Goal: Information Seeking & Learning: Compare options

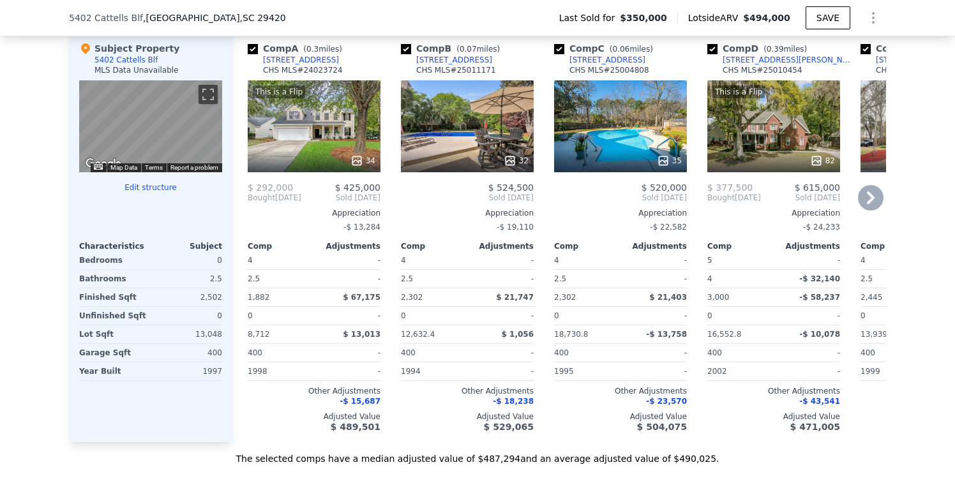
scroll to position [1277, 0]
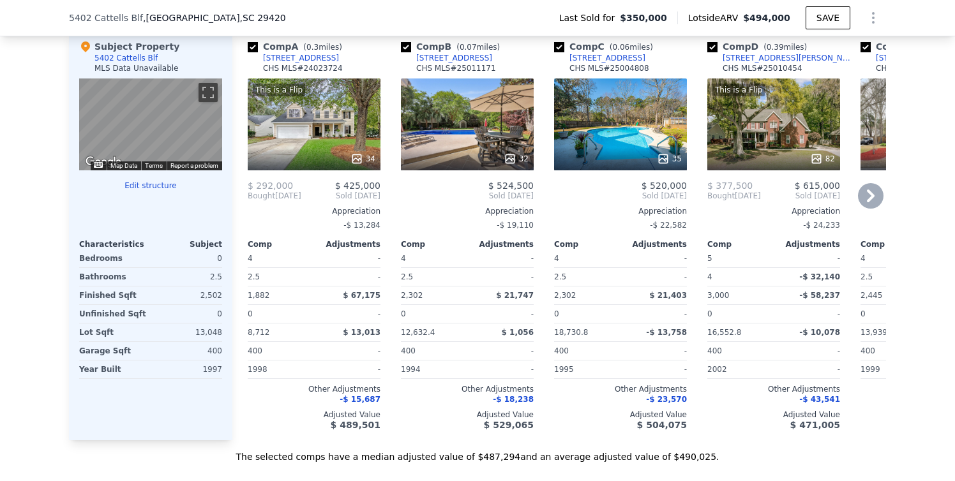
click at [353, 158] on div at bounding box center [314, 158] width 133 height 23
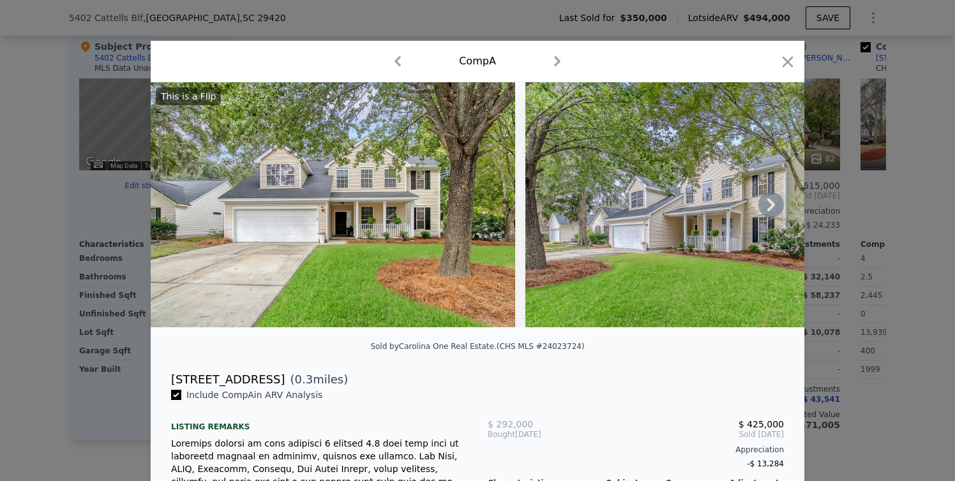
click at [775, 207] on icon at bounding box center [771, 205] width 26 height 26
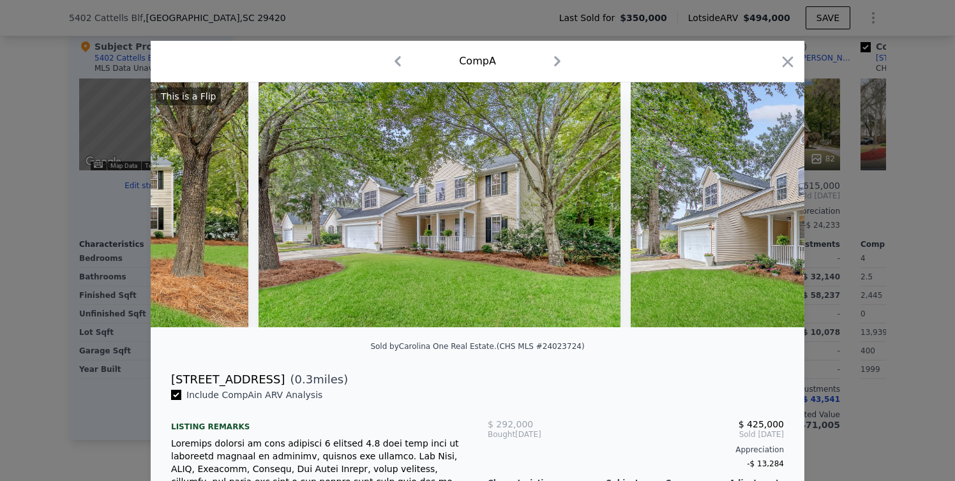
scroll to position [0, 306]
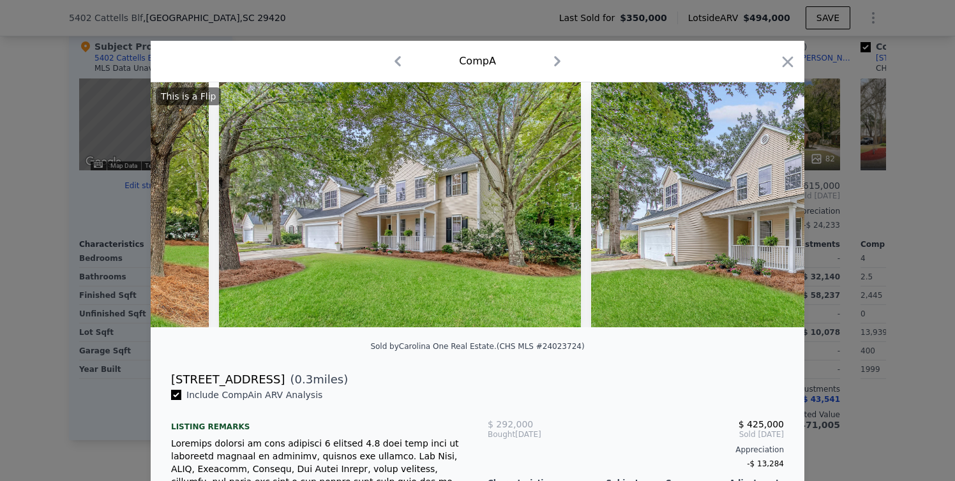
click at [772, 208] on img at bounding box center [770, 204] width 358 height 245
click at [772, 208] on icon at bounding box center [771, 205] width 26 height 26
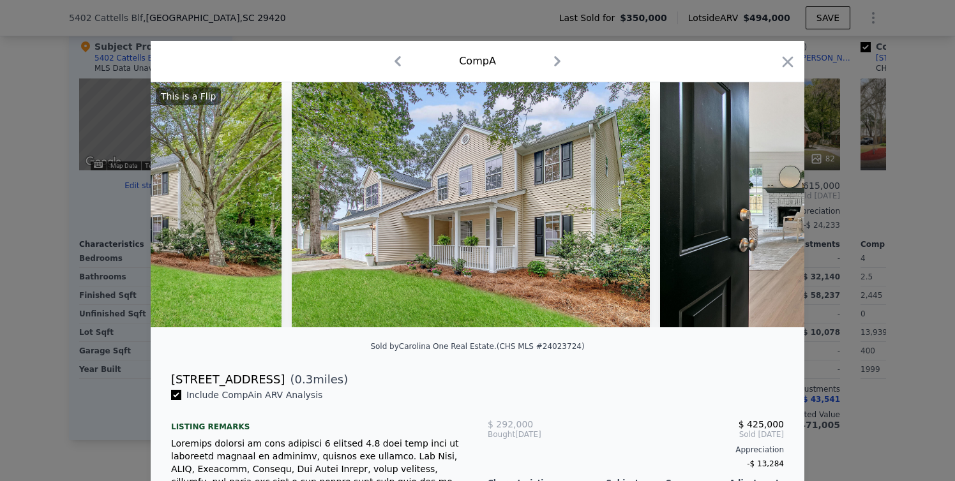
scroll to position [0, 613]
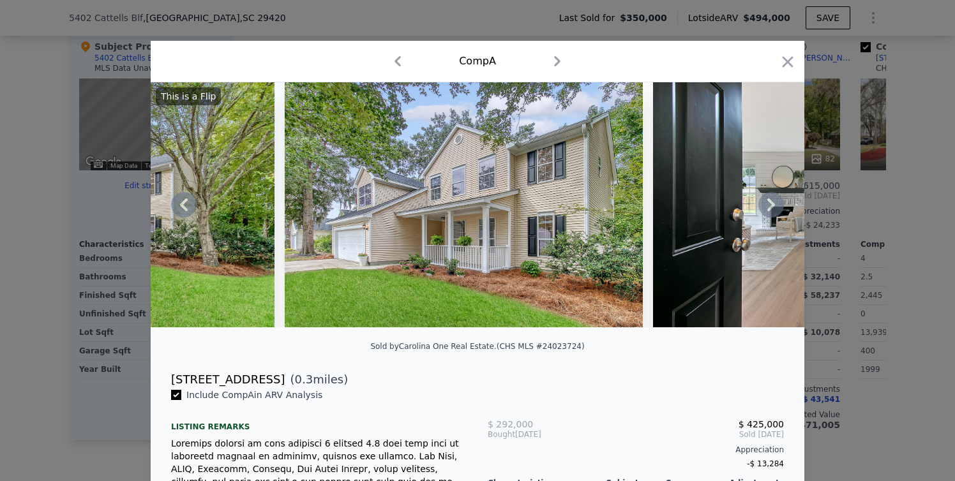
click at [770, 208] on icon at bounding box center [771, 205] width 26 height 26
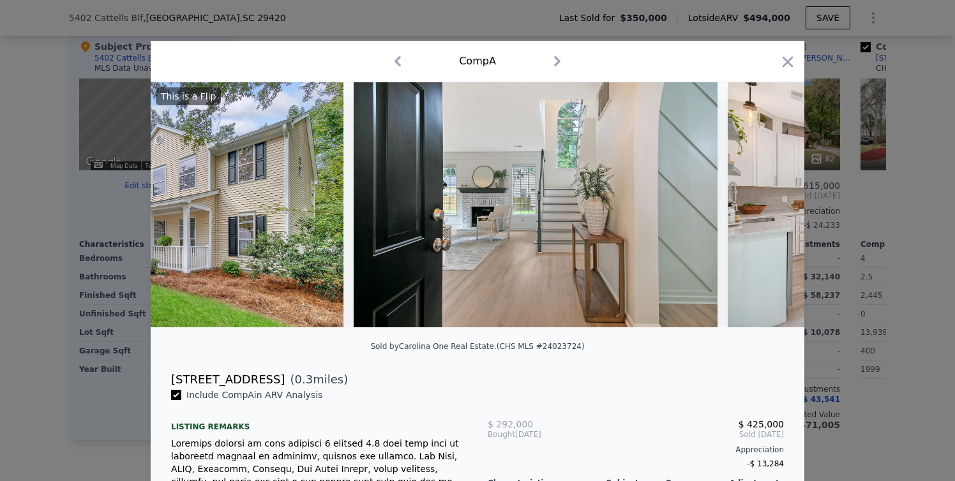
scroll to position [0, 919]
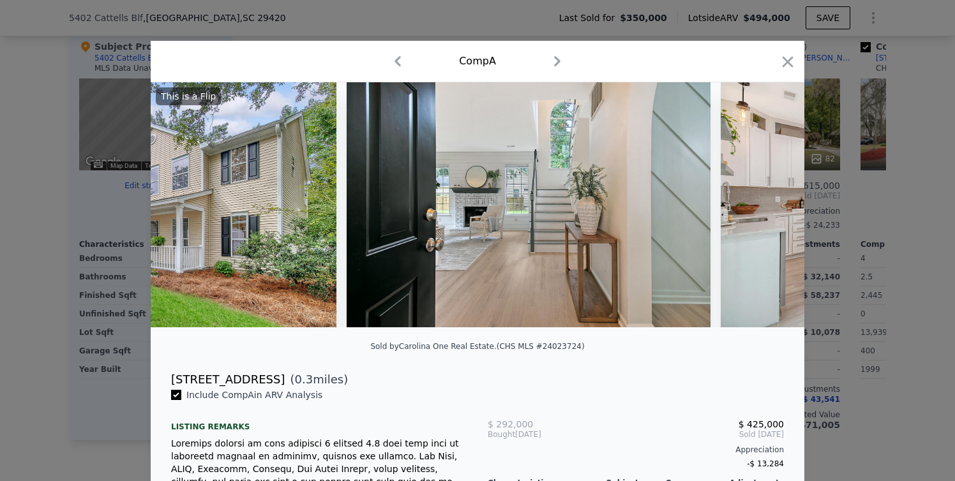
click at [770, 208] on div "This is a Flip" at bounding box center [478, 204] width 654 height 245
click at [770, 208] on icon at bounding box center [771, 205] width 26 height 26
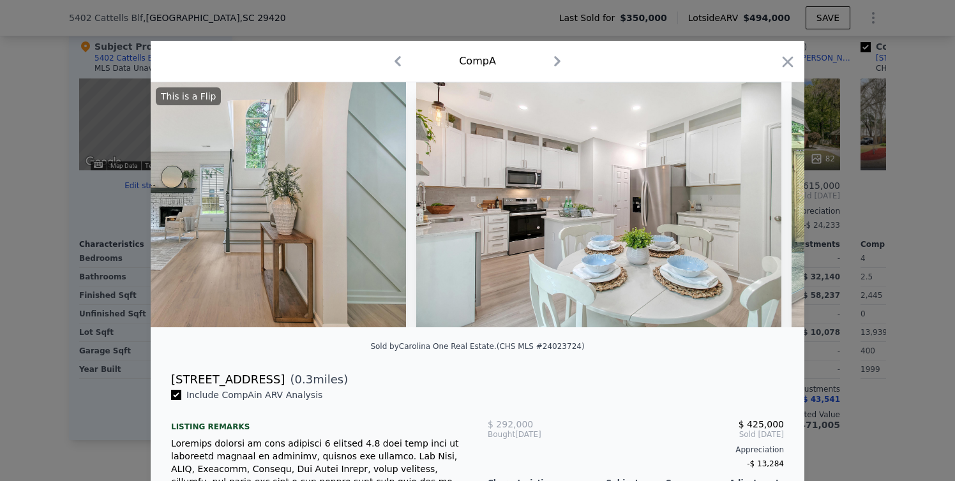
scroll to position [0, 1226]
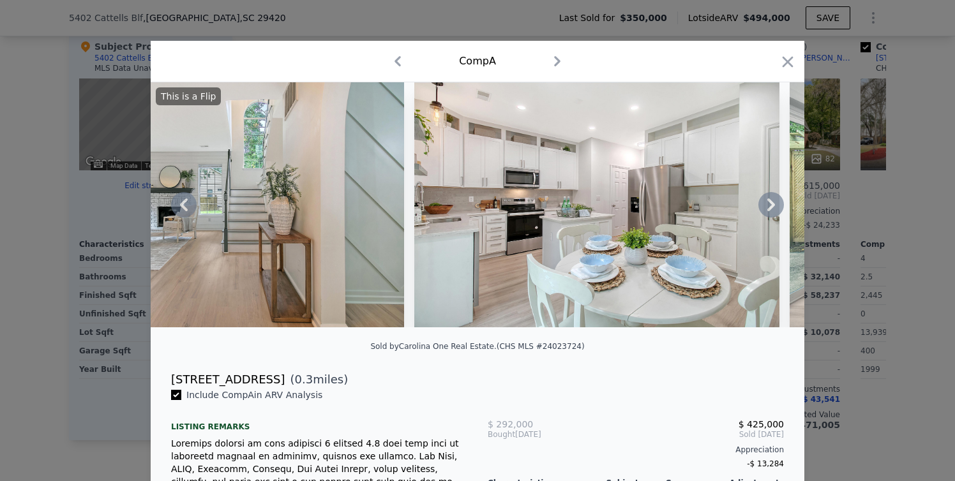
click at [770, 208] on icon at bounding box center [771, 205] width 26 height 26
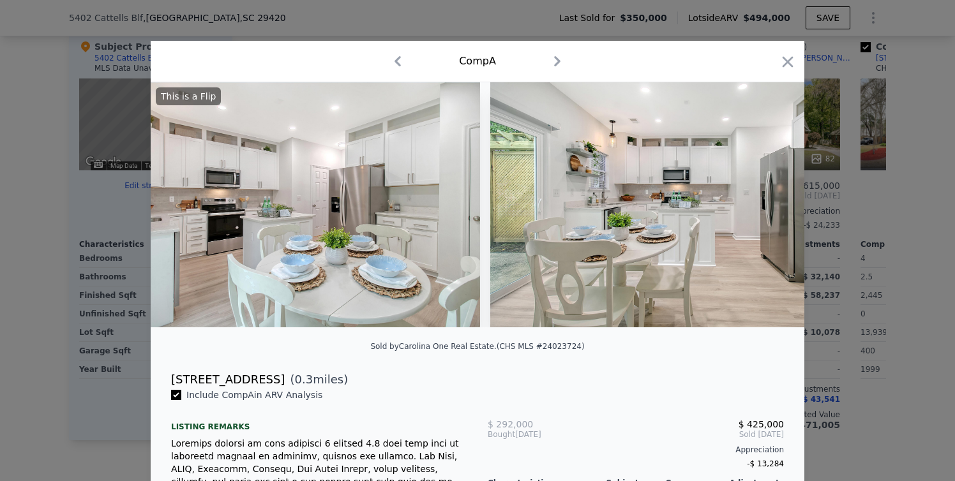
scroll to position [0, 1532]
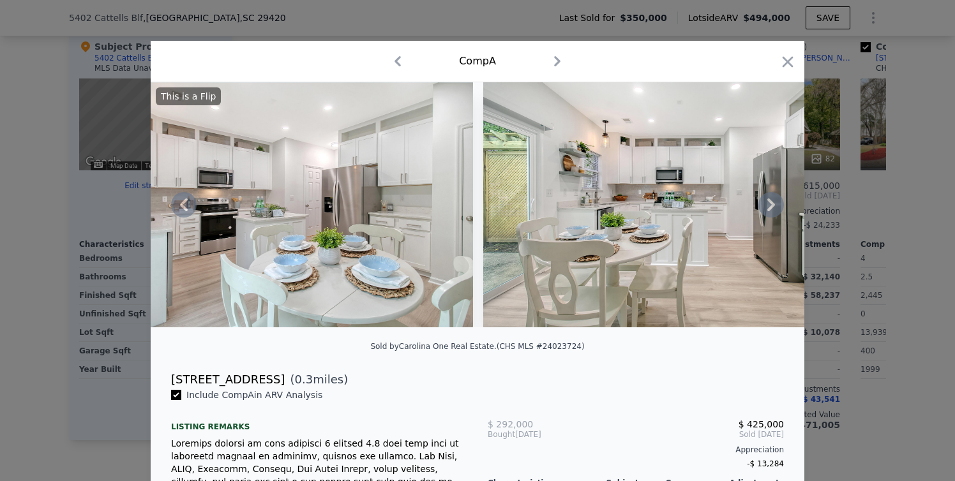
click at [769, 207] on icon at bounding box center [771, 205] width 8 height 13
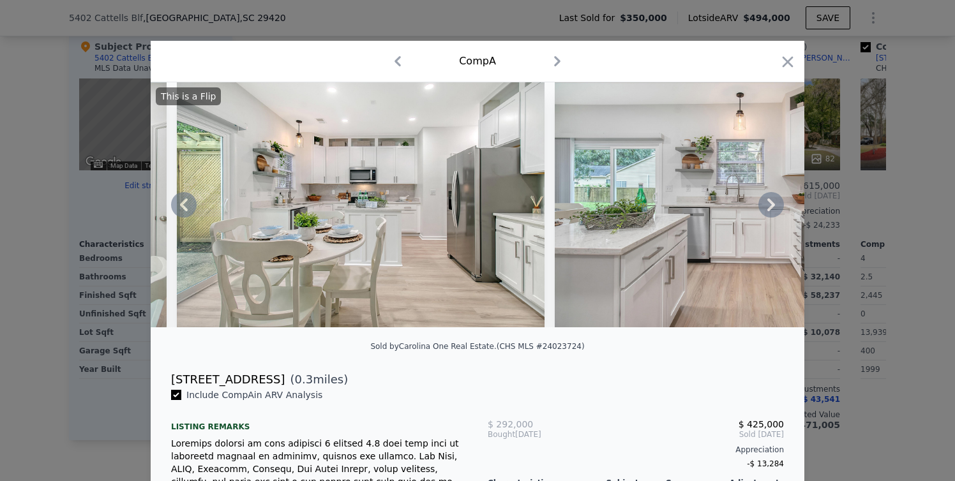
click at [769, 207] on icon at bounding box center [771, 205] width 8 height 13
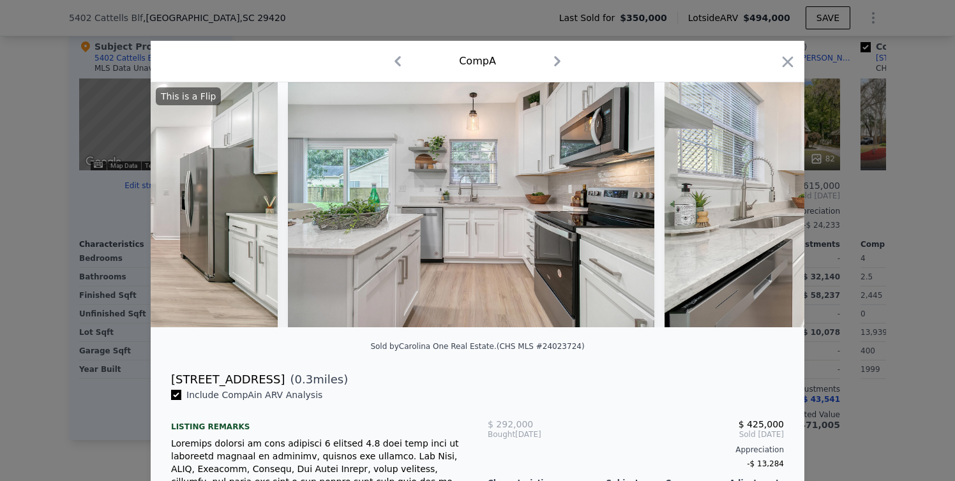
scroll to position [0, 2145]
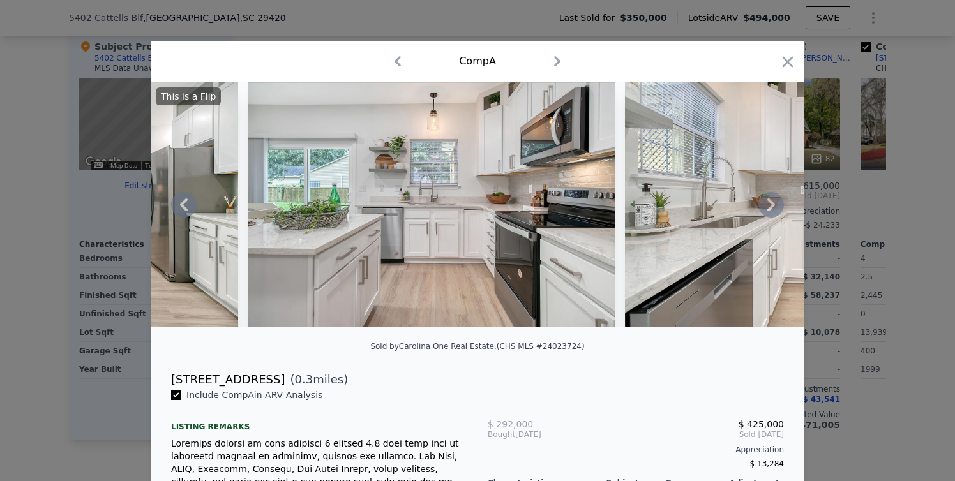
click at [769, 207] on icon at bounding box center [771, 205] width 8 height 13
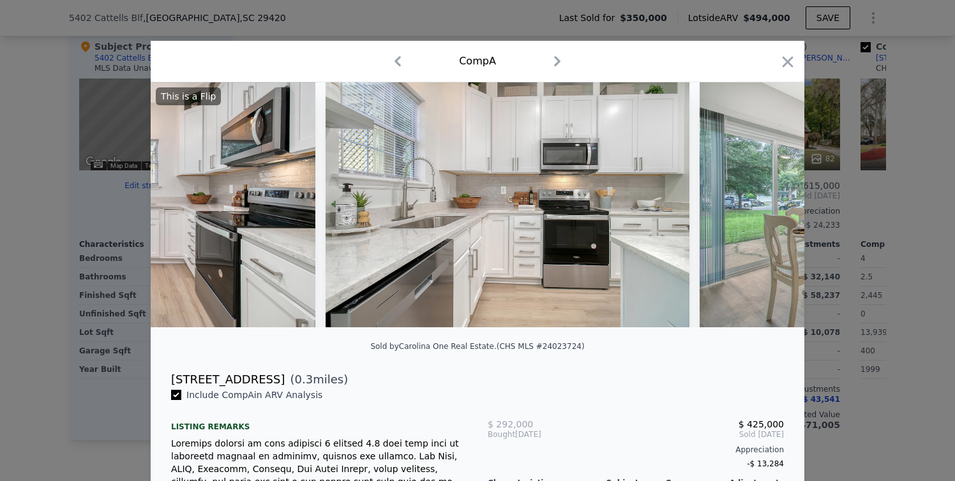
scroll to position [0, 2451]
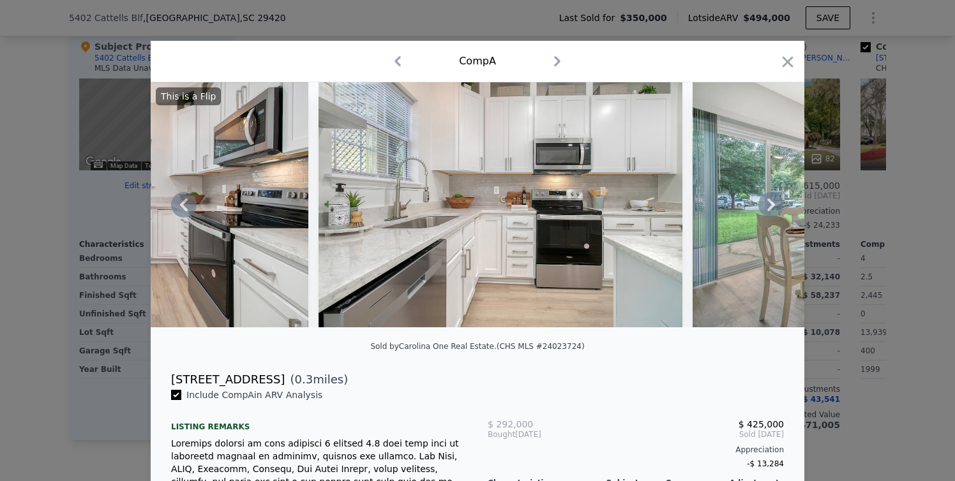
click at [769, 207] on icon at bounding box center [771, 205] width 8 height 13
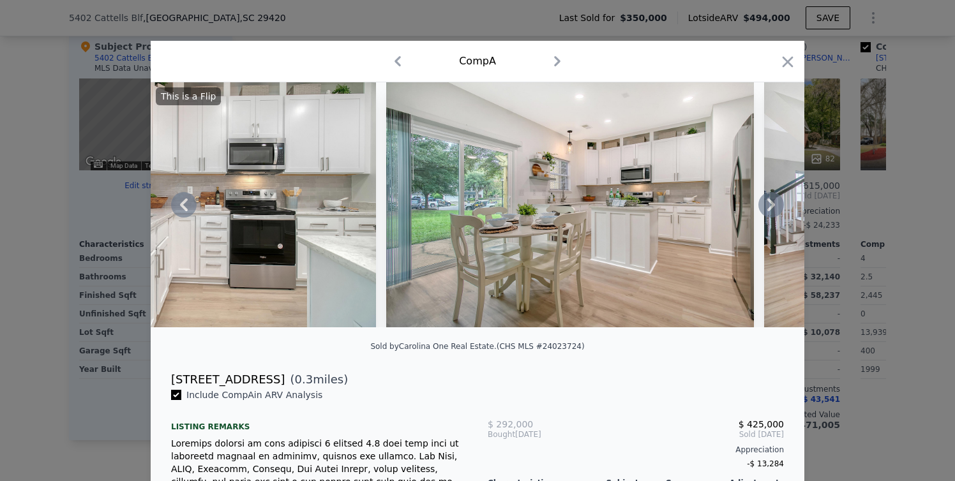
click at [769, 207] on icon at bounding box center [771, 205] width 8 height 13
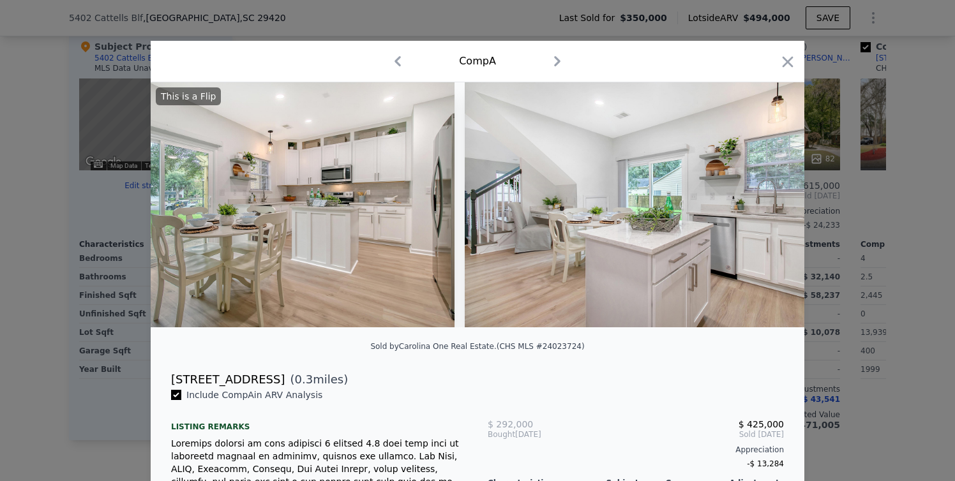
scroll to position [0, 3064]
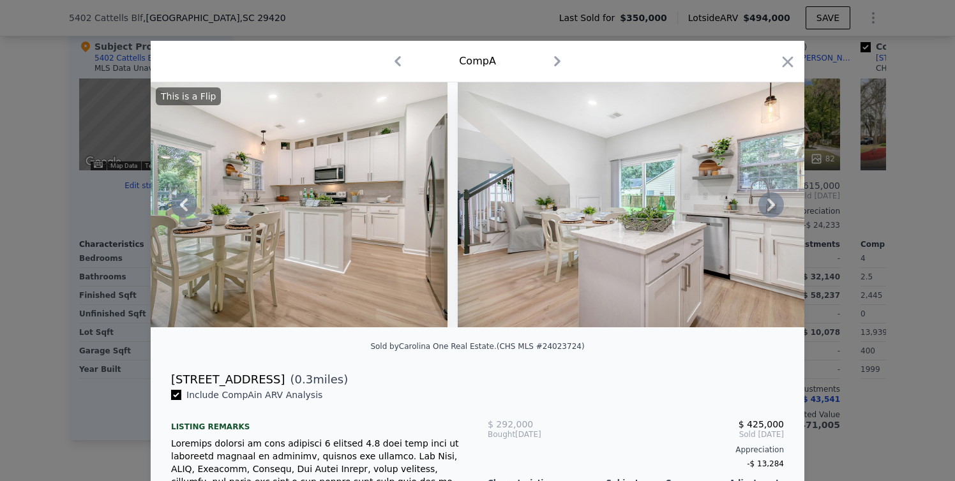
click at [769, 207] on icon at bounding box center [771, 205] width 8 height 13
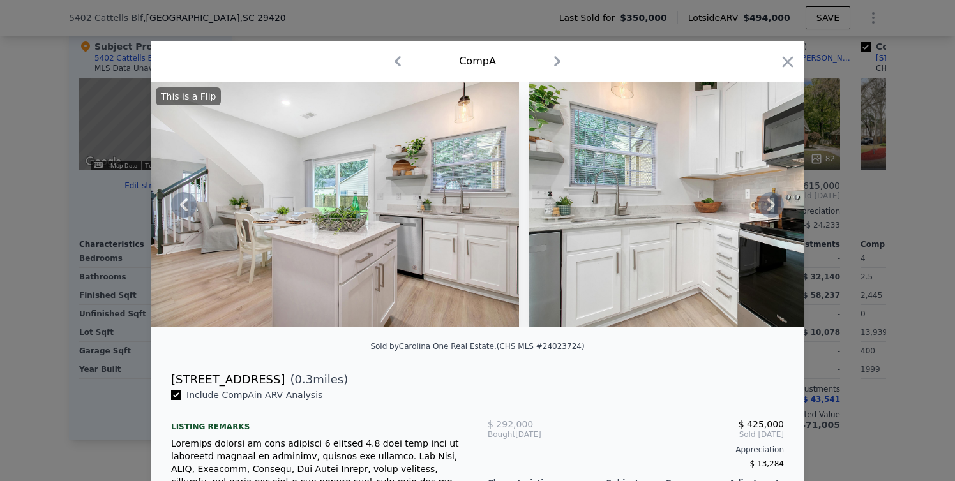
click at [769, 207] on icon at bounding box center [771, 205] width 8 height 13
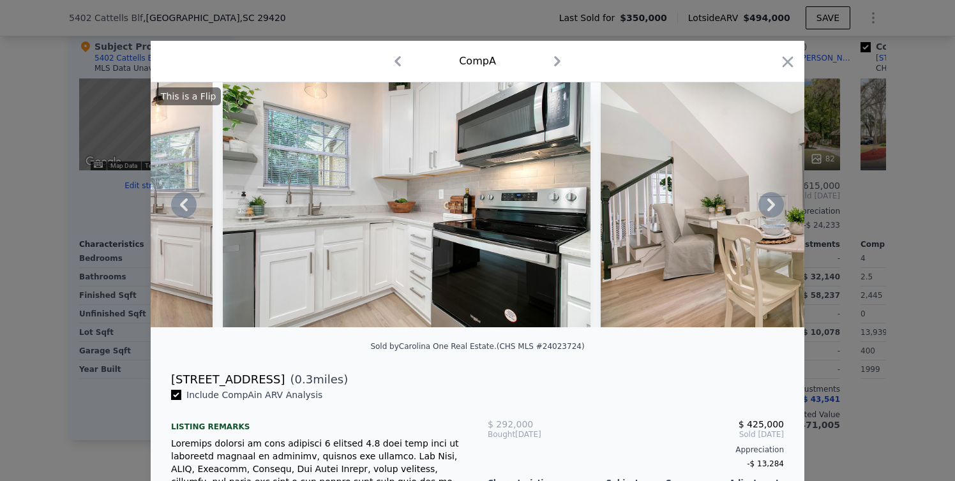
click at [769, 207] on icon at bounding box center [771, 205] width 8 height 13
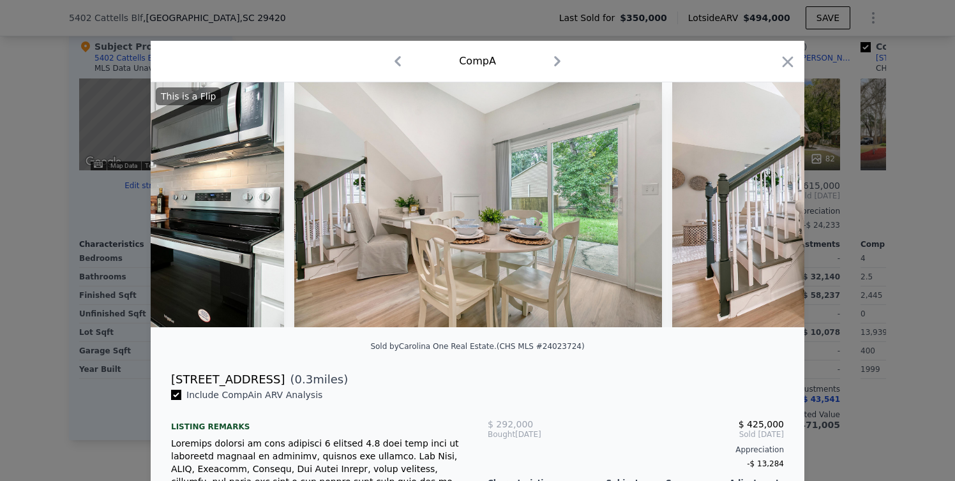
click at [769, 207] on img at bounding box center [856, 204] width 368 height 245
click at [769, 207] on icon at bounding box center [771, 205] width 8 height 13
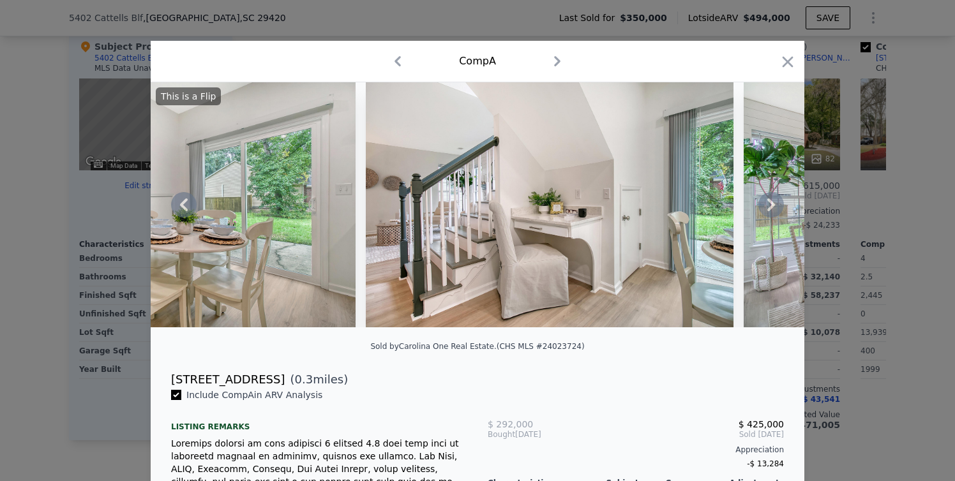
click at [769, 207] on icon at bounding box center [771, 205] width 8 height 13
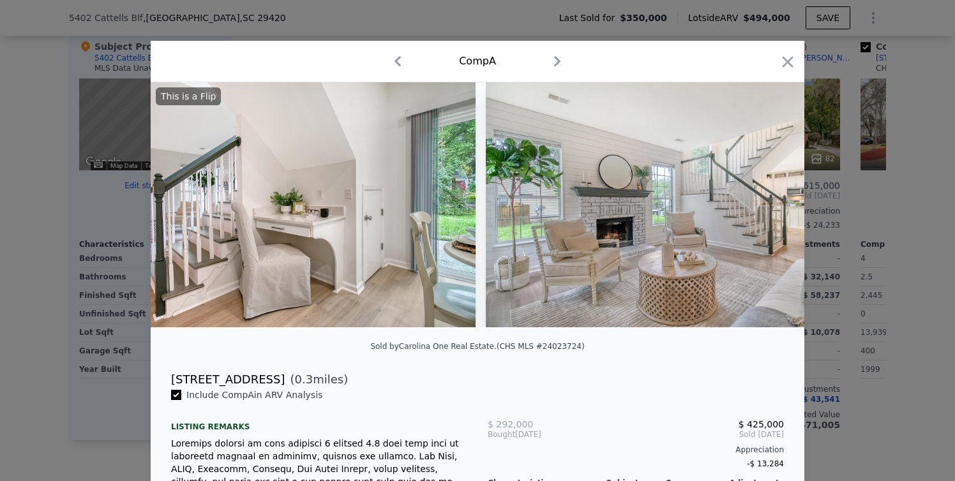
scroll to position [0, 4596]
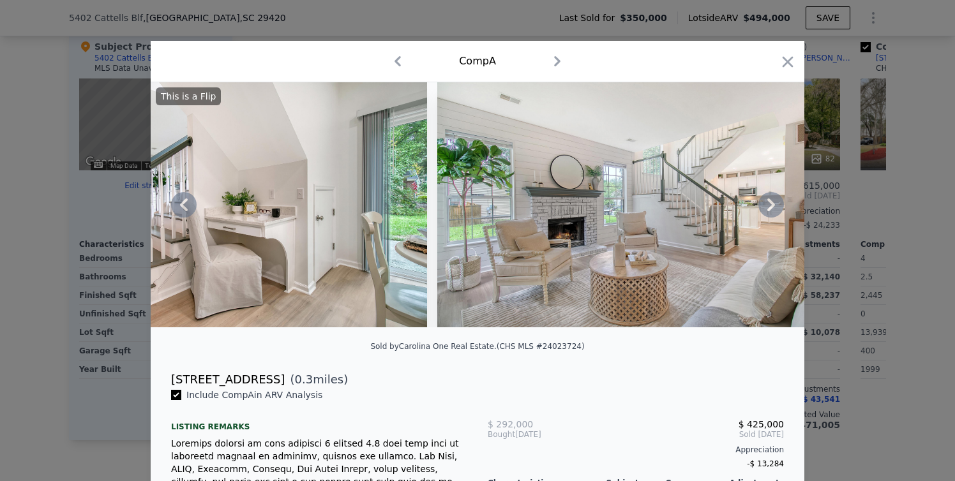
click at [769, 207] on icon at bounding box center [771, 205] width 8 height 13
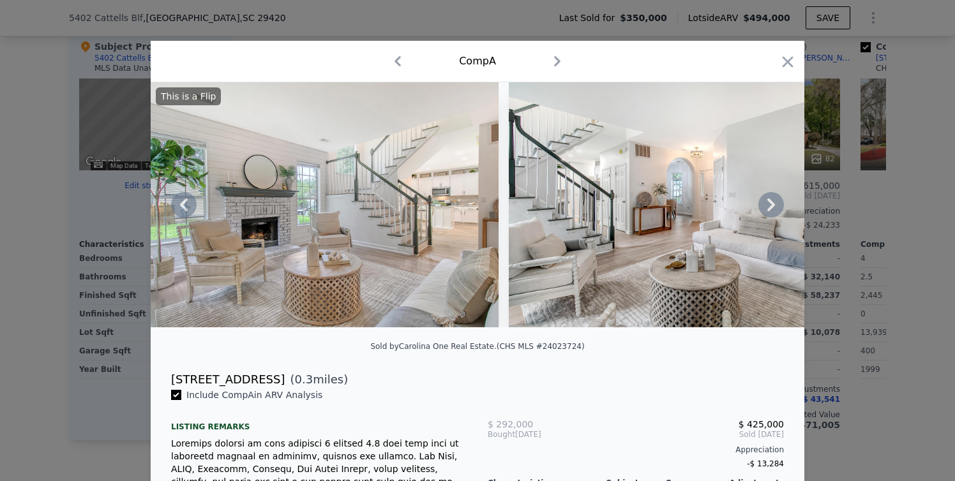
click at [769, 207] on icon at bounding box center [771, 205] width 8 height 13
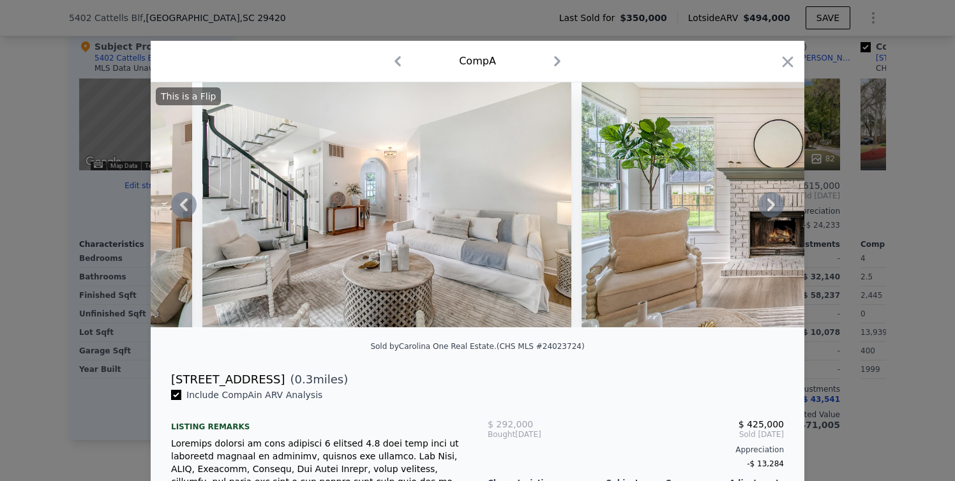
click at [769, 207] on icon at bounding box center [771, 205] width 8 height 13
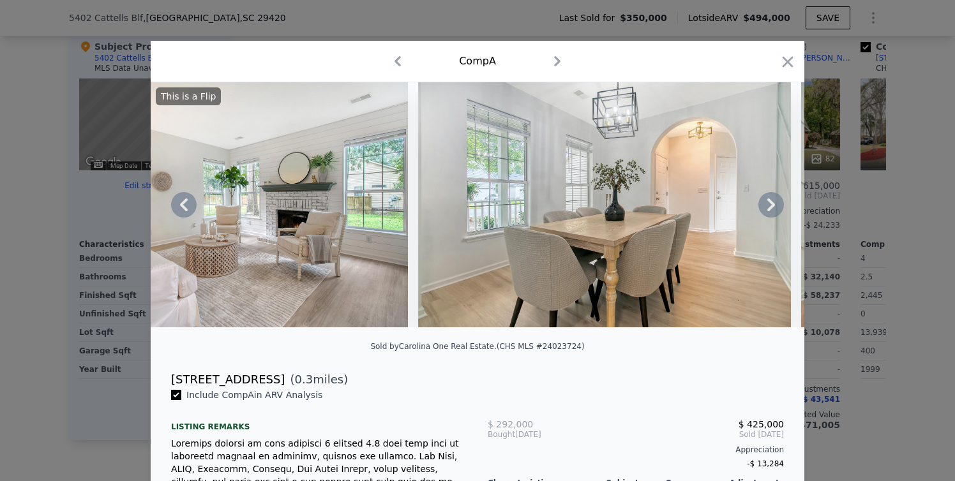
click at [769, 207] on icon at bounding box center [771, 205] width 8 height 13
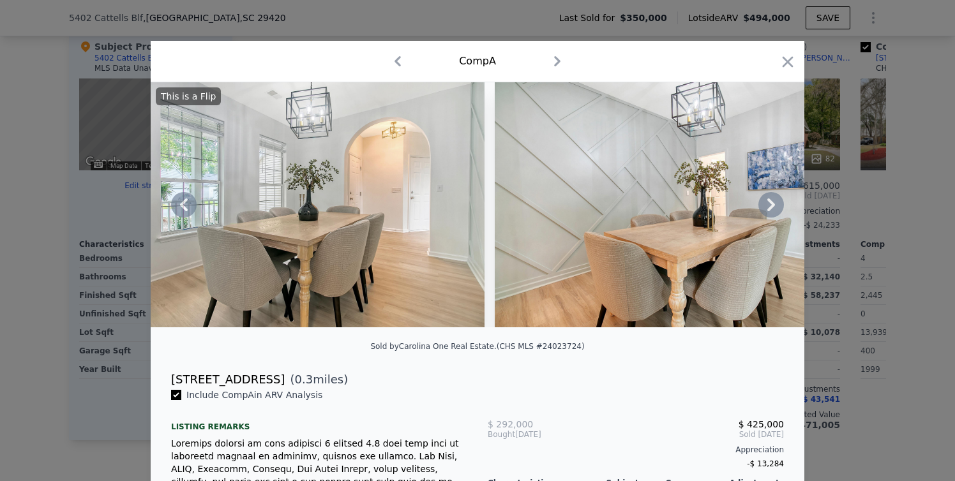
click at [769, 207] on icon at bounding box center [771, 205] width 8 height 13
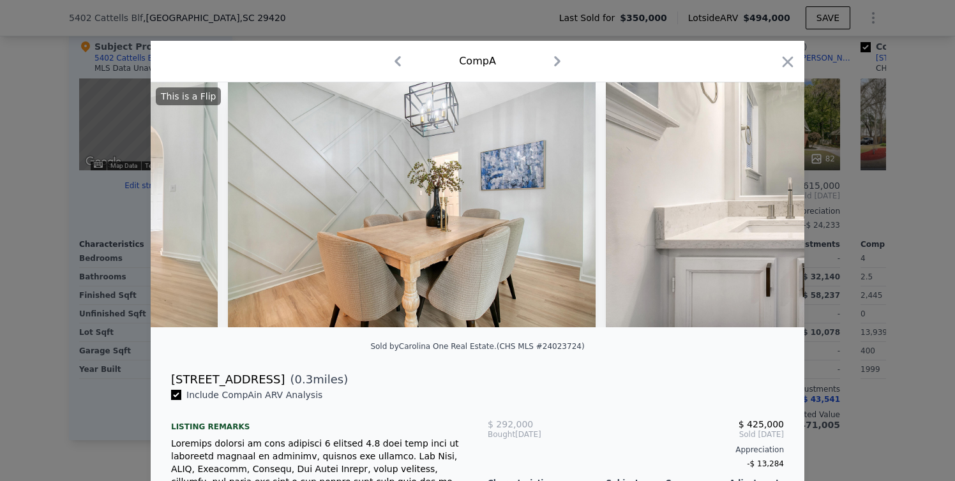
scroll to position [0, 6741]
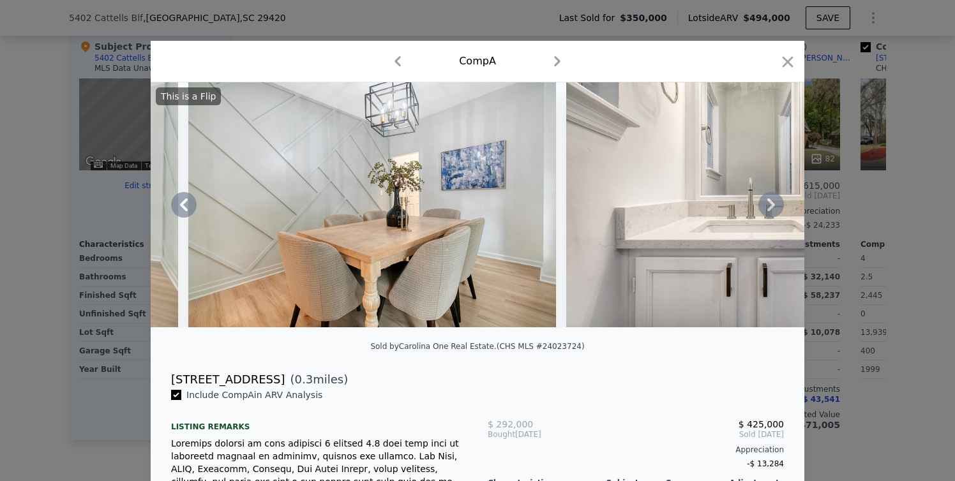
click at [769, 207] on icon at bounding box center [771, 205] width 8 height 13
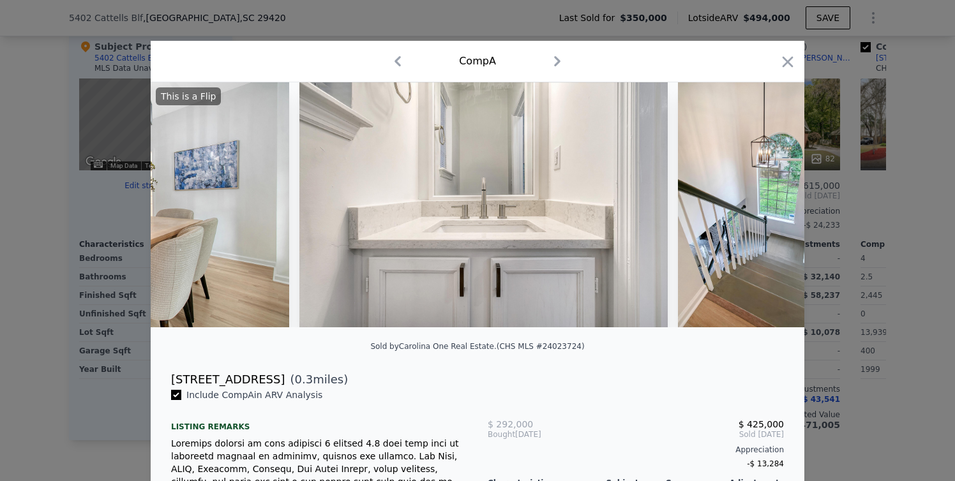
scroll to position [0, 7047]
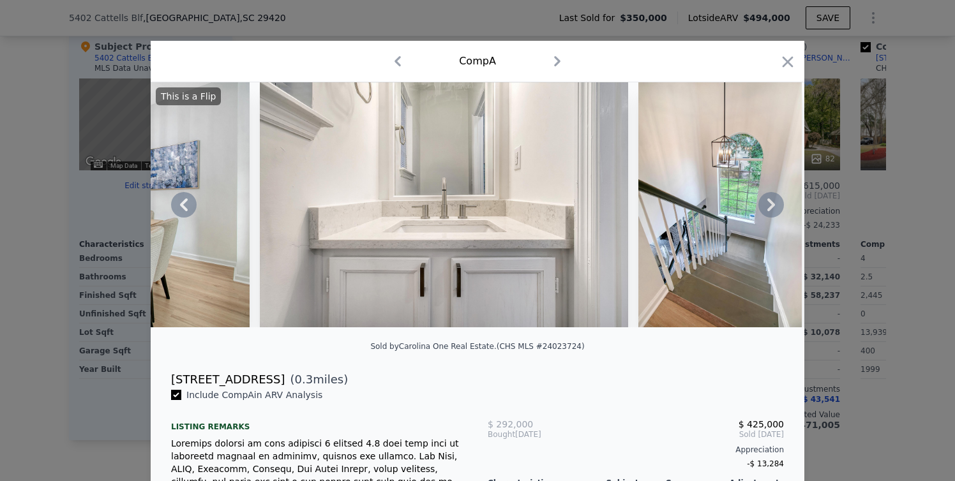
click at [769, 207] on icon at bounding box center [771, 205] width 8 height 13
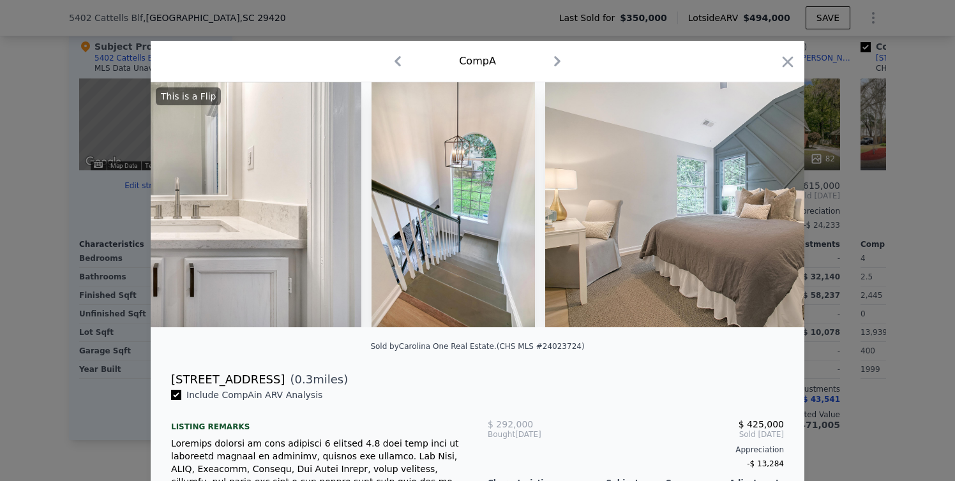
scroll to position [0, 7353]
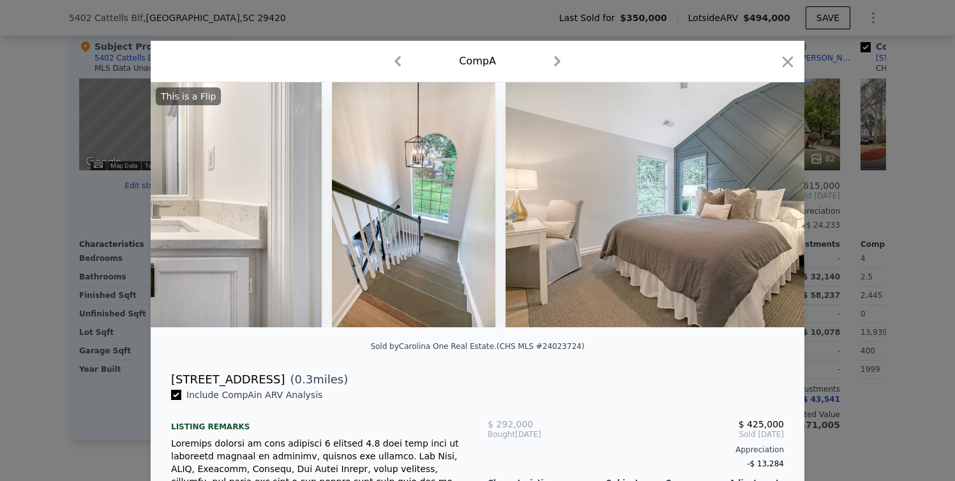
click at [769, 207] on div "This is a Flip" at bounding box center [478, 204] width 654 height 245
click at [769, 207] on icon at bounding box center [771, 205] width 8 height 13
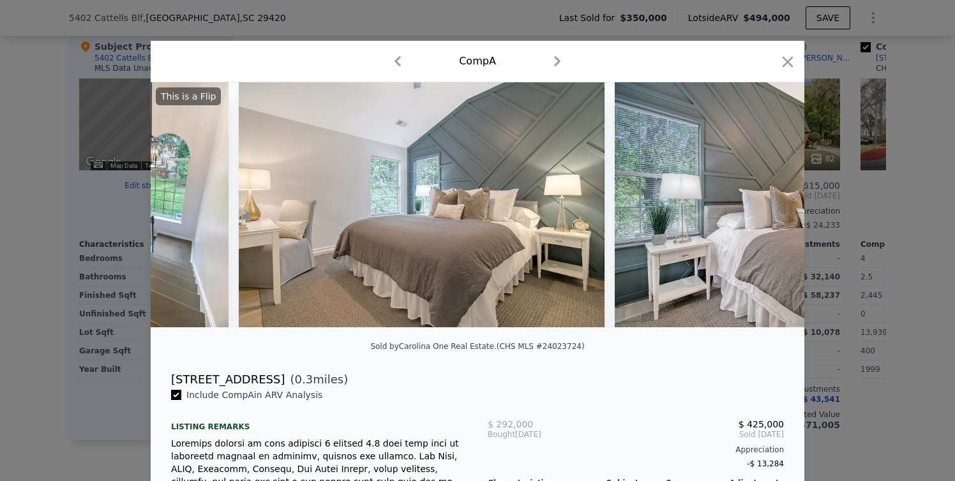
scroll to position [0, 7660]
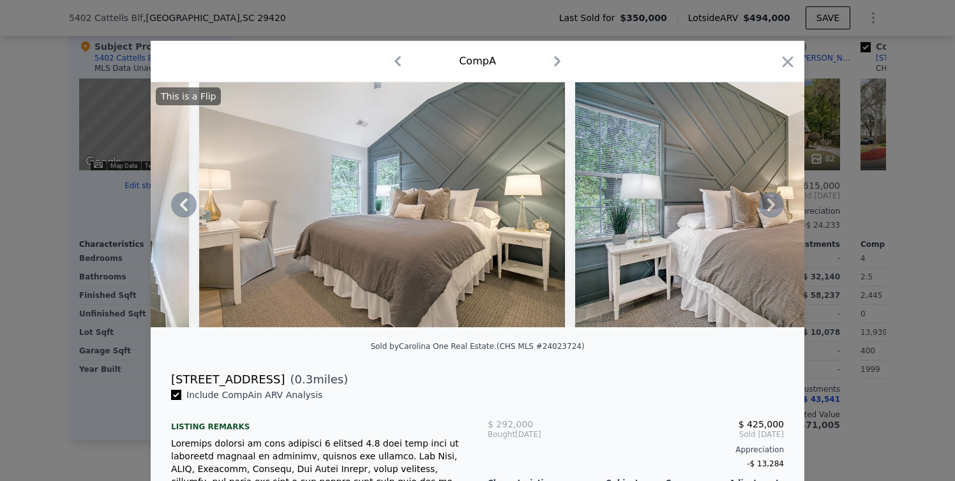
click at [769, 209] on icon at bounding box center [771, 205] width 8 height 13
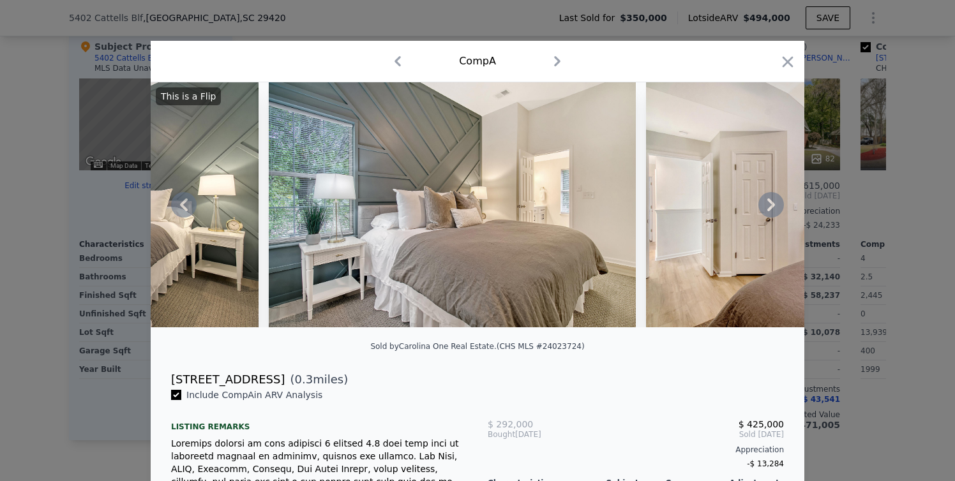
click at [769, 209] on icon at bounding box center [771, 205] width 8 height 13
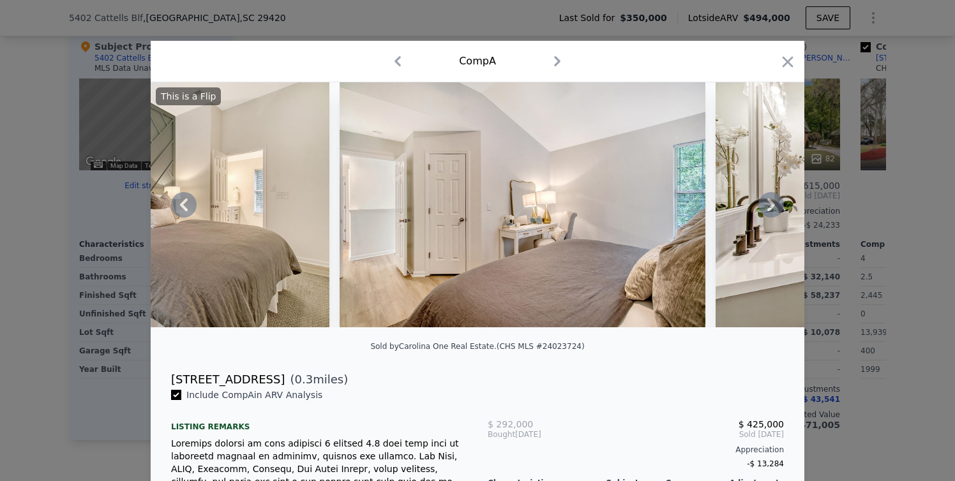
click at [769, 209] on icon at bounding box center [771, 205] width 8 height 13
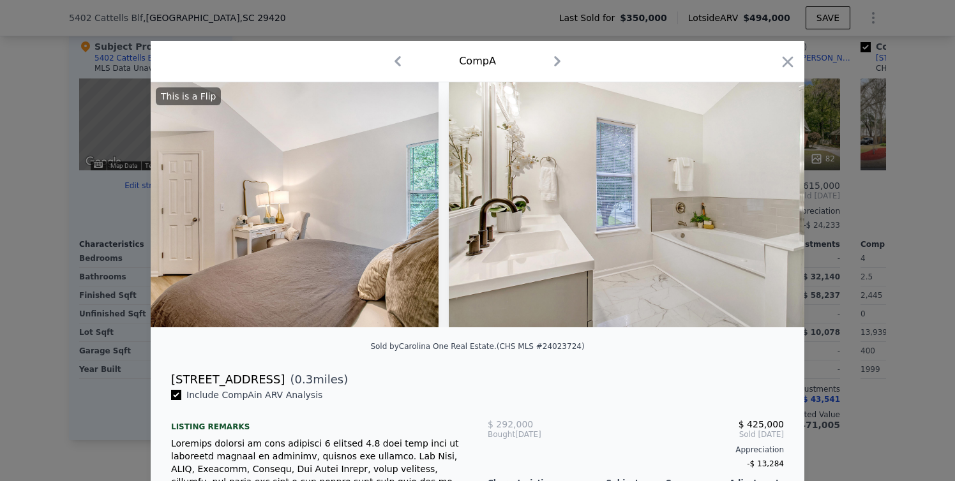
scroll to position [0, 8579]
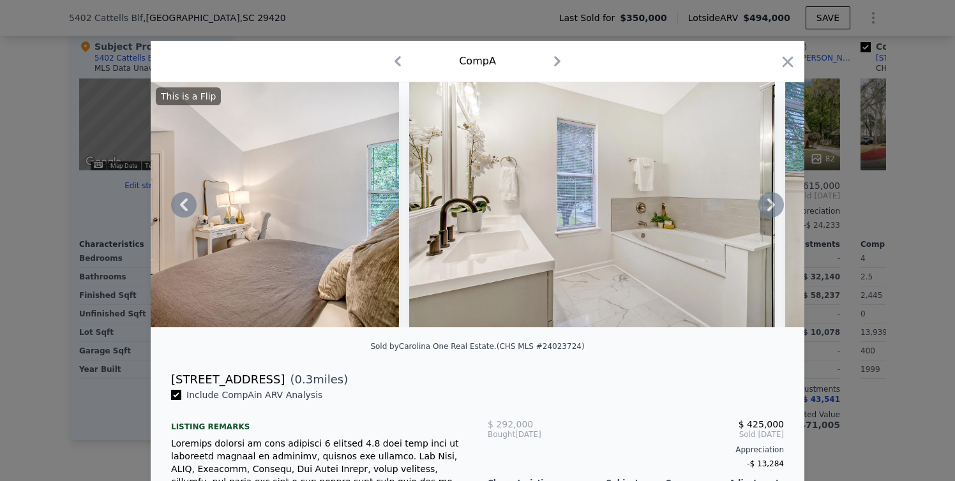
click at [769, 209] on icon at bounding box center [771, 205] width 8 height 13
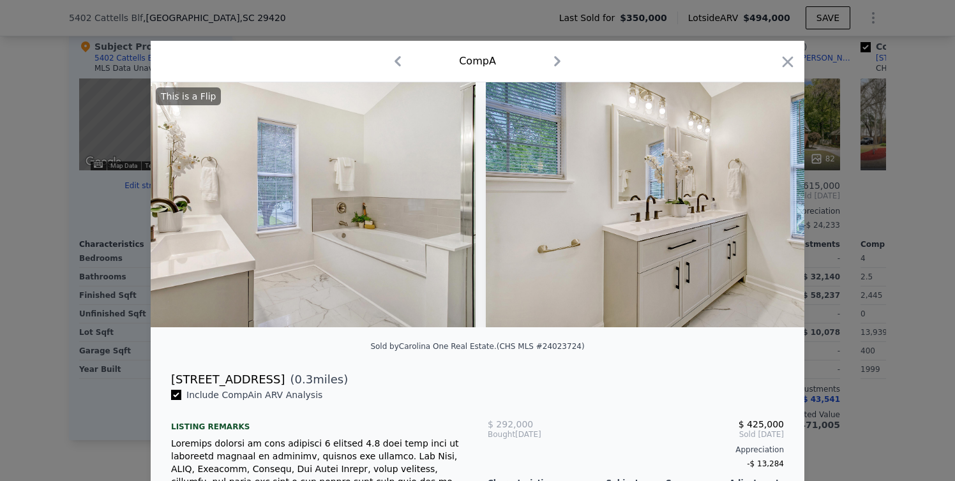
scroll to position [0, 8885]
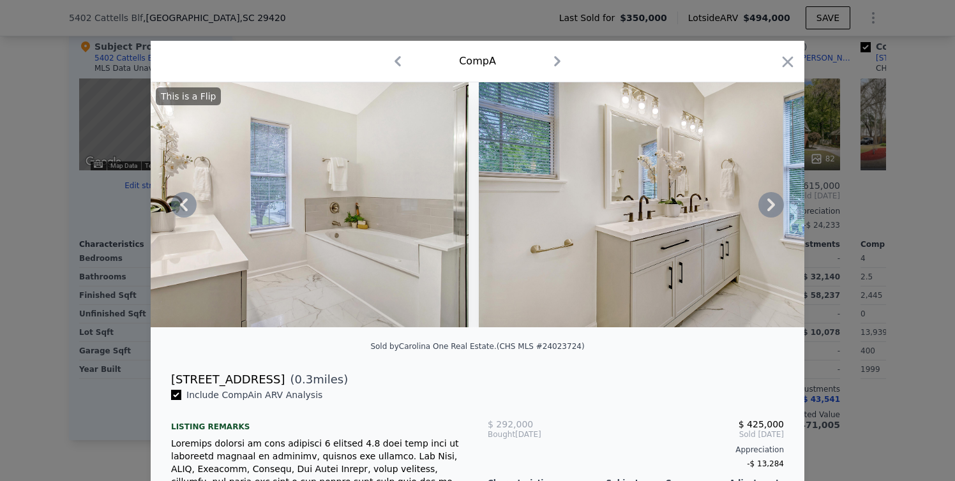
click at [769, 209] on icon at bounding box center [771, 205] width 8 height 13
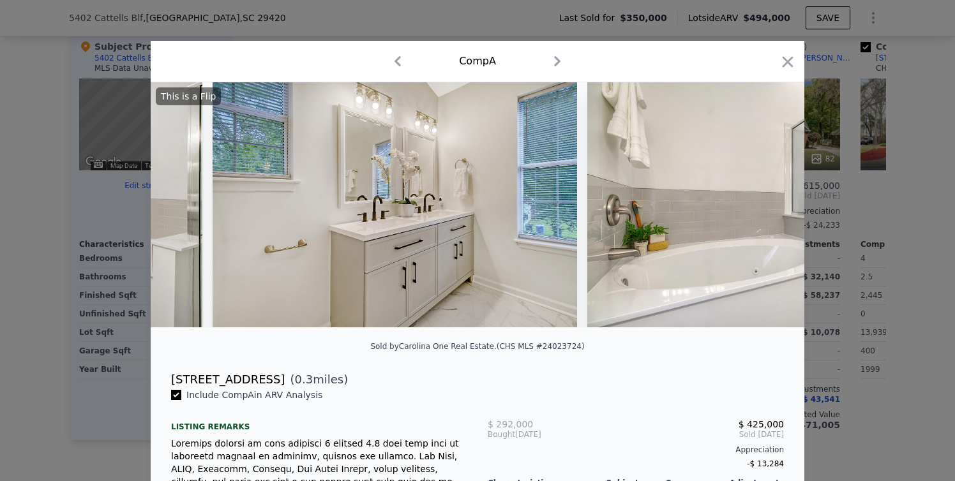
scroll to position [0, 9192]
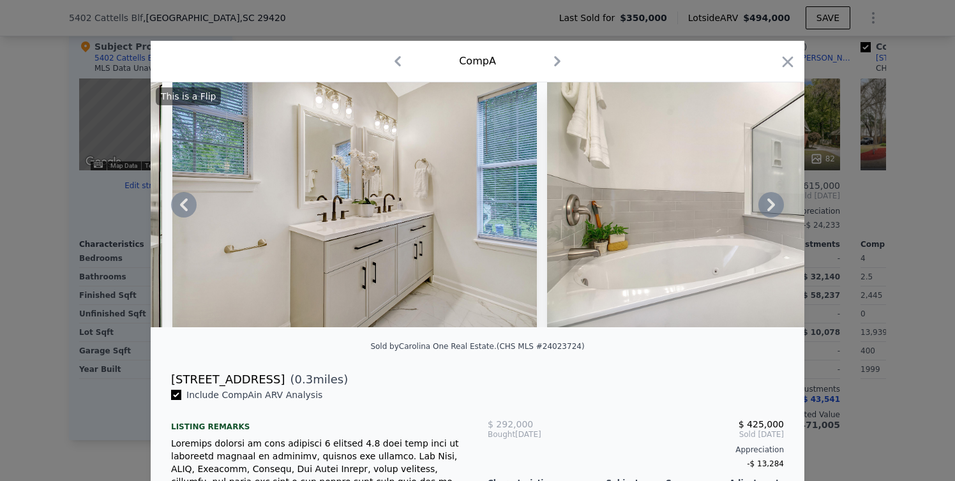
click at [769, 209] on div "This is a Flip" at bounding box center [478, 204] width 654 height 245
click at [769, 209] on icon at bounding box center [771, 205] width 8 height 13
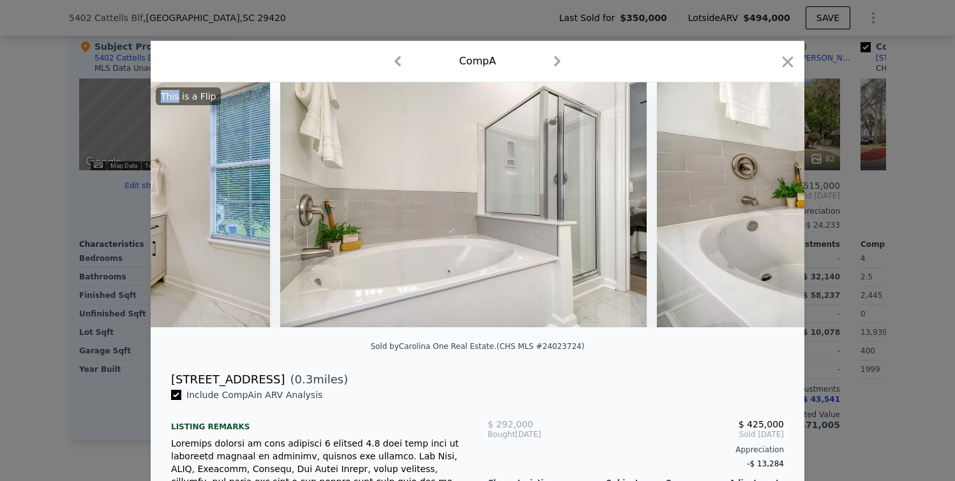
scroll to position [0, 9498]
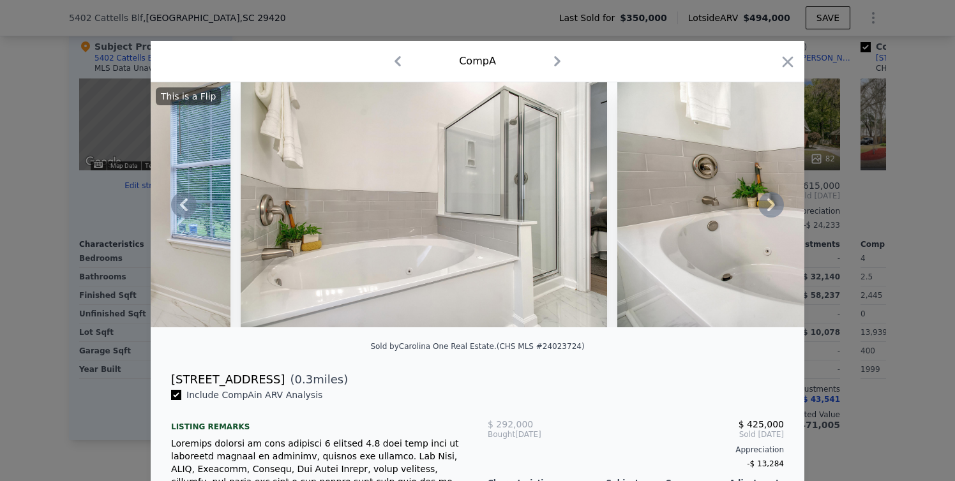
click at [769, 209] on icon at bounding box center [771, 205] width 8 height 13
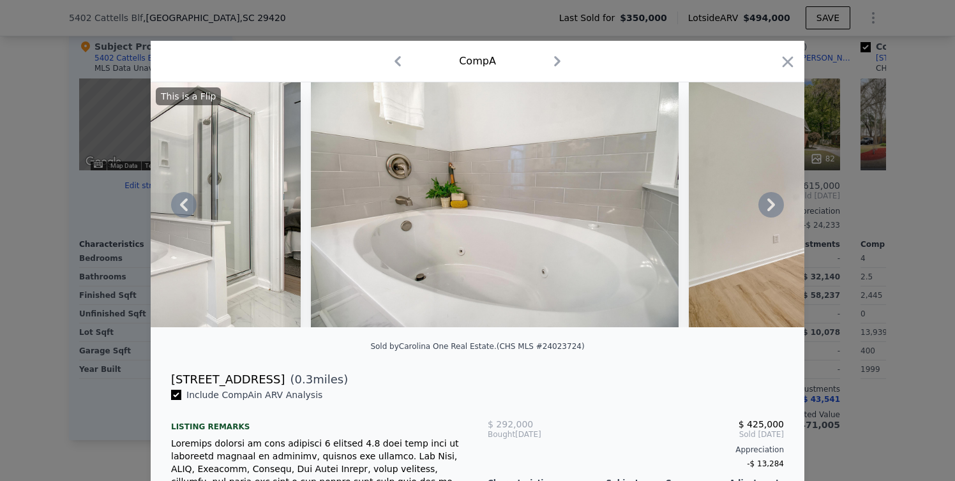
click at [769, 209] on icon at bounding box center [771, 205] width 8 height 13
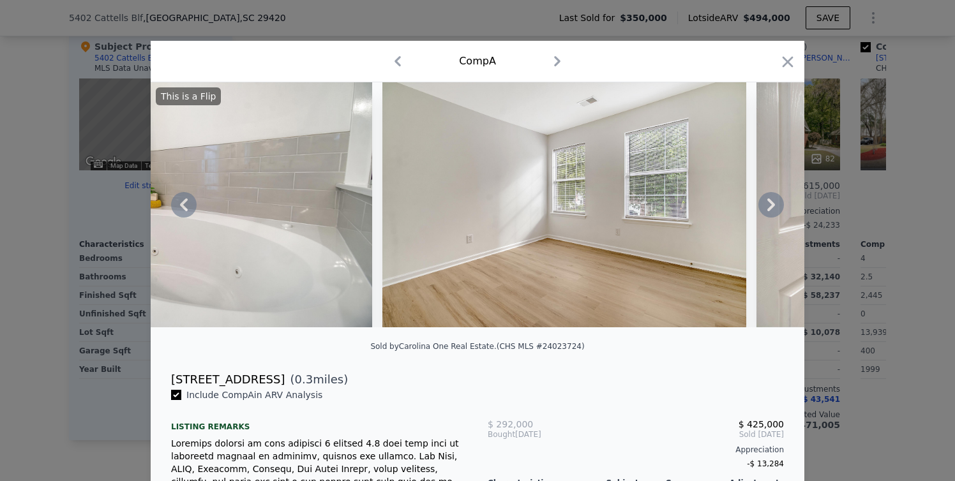
click at [769, 209] on icon at bounding box center [771, 205] width 8 height 13
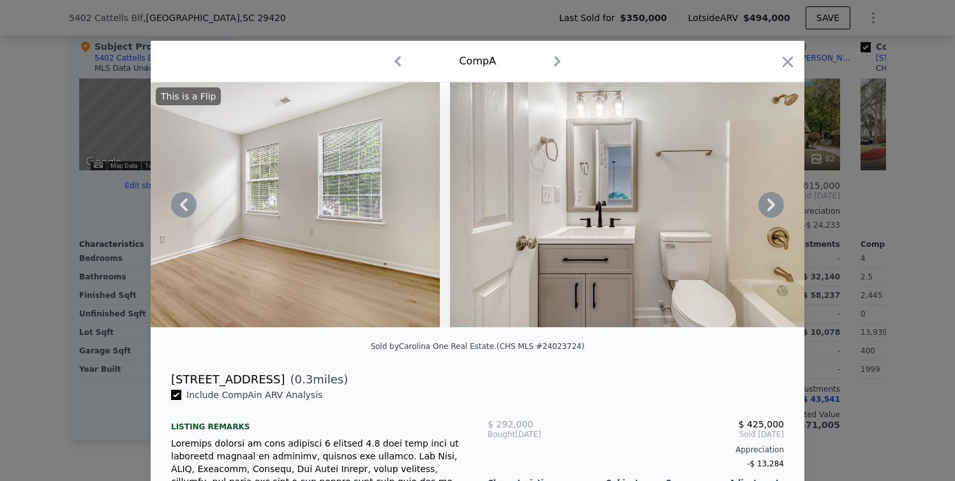
click at [769, 209] on icon at bounding box center [771, 205] width 8 height 13
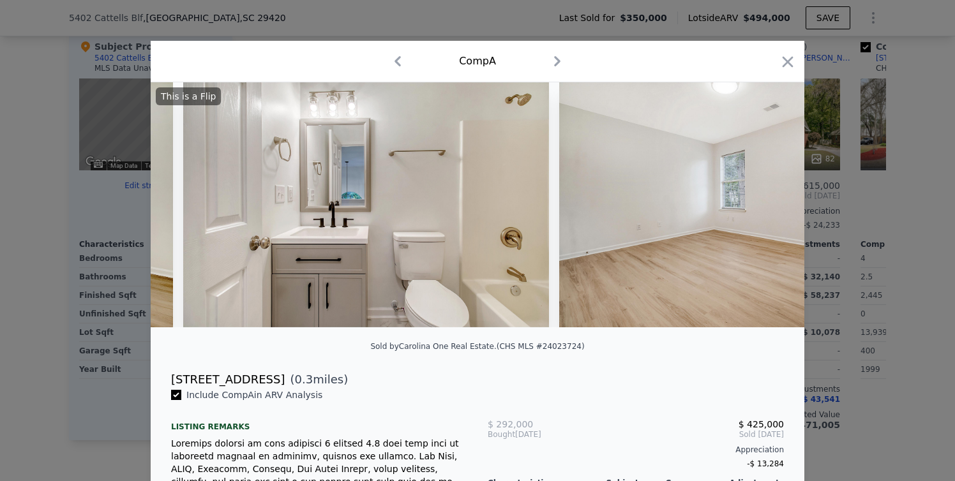
scroll to position [0, 10724]
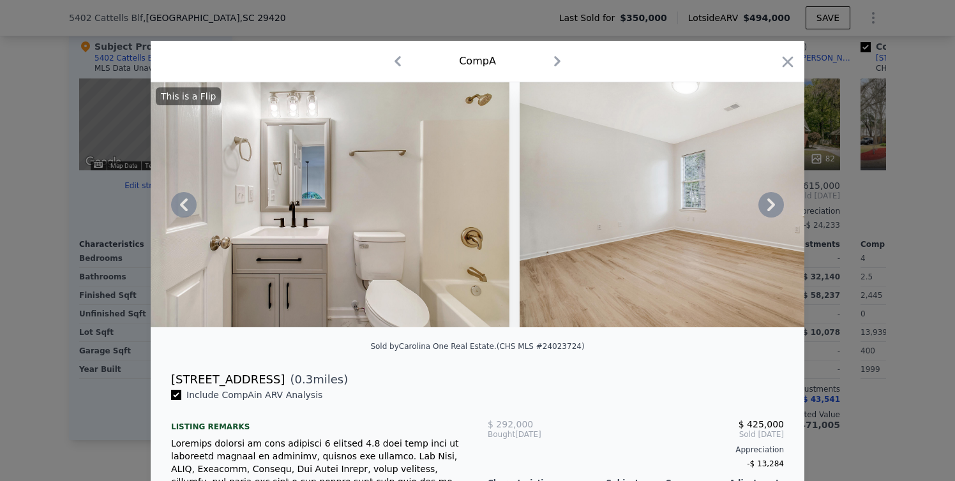
click at [769, 209] on icon at bounding box center [771, 205] width 8 height 13
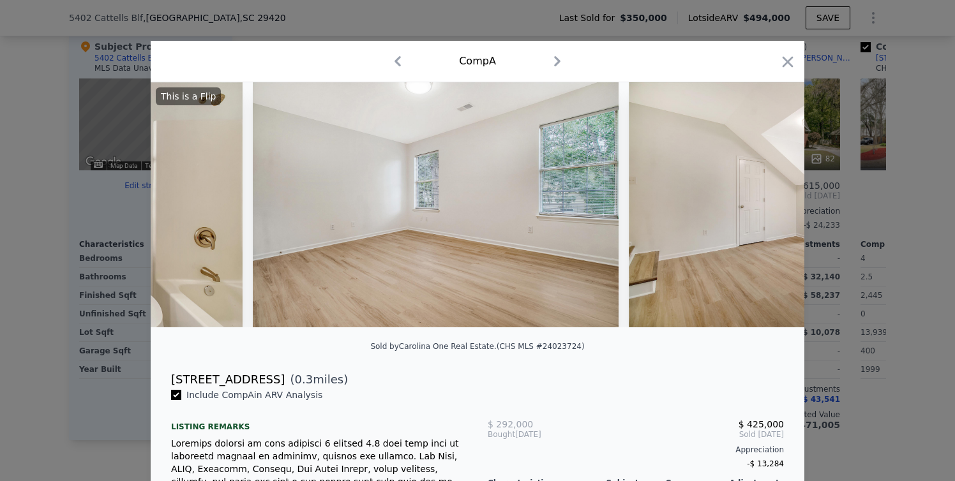
scroll to position [0, 11030]
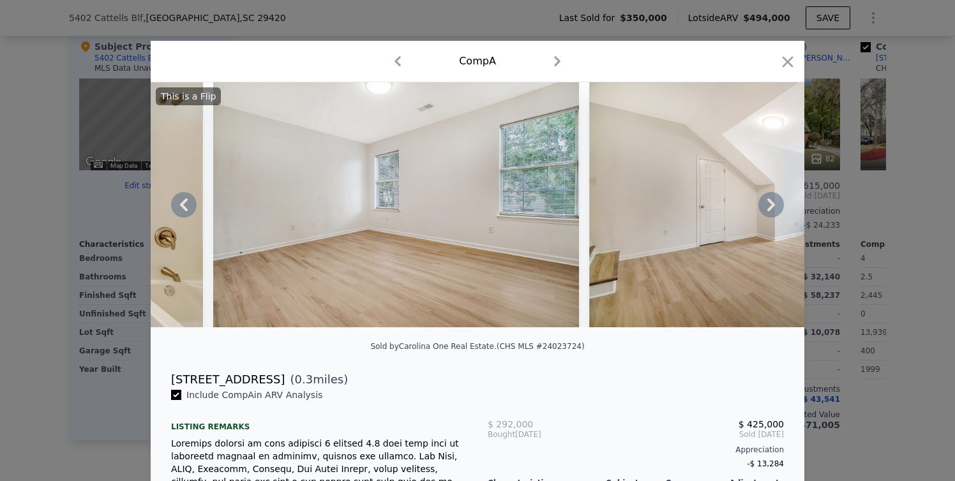
click at [769, 209] on icon at bounding box center [771, 205] width 8 height 13
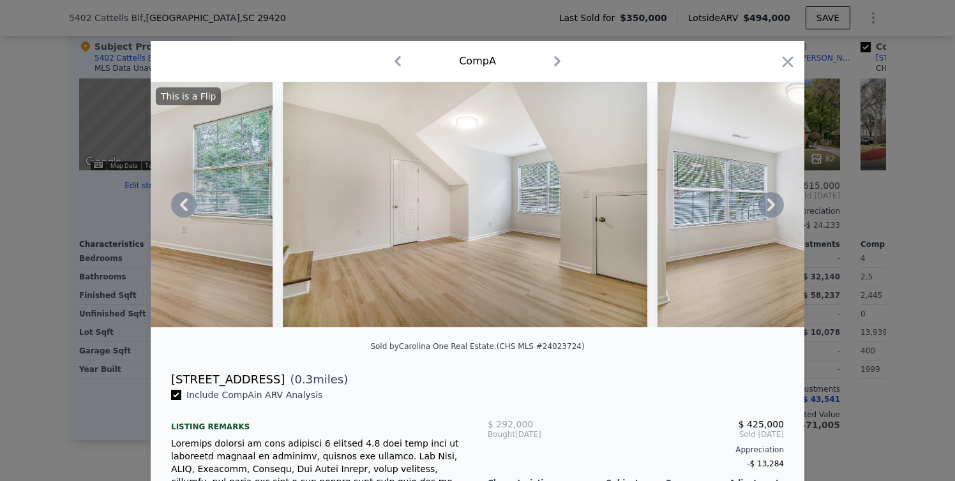
click at [769, 209] on icon at bounding box center [771, 205] width 8 height 13
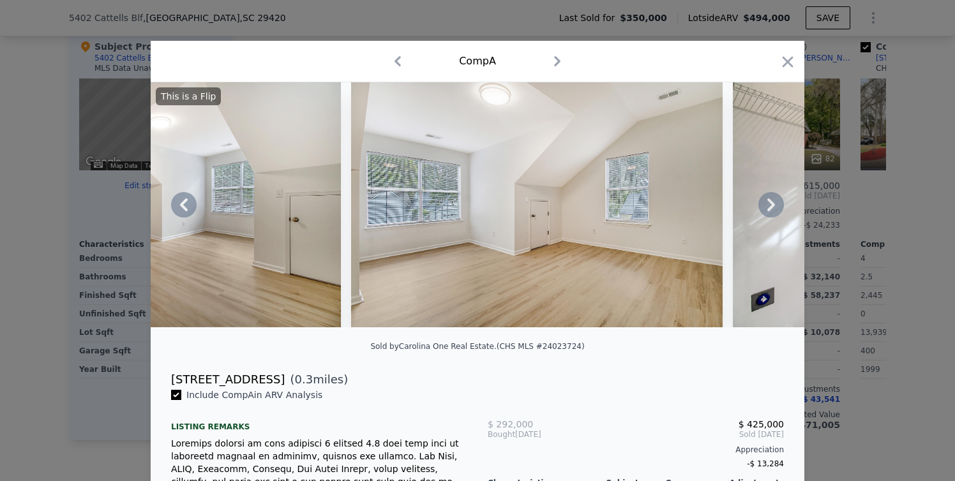
click at [769, 209] on icon at bounding box center [771, 205] width 8 height 13
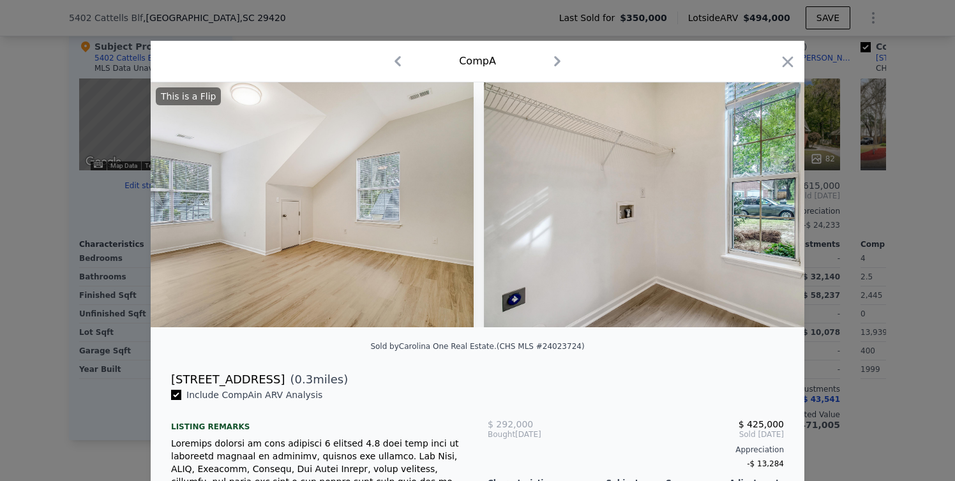
scroll to position [0, 11936]
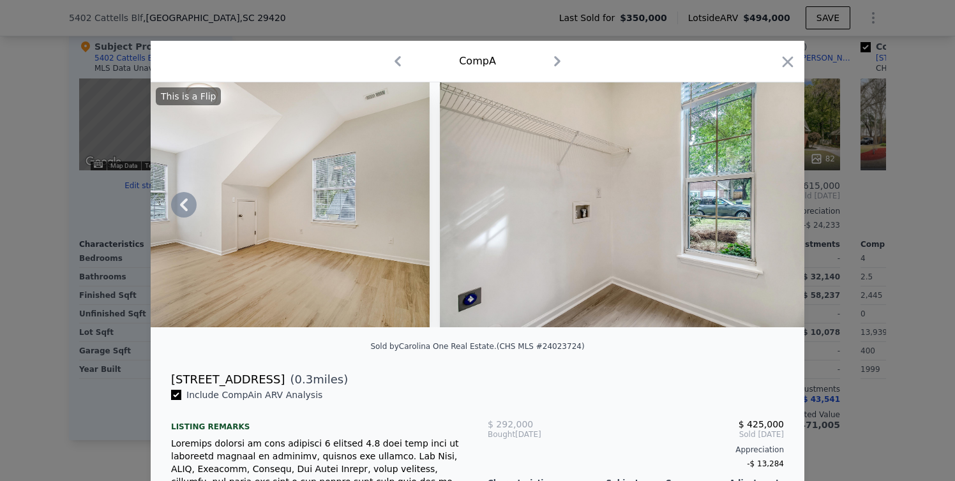
click at [769, 209] on img at bounding box center [622, 204] width 364 height 245
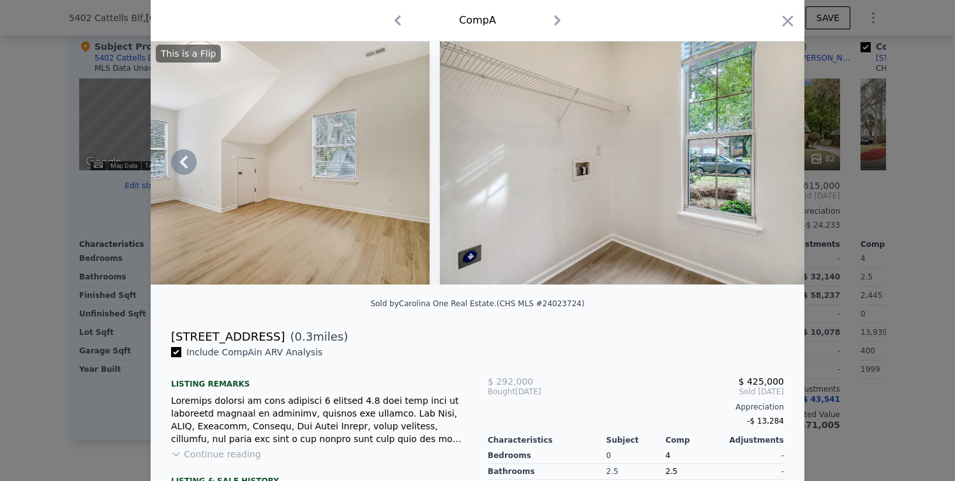
scroll to position [0, 0]
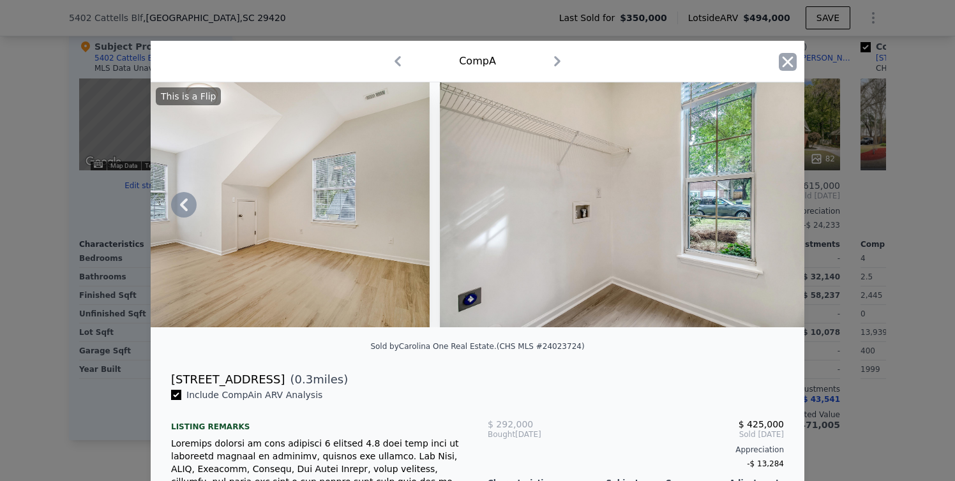
click at [779, 58] on icon "button" at bounding box center [788, 62] width 18 height 18
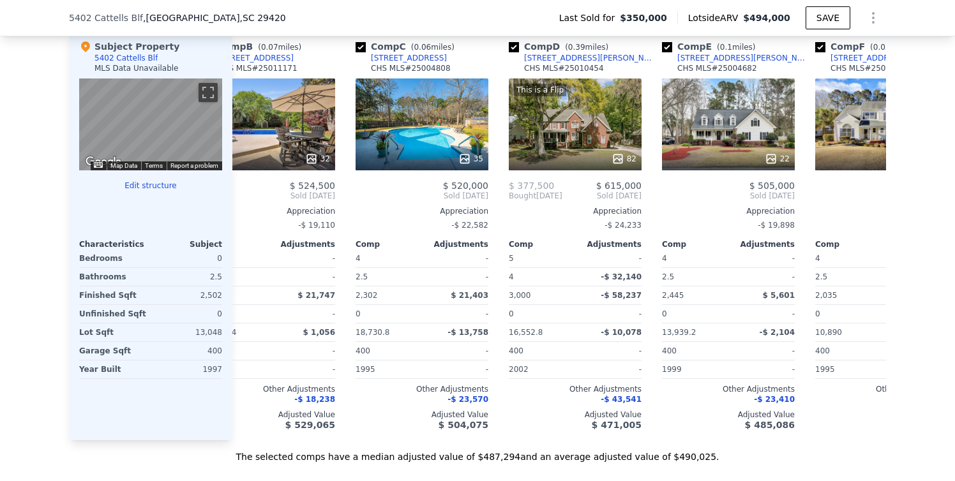
scroll to position [0, 215]
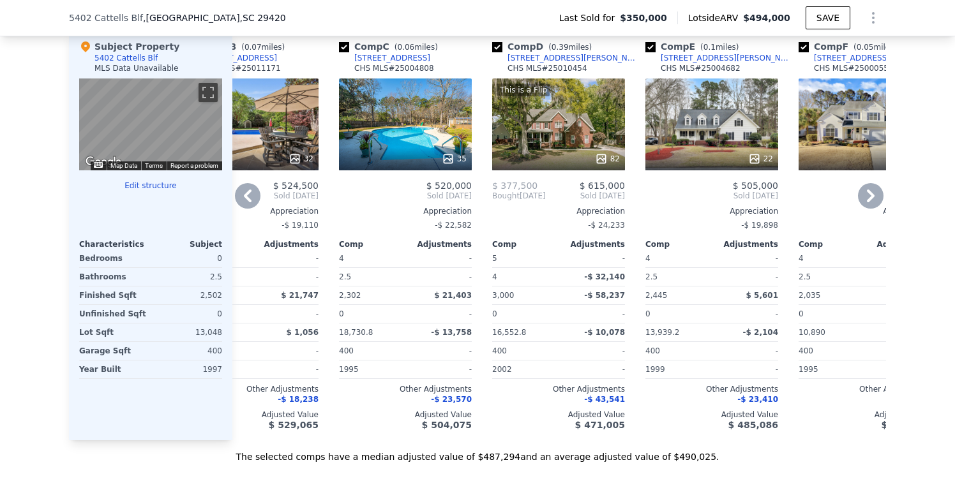
click at [697, 140] on div "22" at bounding box center [711, 125] width 133 height 92
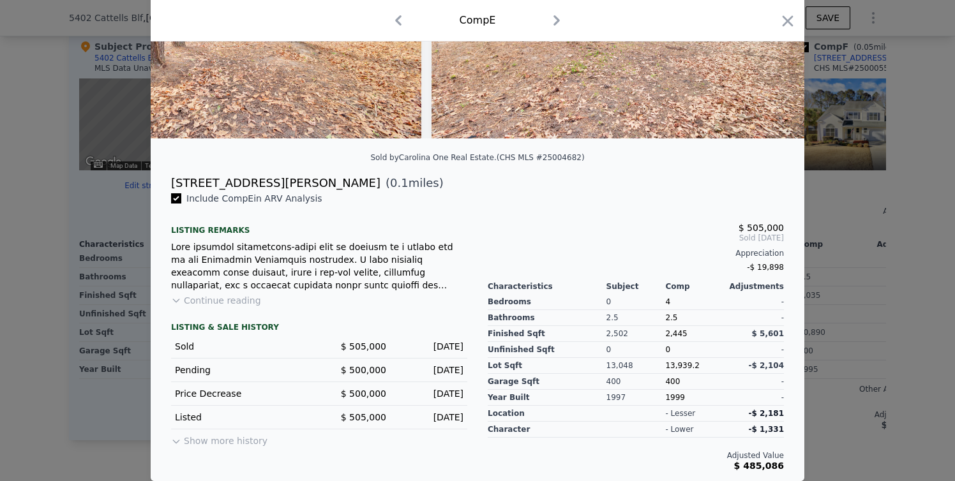
scroll to position [199, 0]
drag, startPoint x: 164, startPoint y: 187, endPoint x: 284, endPoint y: 184, distance: 120.0
click at [284, 184] on div "[STREET_ADDRESS][PERSON_NAME] ( 0.1 miles)" at bounding box center [477, 183] width 633 height 18
copy div "[STREET_ADDRESS][PERSON_NAME]"
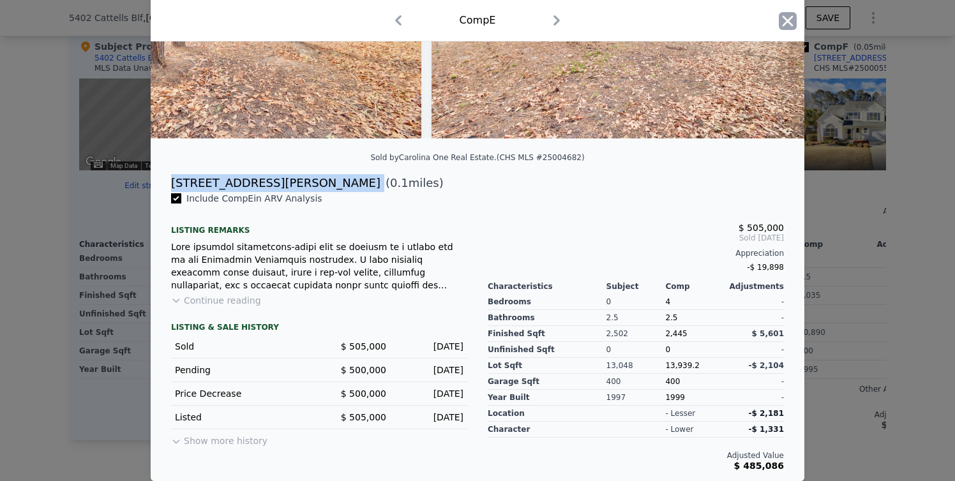
click at [786, 24] on icon "button" at bounding box center [788, 20] width 11 height 11
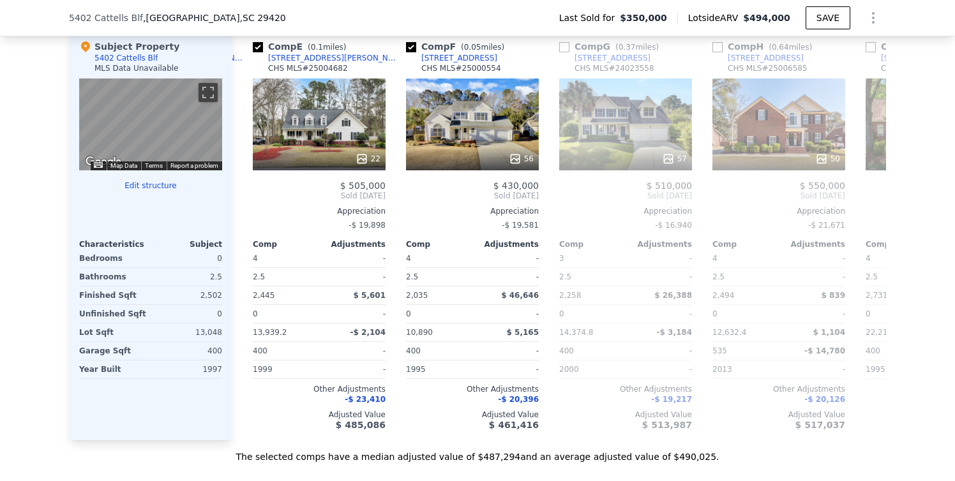
scroll to position [0, 642]
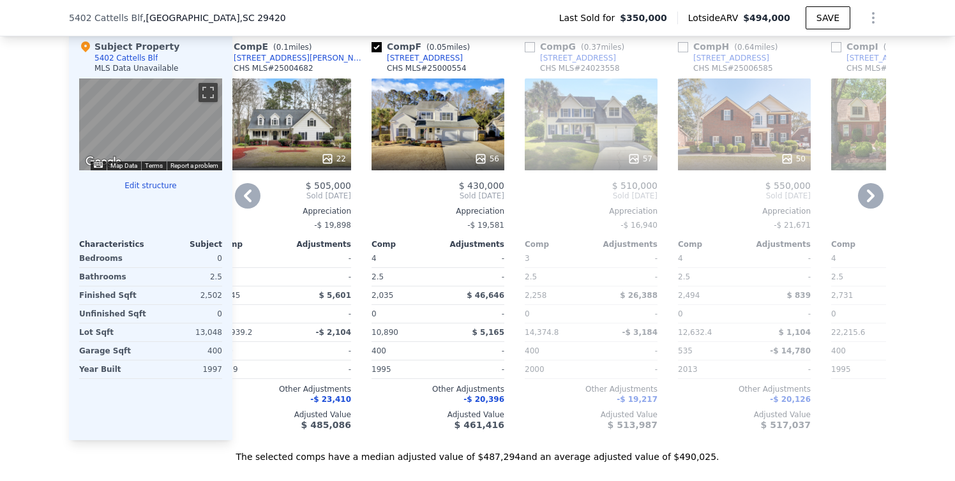
click at [587, 161] on div "57" at bounding box center [591, 159] width 122 height 13
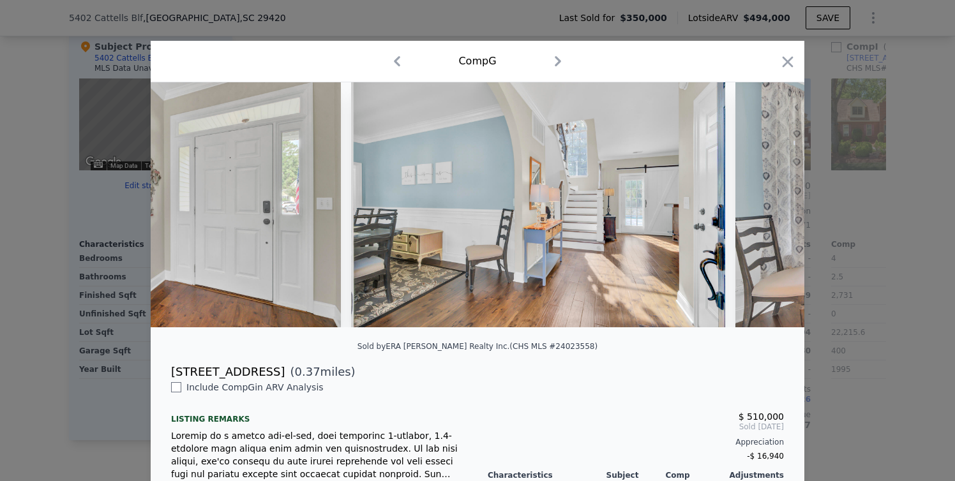
scroll to position [0, 1692]
click at [767, 211] on icon at bounding box center [771, 205] width 8 height 13
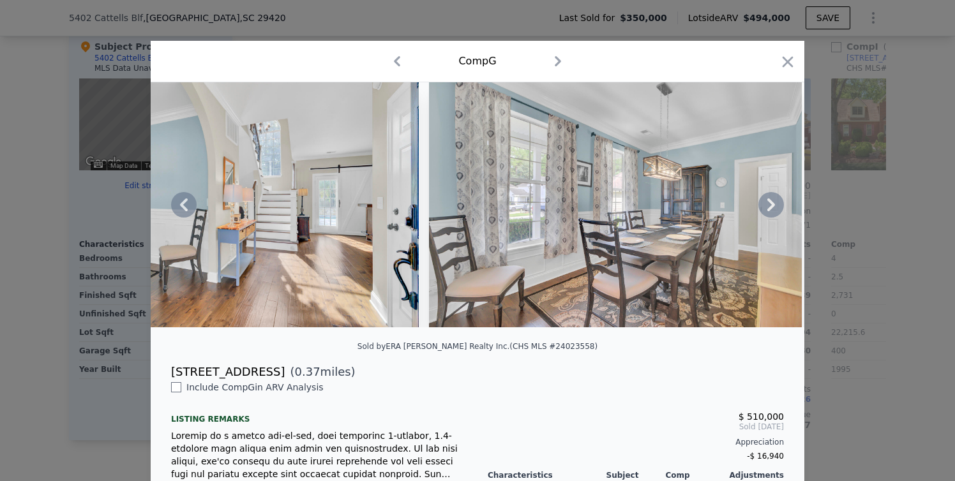
click at [767, 211] on icon at bounding box center [771, 205] width 8 height 13
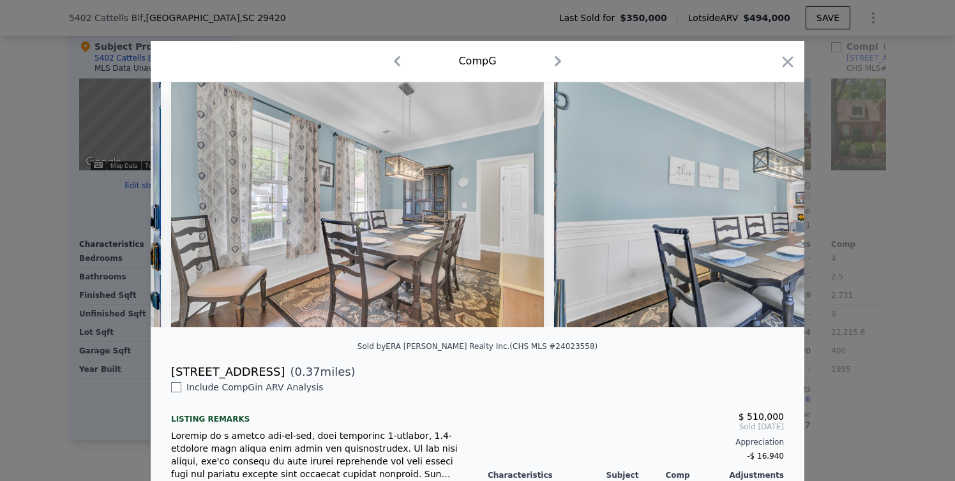
scroll to position [0, 2304]
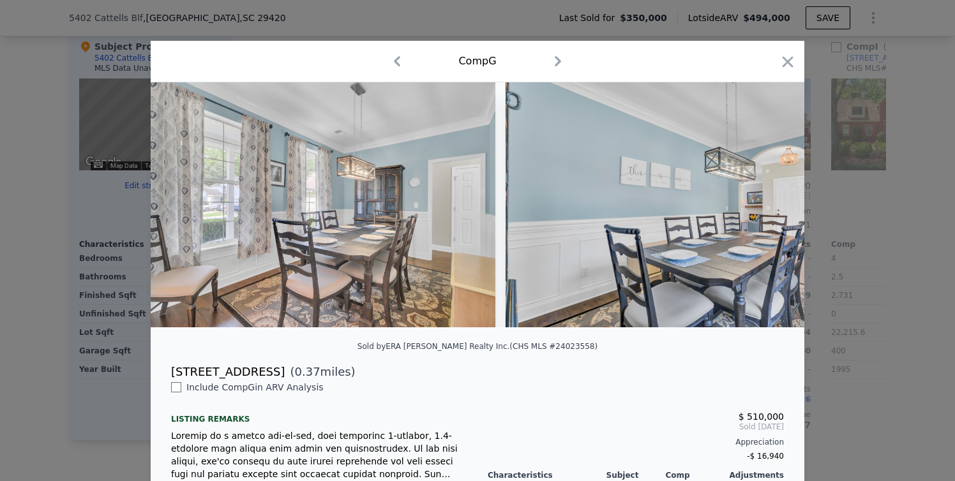
click at [765, 211] on img at bounding box center [692, 204] width 373 height 245
click at [767, 211] on icon at bounding box center [771, 205] width 8 height 13
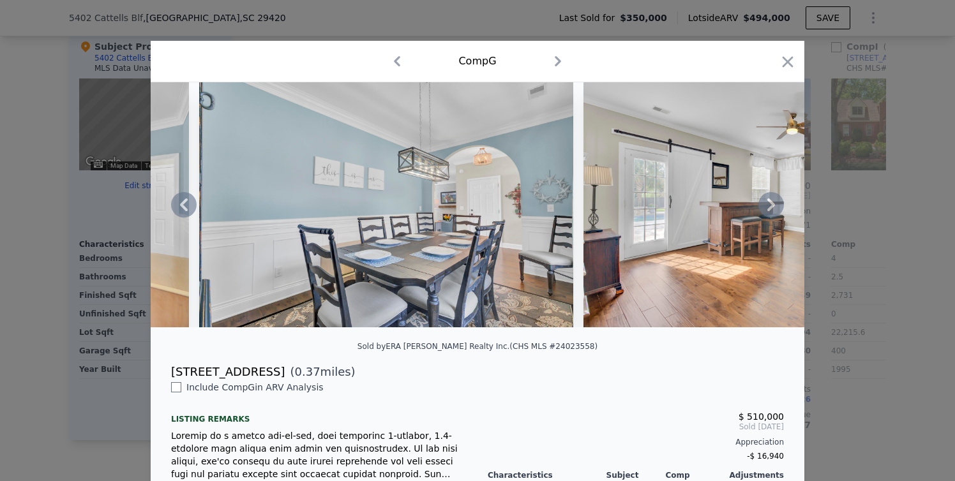
click at [767, 211] on icon at bounding box center [771, 205] width 8 height 13
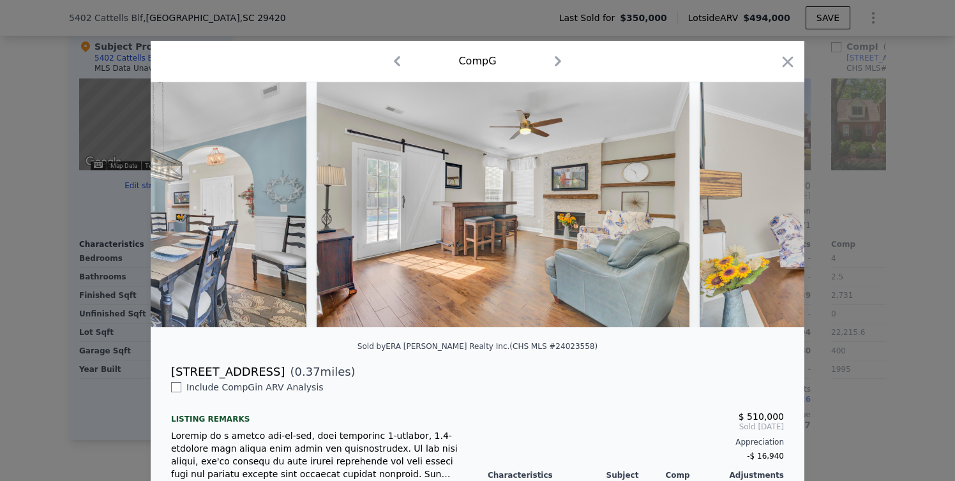
scroll to position [0, 2917]
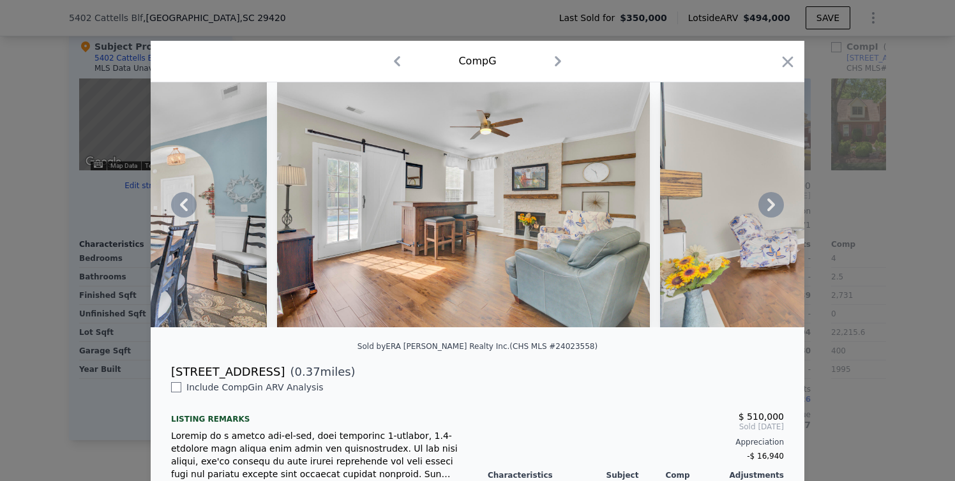
click at [767, 211] on icon at bounding box center [771, 205] width 8 height 13
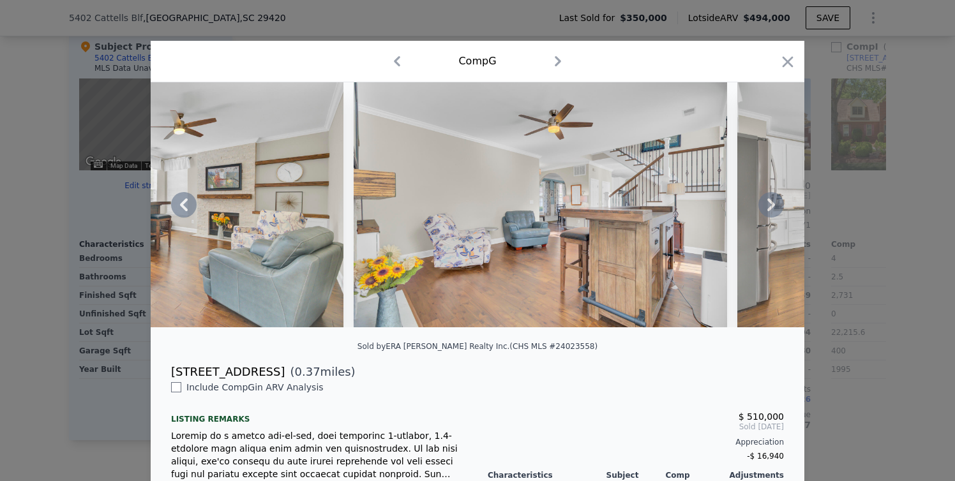
click at [767, 211] on icon at bounding box center [771, 205] width 8 height 13
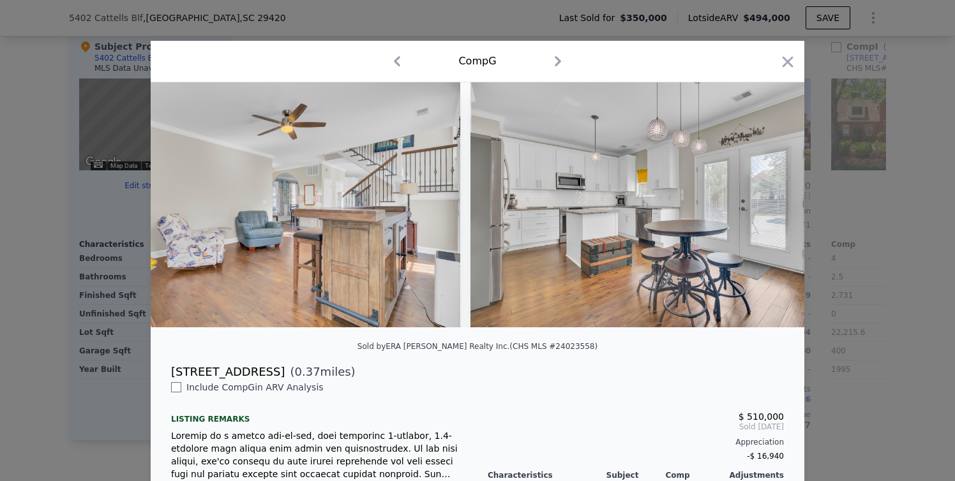
scroll to position [0, 3530]
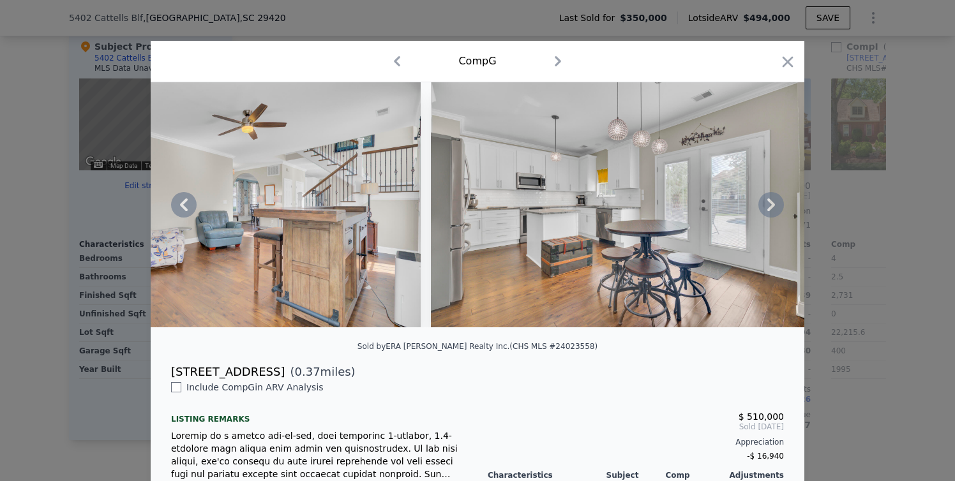
click at [767, 211] on icon at bounding box center [771, 205] width 8 height 13
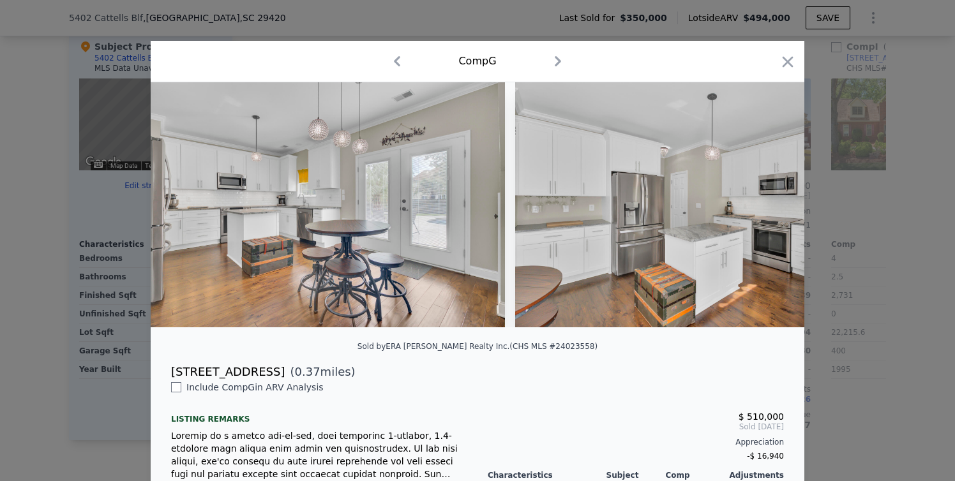
scroll to position [0, 3836]
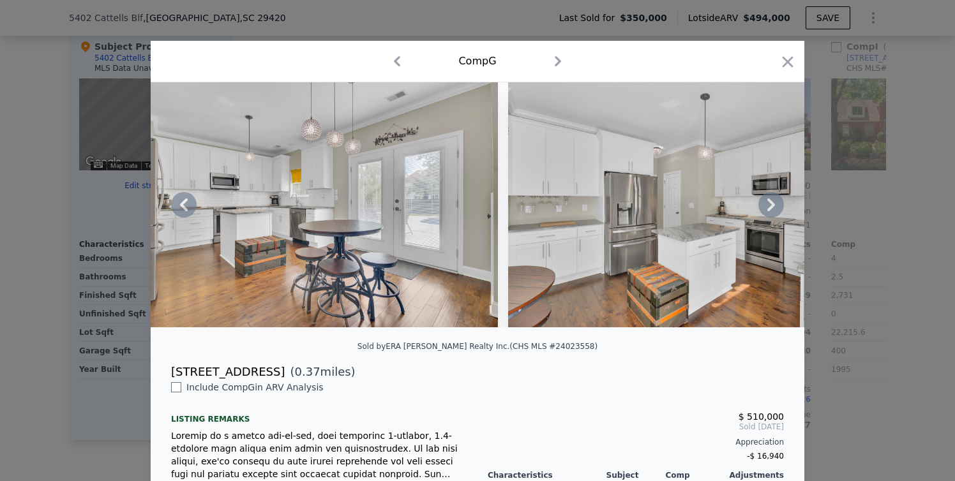
click at [767, 211] on icon at bounding box center [771, 205] width 8 height 13
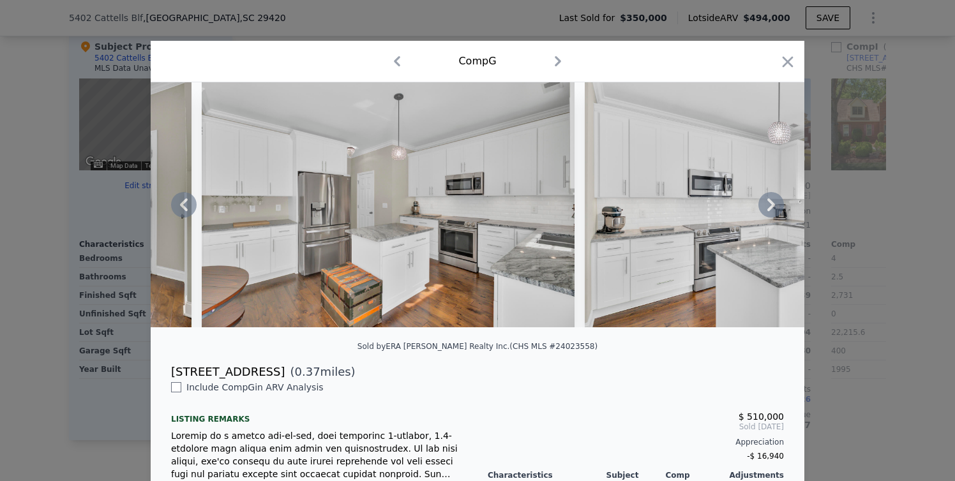
click at [767, 211] on icon at bounding box center [771, 205] width 8 height 13
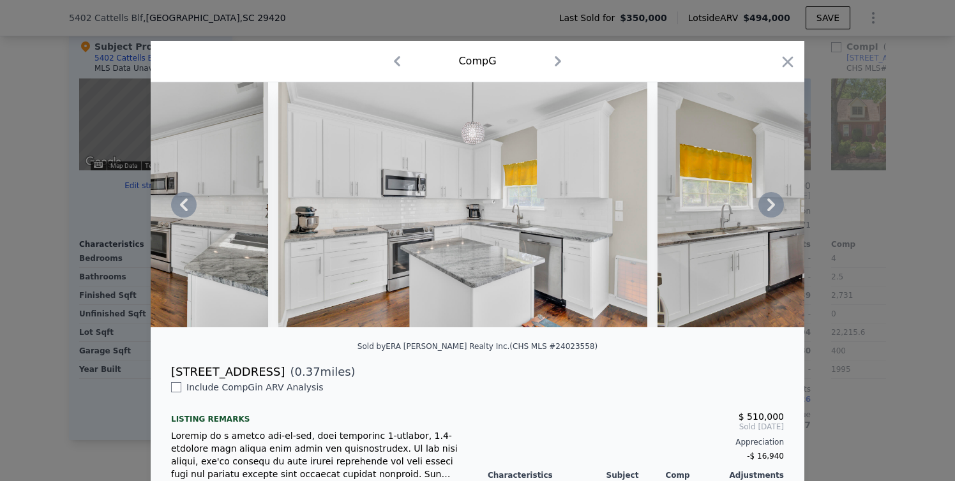
click at [767, 211] on icon at bounding box center [771, 205] width 8 height 13
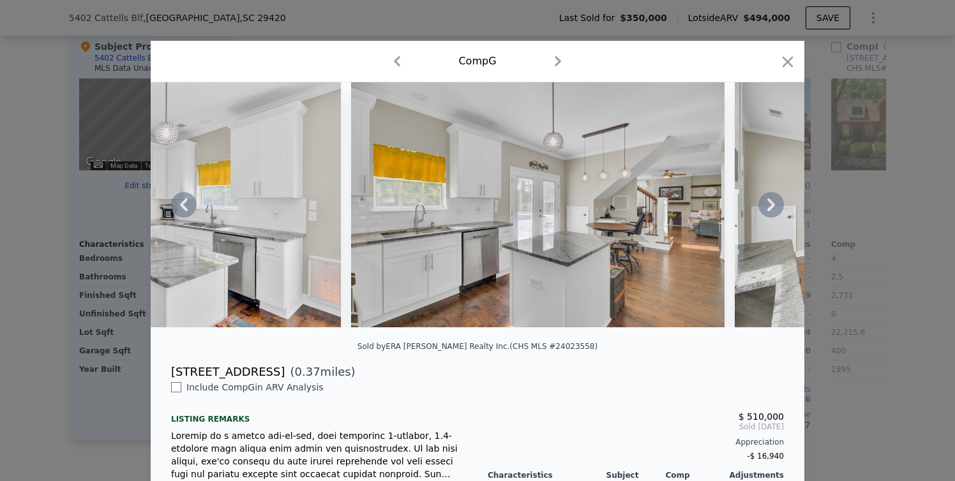
click at [767, 211] on icon at bounding box center [771, 205] width 8 height 13
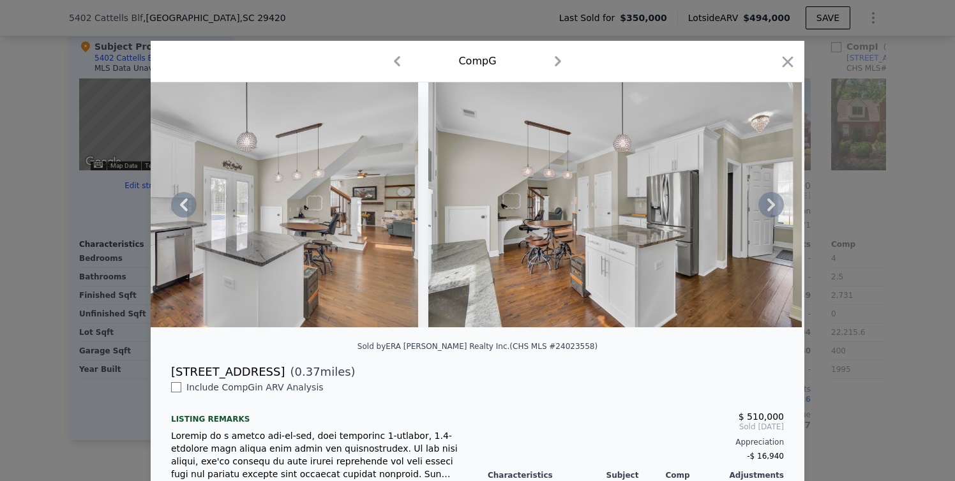
click at [767, 211] on icon at bounding box center [771, 205] width 8 height 13
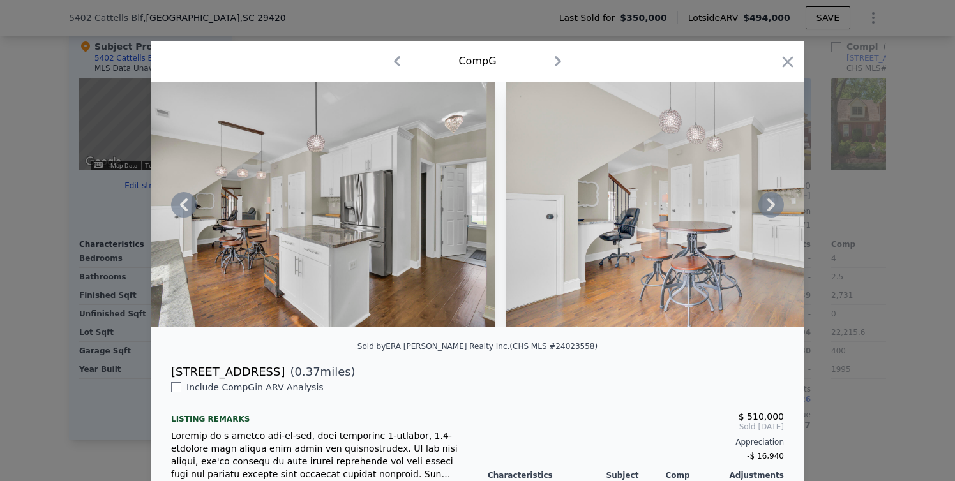
click at [767, 211] on icon at bounding box center [771, 205] width 8 height 13
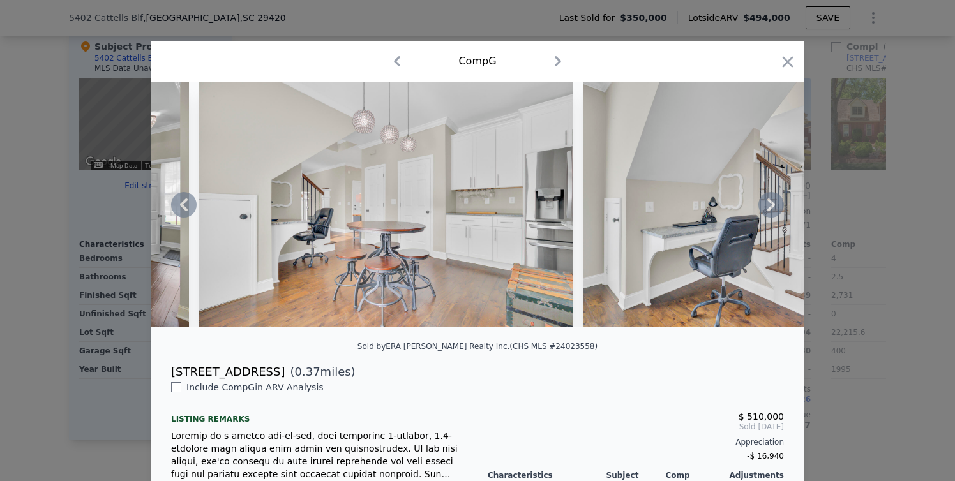
click at [767, 211] on icon at bounding box center [771, 205] width 8 height 13
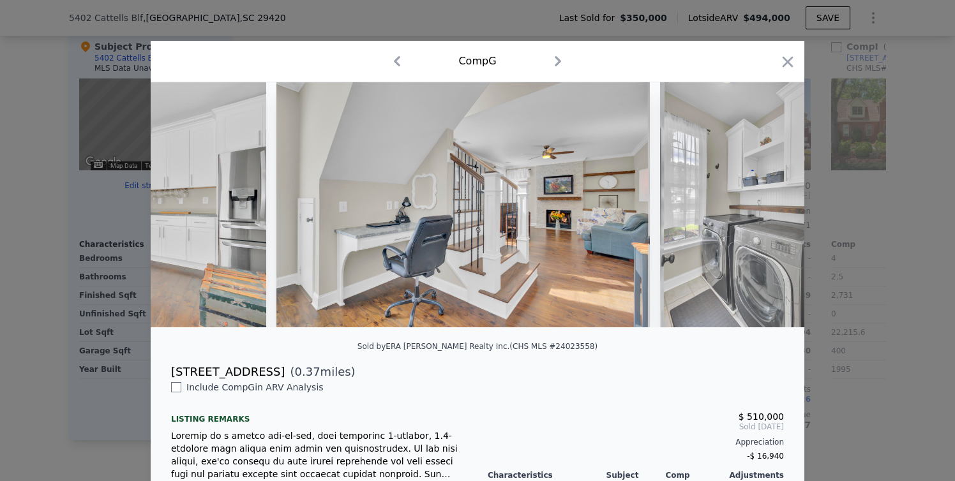
click at [765, 212] on div at bounding box center [478, 204] width 654 height 245
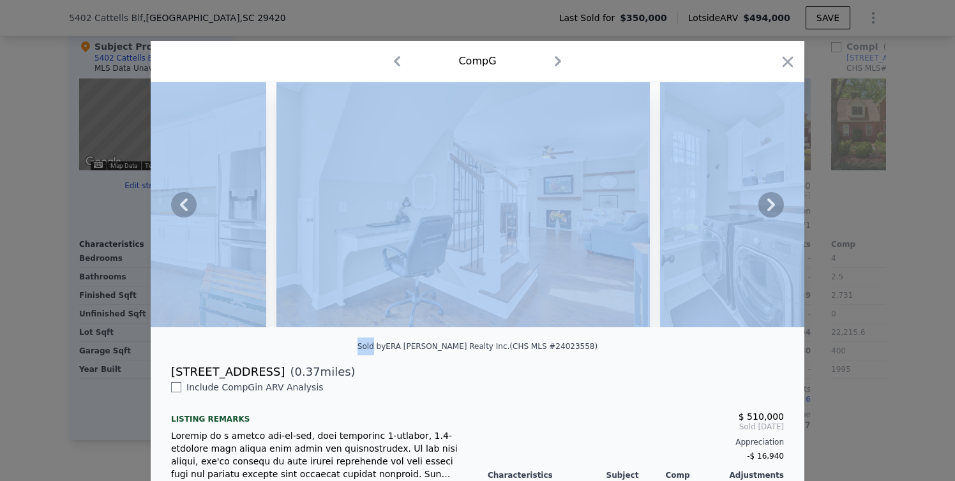
click at [767, 211] on icon at bounding box center [771, 205] width 8 height 13
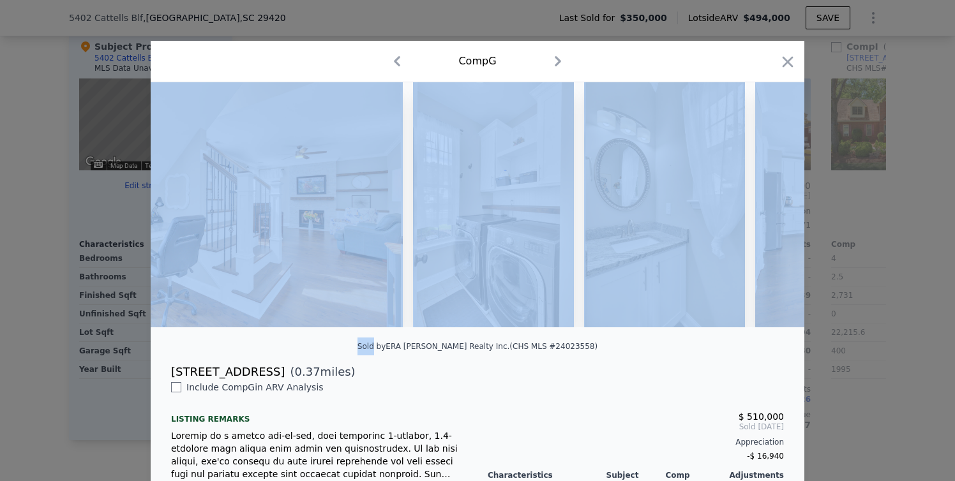
scroll to position [0, 6287]
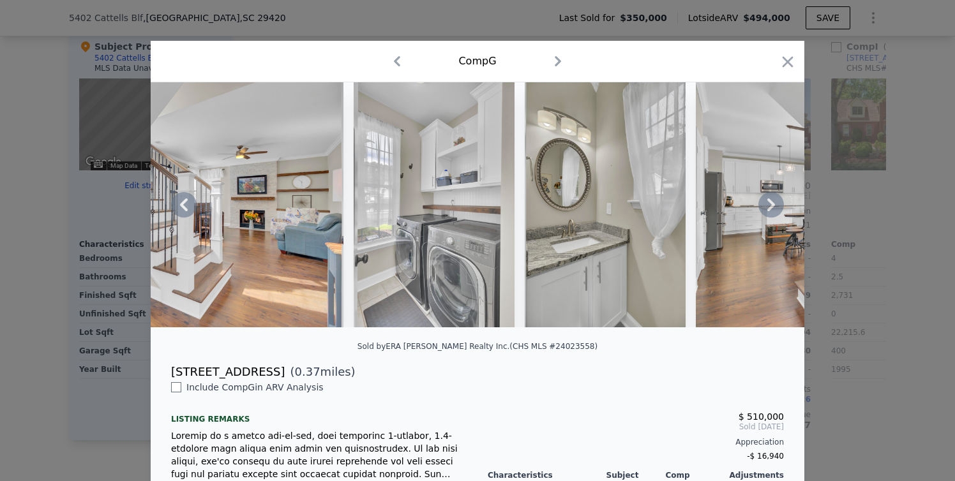
click at [708, 350] on div "Sold by ERA [PERSON_NAME] Realty Inc . (CHS MLS #24023558)" at bounding box center [478, 351] width 654 height 26
click at [763, 211] on icon at bounding box center [771, 205] width 26 height 26
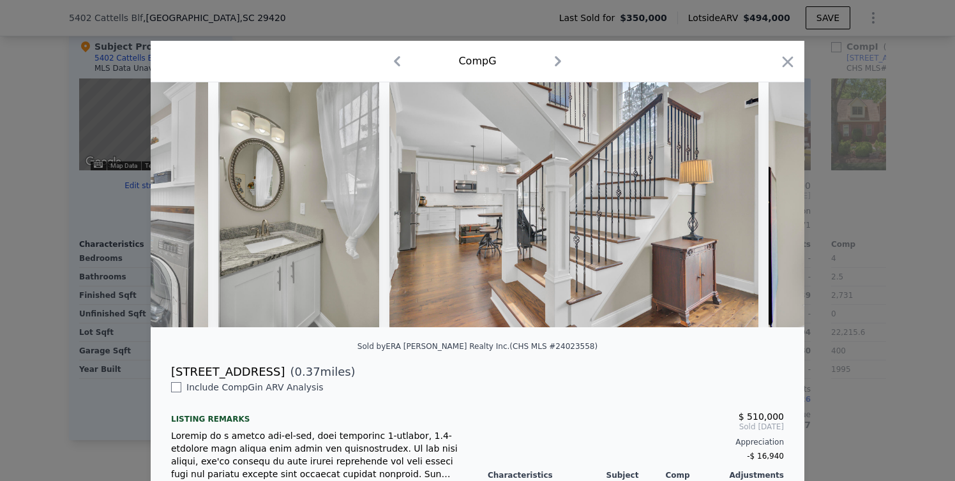
click at [769, 211] on img at bounding box center [955, 204] width 373 height 245
click at [763, 211] on icon at bounding box center [771, 205] width 26 height 26
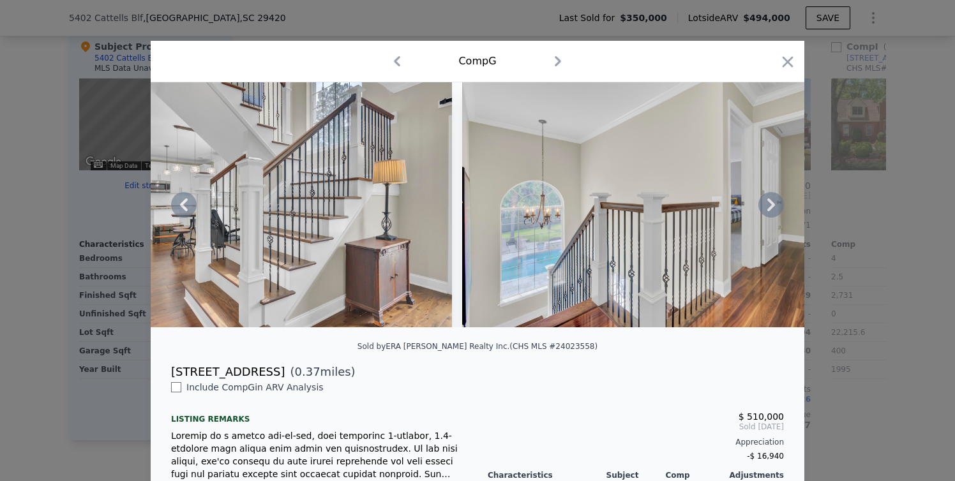
click at [763, 210] on icon at bounding box center [771, 205] width 26 height 26
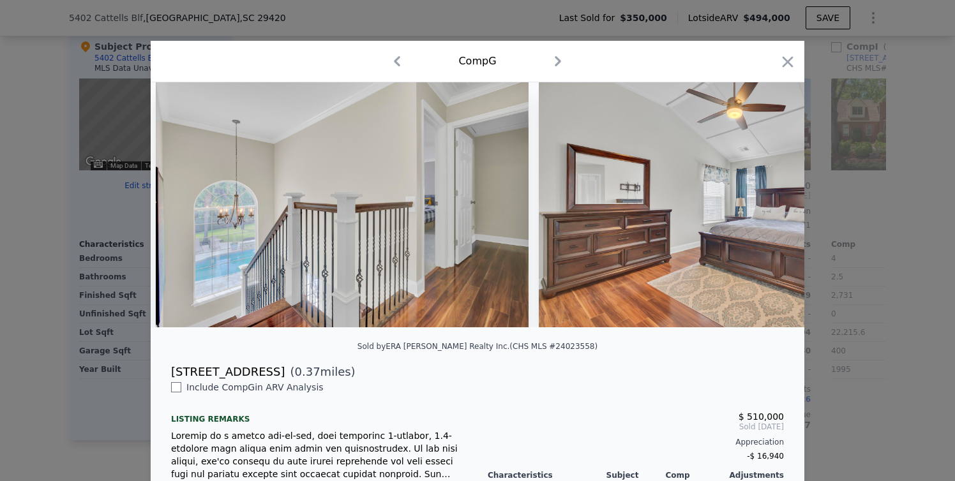
click at [763, 210] on div at bounding box center [478, 204] width 654 height 245
click at [763, 210] on icon at bounding box center [771, 205] width 26 height 26
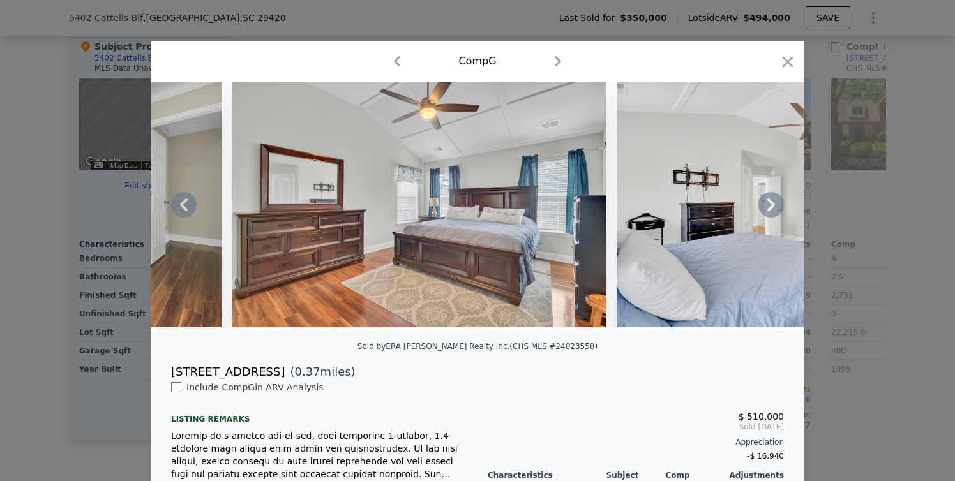
click at [763, 210] on icon at bounding box center [771, 205] width 26 height 26
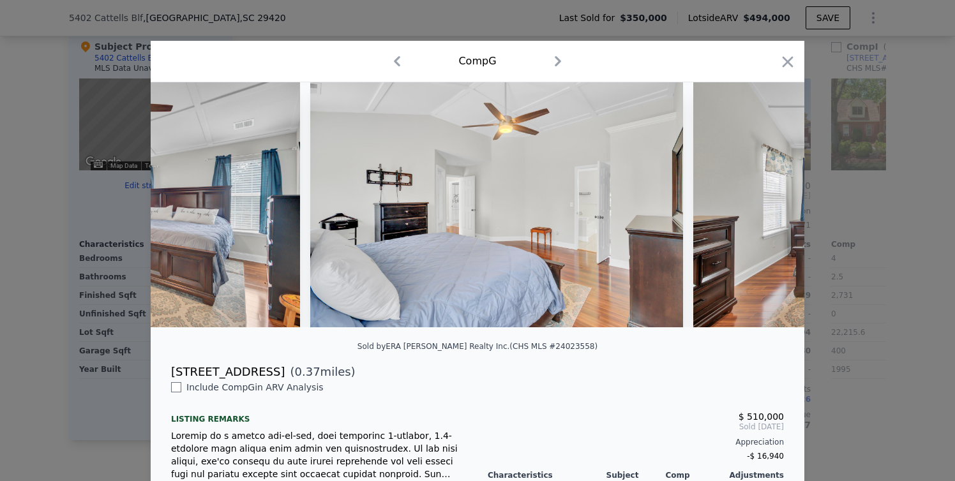
click at [763, 210] on div at bounding box center [478, 204] width 654 height 245
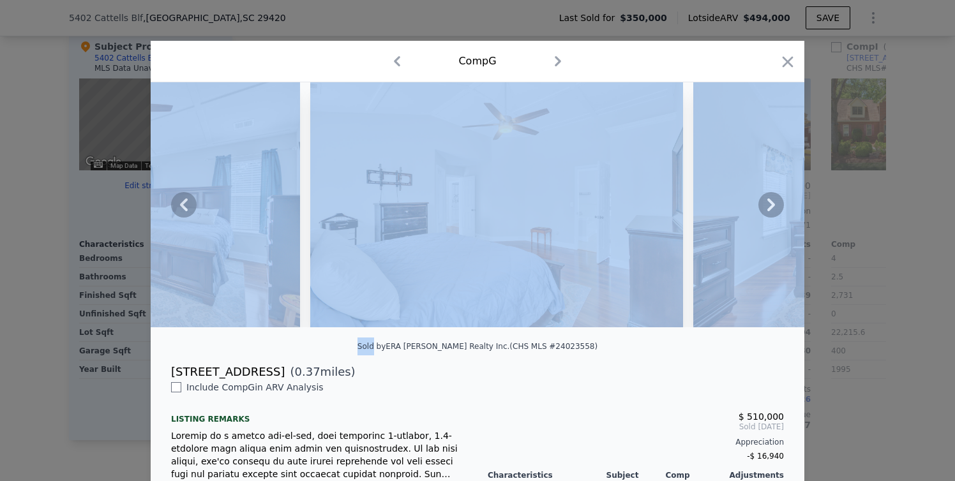
click at [763, 210] on icon at bounding box center [771, 205] width 26 height 26
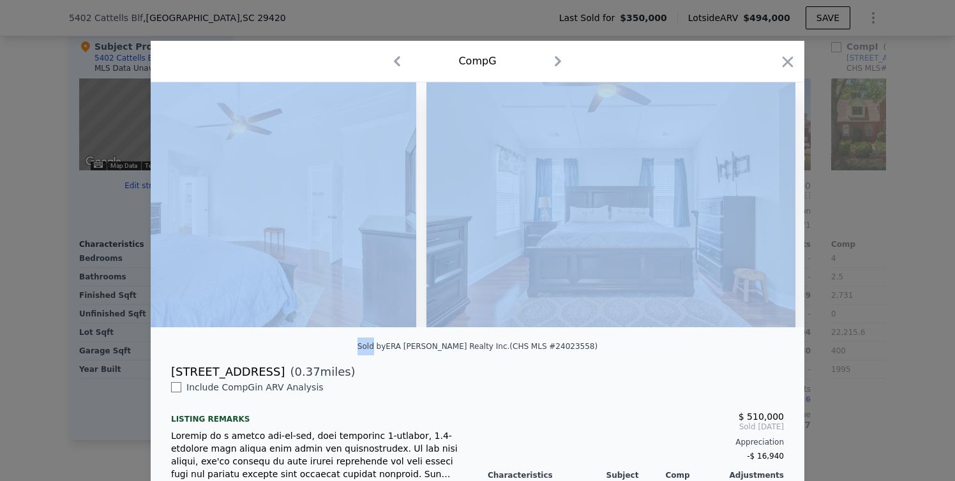
scroll to position [0, 8126]
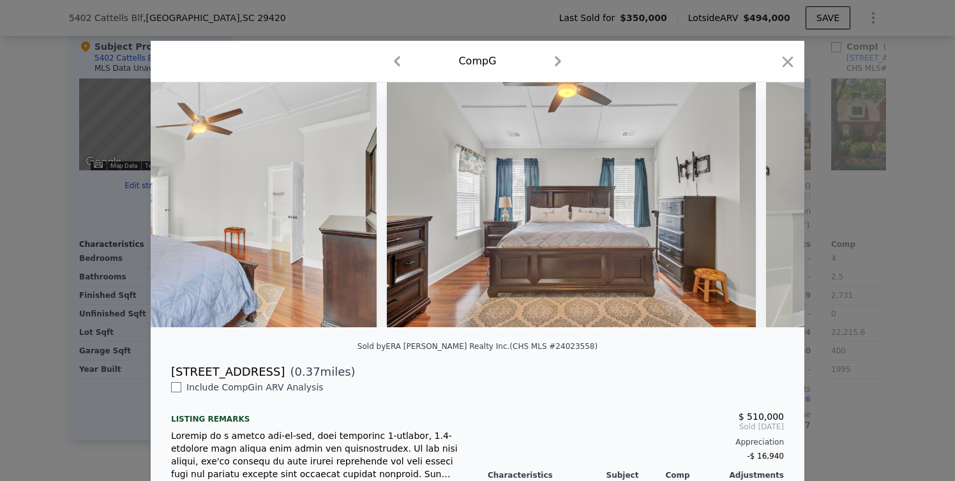
click at [648, 363] on div "Sold by ERA [PERSON_NAME] Realty Inc . (CHS MLS #24023558)" at bounding box center [478, 351] width 654 height 26
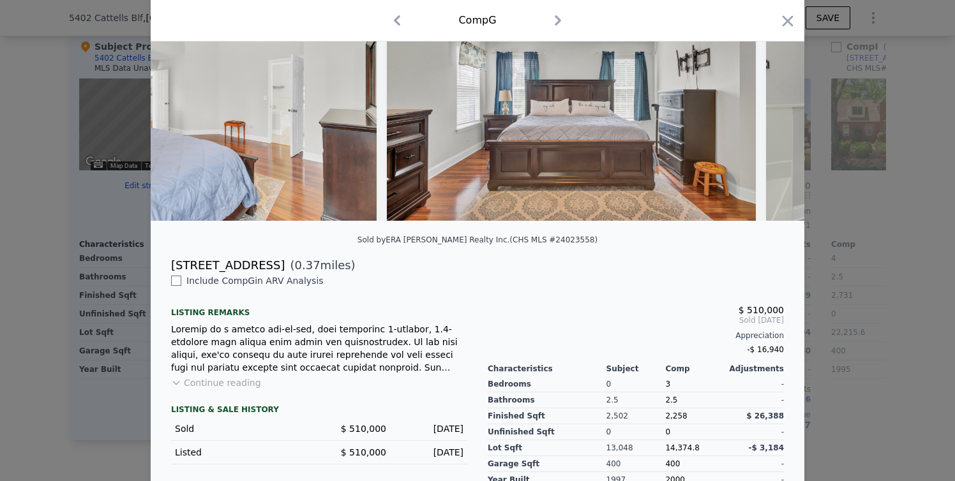
scroll to position [113, 0]
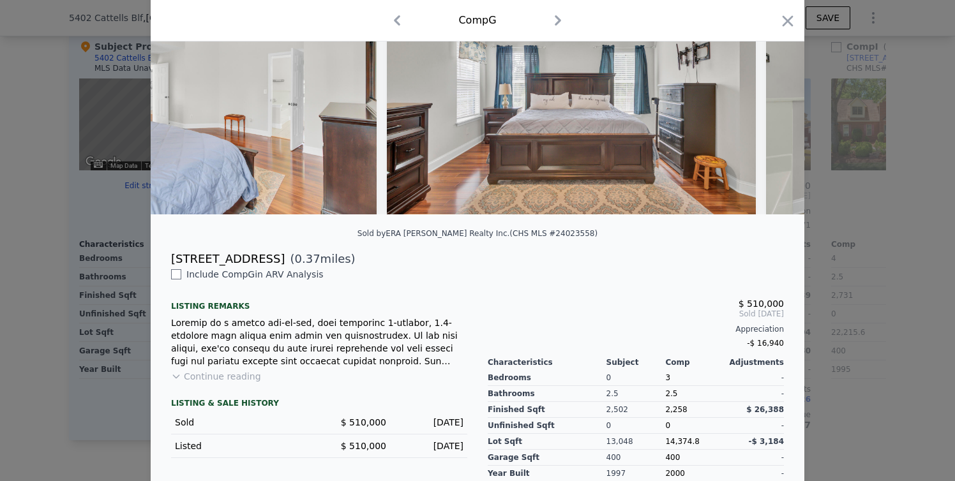
click at [244, 383] on button "Continue reading" at bounding box center [216, 376] width 90 height 13
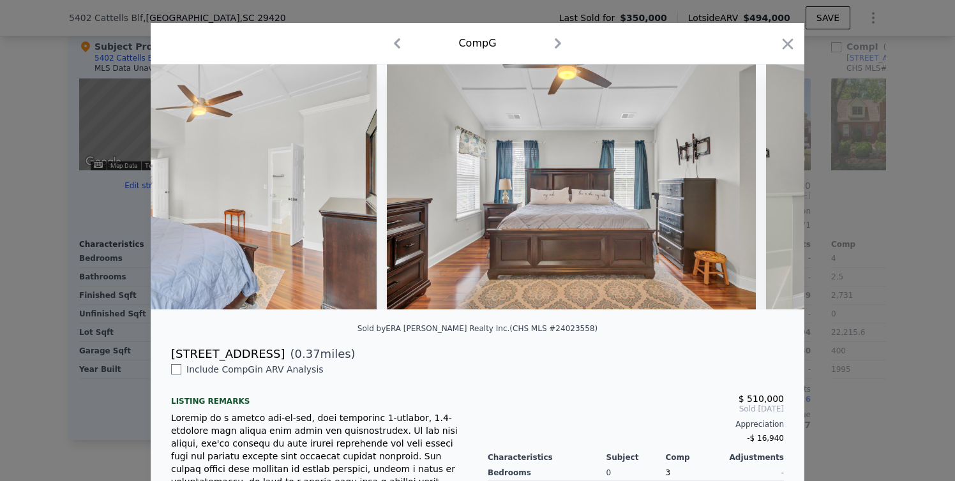
scroll to position [0, 0]
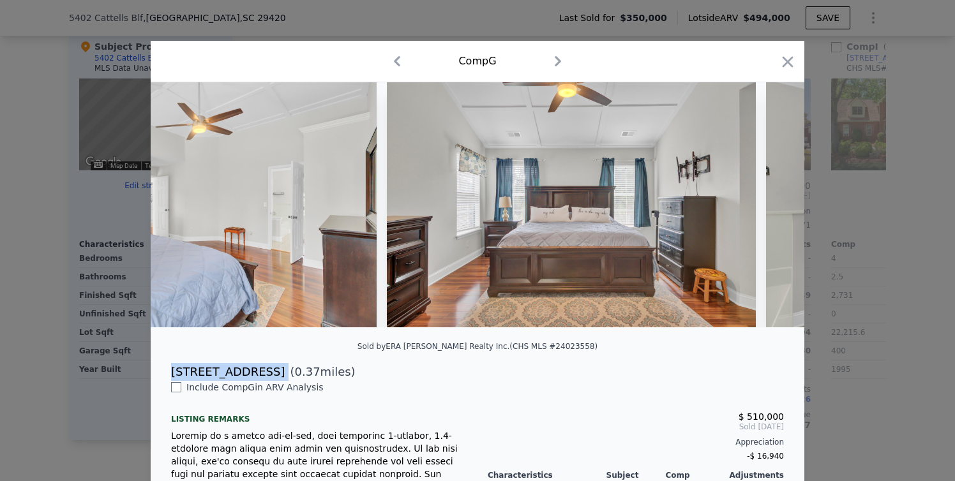
drag, startPoint x: 163, startPoint y: 380, endPoint x: 262, endPoint y: 386, distance: 99.1
click at [262, 381] on div "[STREET_ADDRESS] ( 0.37 miles)" at bounding box center [477, 372] width 633 height 18
copy div "[STREET_ADDRESS]"
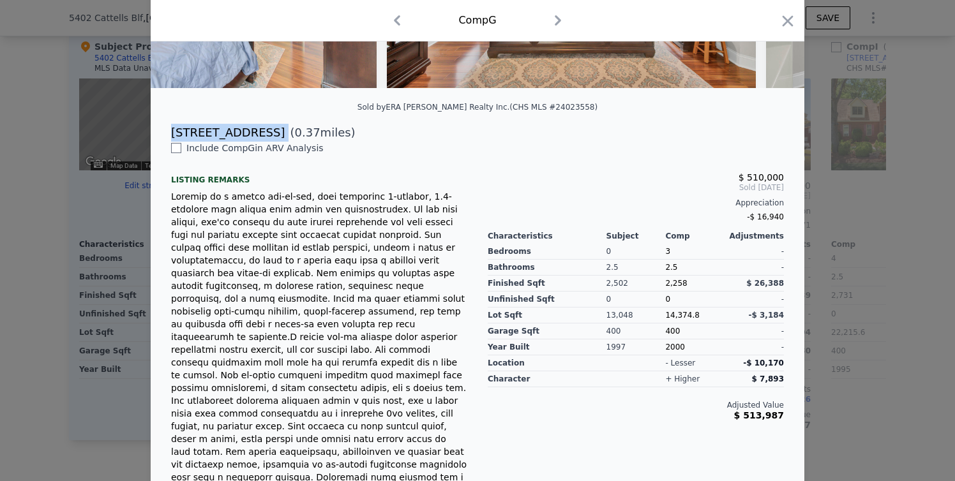
scroll to position [240, 0]
click at [779, 16] on icon "button" at bounding box center [788, 21] width 18 height 18
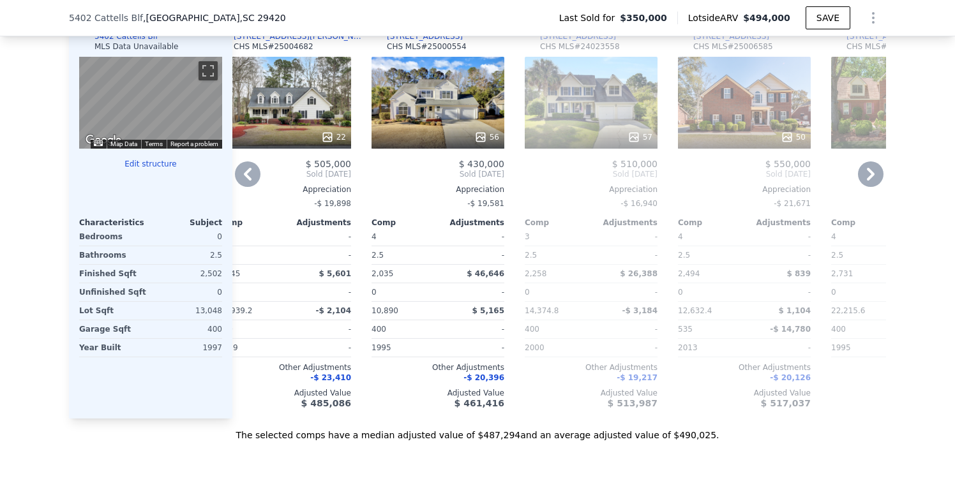
scroll to position [1293, 0]
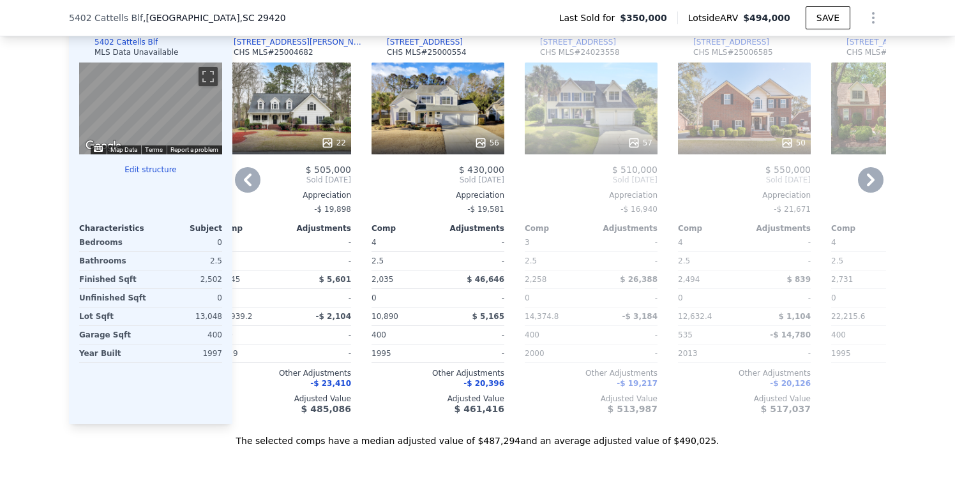
click at [867, 184] on icon at bounding box center [871, 180] width 8 height 13
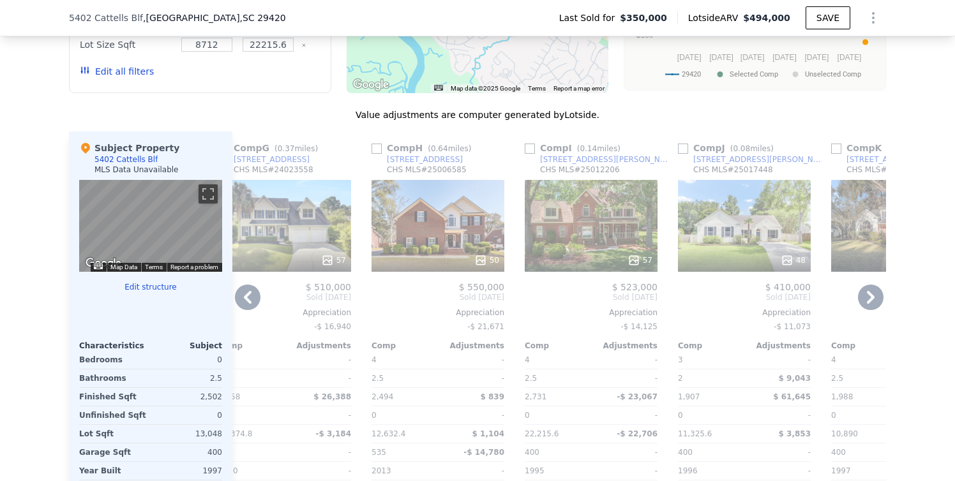
scroll to position [1170, 0]
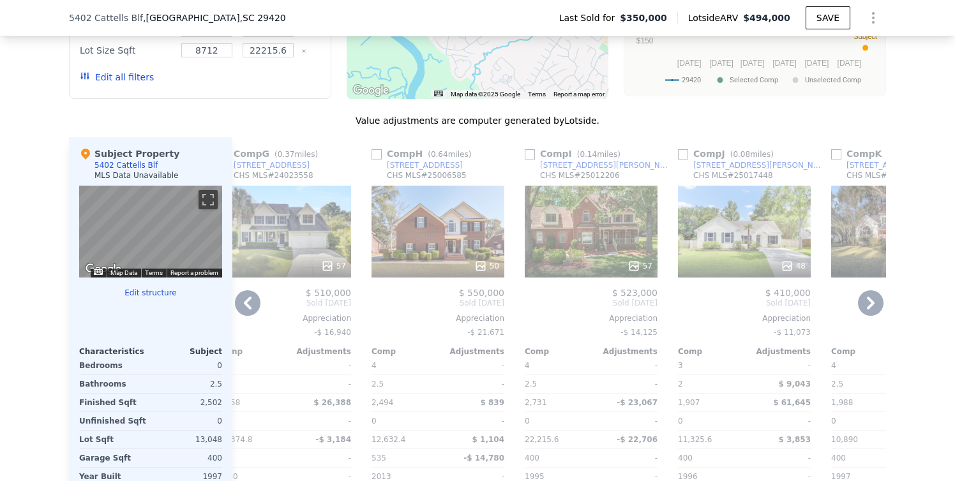
click at [868, 308] on icon at bounding box center [871, 303] width 26 height 26
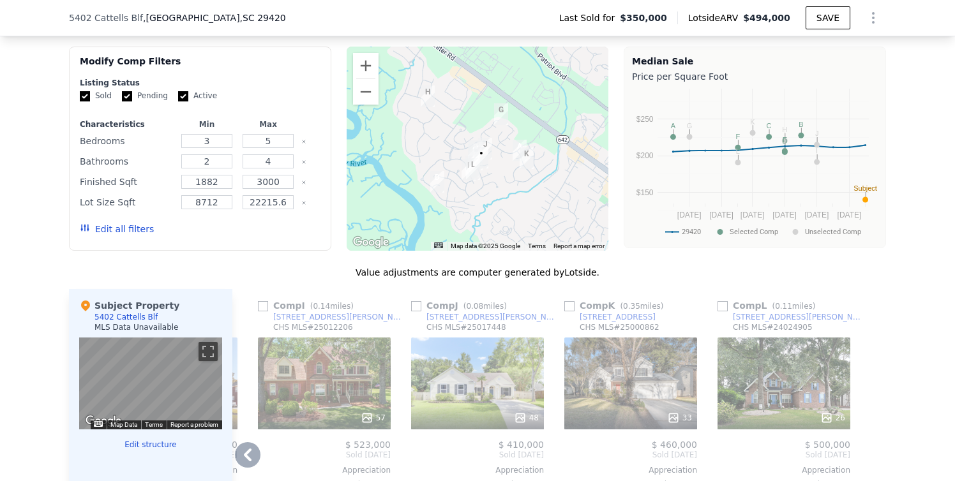
scroll to position [1014, 0]
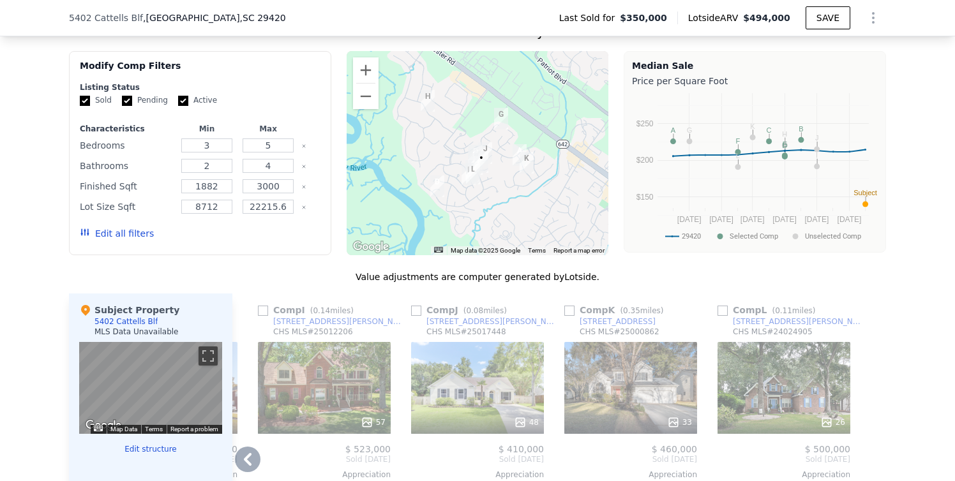
click at [481, 157] on img "5406 Dwight Dr" at bounding box center [485, 153] width 14 height 22
click at [474, 173] on img "5402 Cattells Blf" at bounding box center [481, 162] width 14 height 22
click at [437, 193] on img "8781 Laurel Grove Ln" at bounding box center [437, 187] width 14 height 22
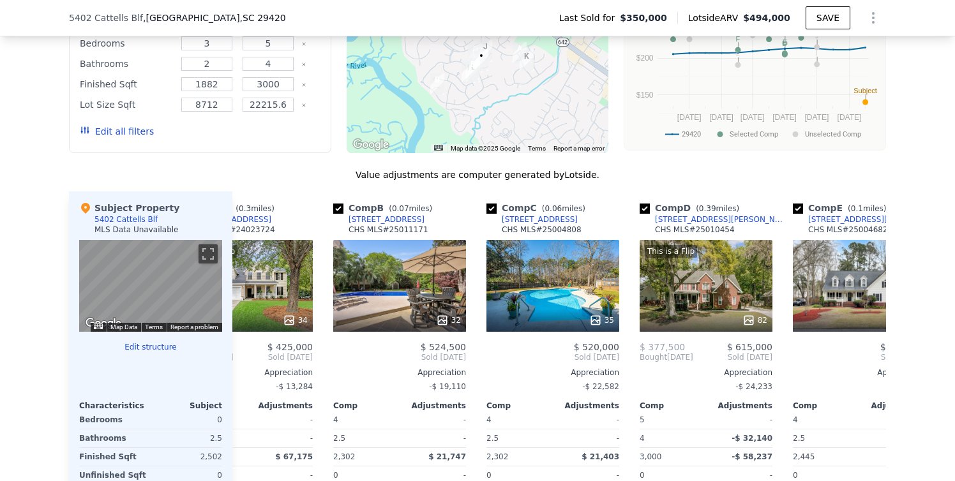
scroll to position [0, 0]
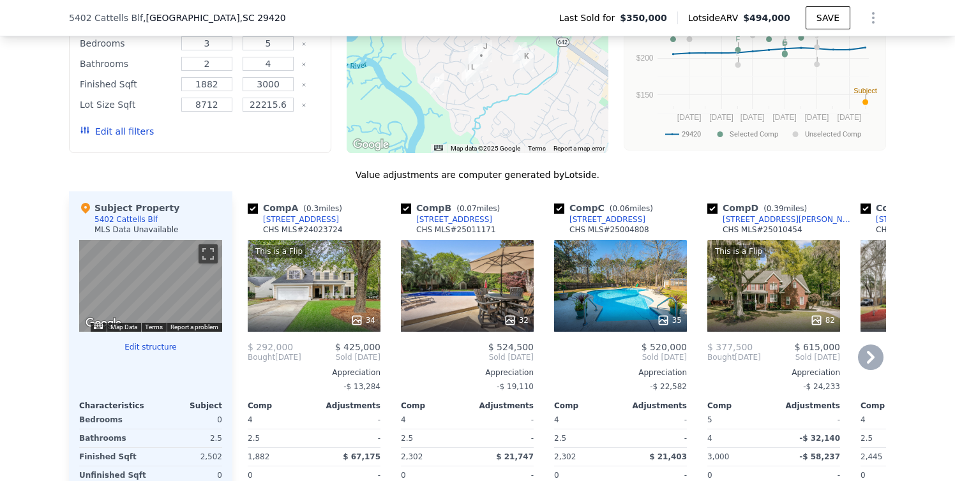
click at [453, 284] on div "32" at bounding box center [467, 286] width 133 height 92
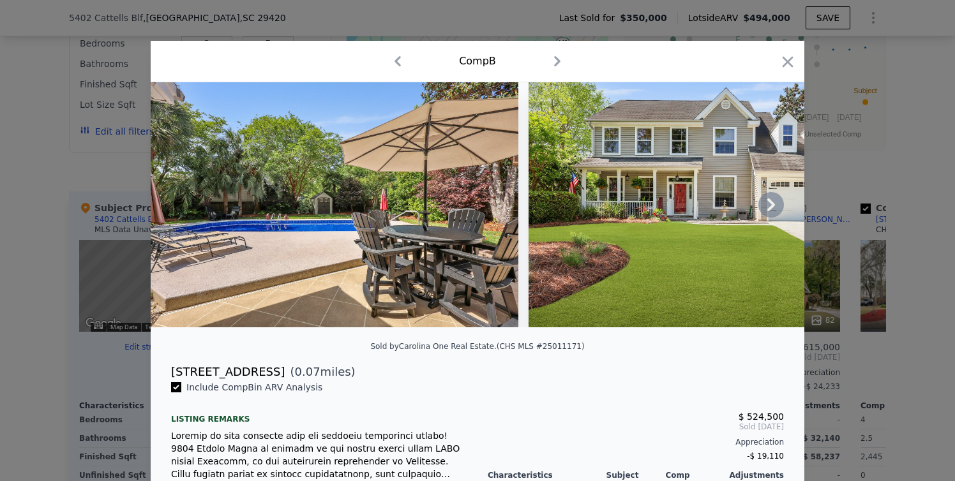
click at [767, 206] on icon at bounding box center [771, 205] width 8 height 13
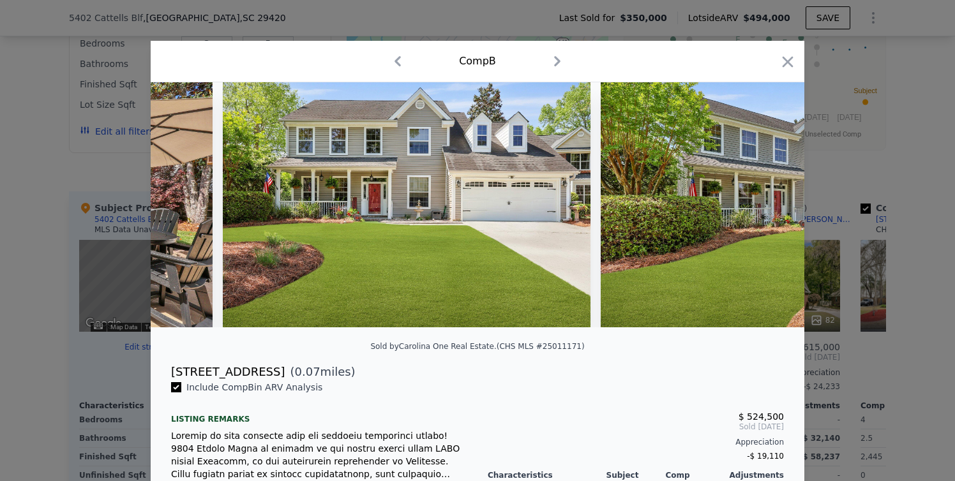
scroll to position [0, 306]
click at [767, 206] on icon at bounding box center [771, 205] width 8 height 13
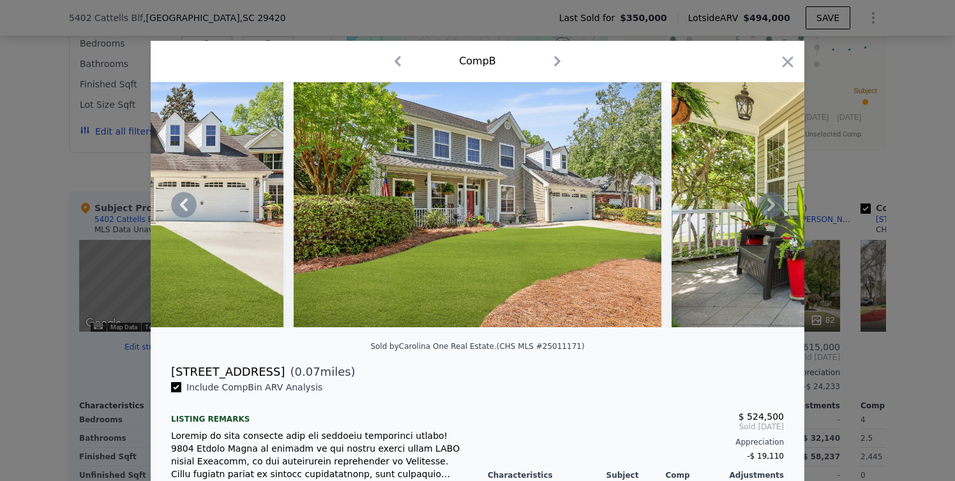
click at [767, 206] on icon at bounding box center [771, 205] width 8 height 13
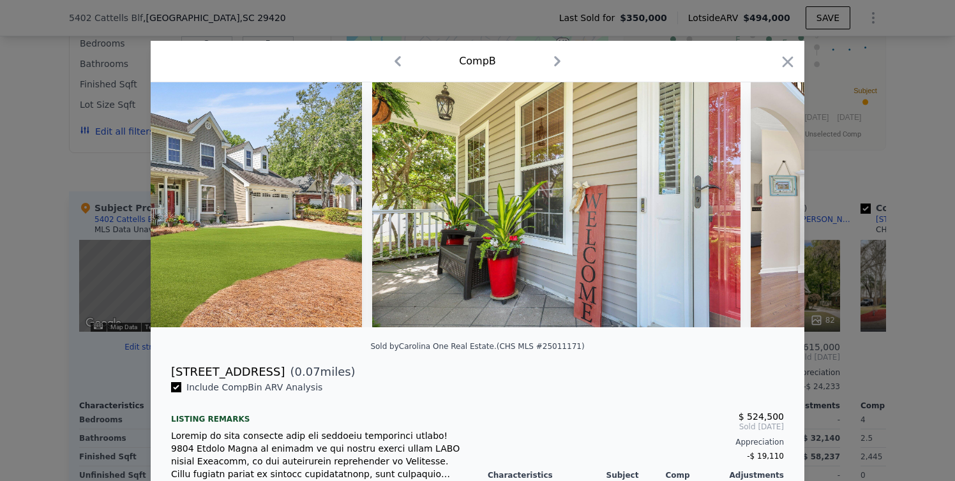
scroll to position [0, 919]
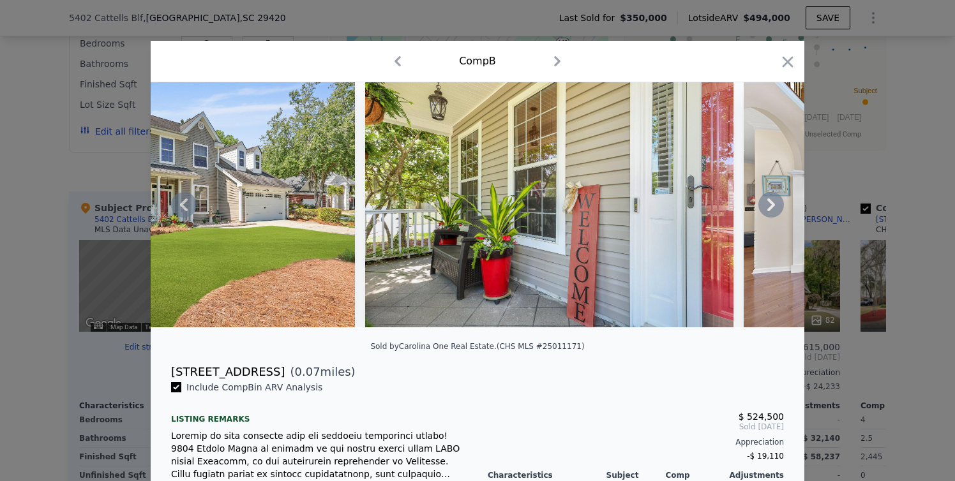
click at [766, 204] on icon at bounding box center [771, 205] width 26 height 26
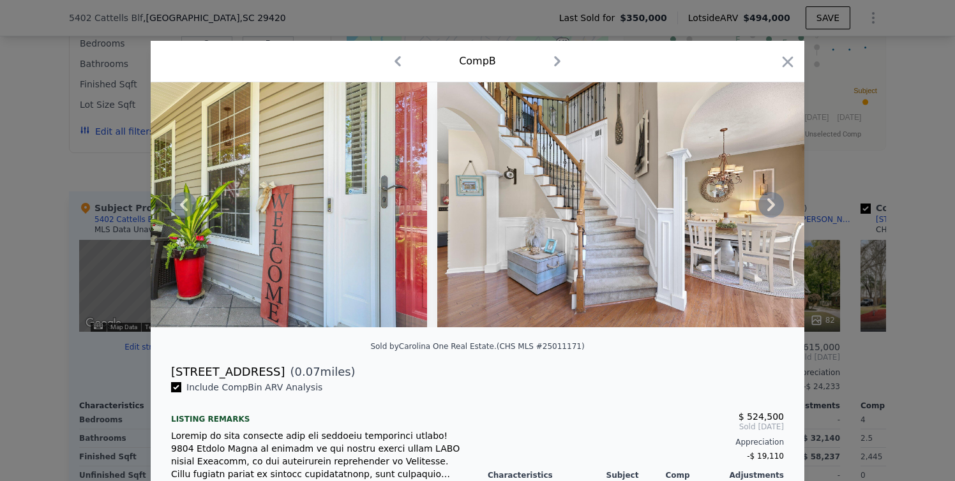
click at [766, 204] on icon at bounding box center [771, 205] width 26 height 26
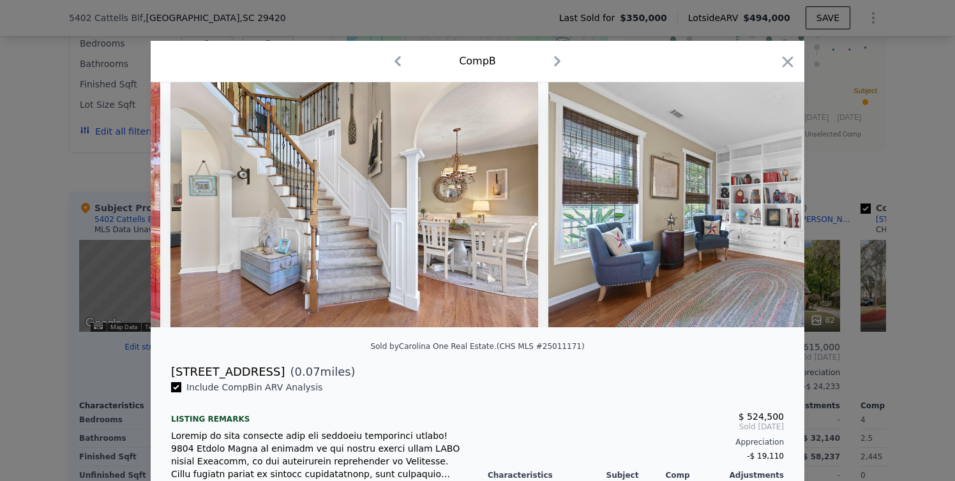
scroll to position [0, 1532]
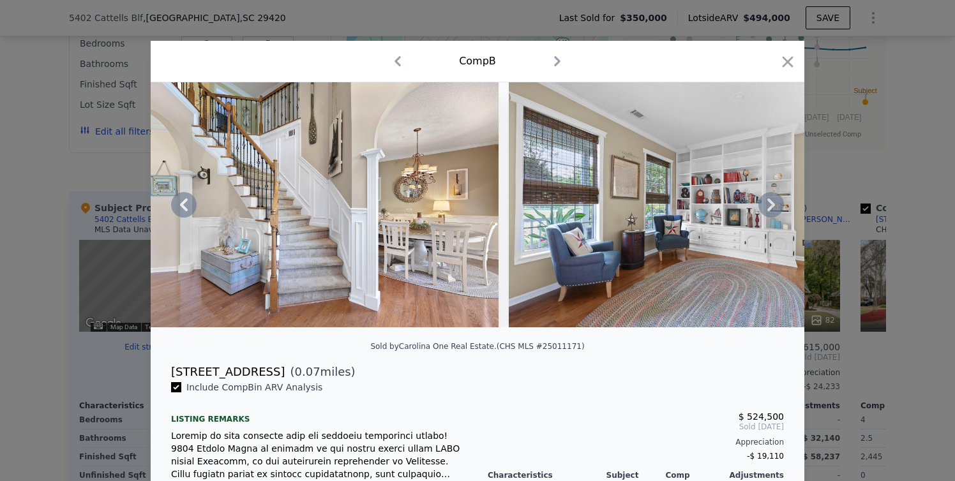
click at [766, 204] on icon at bounding box center [771, 205] width 26 height 26
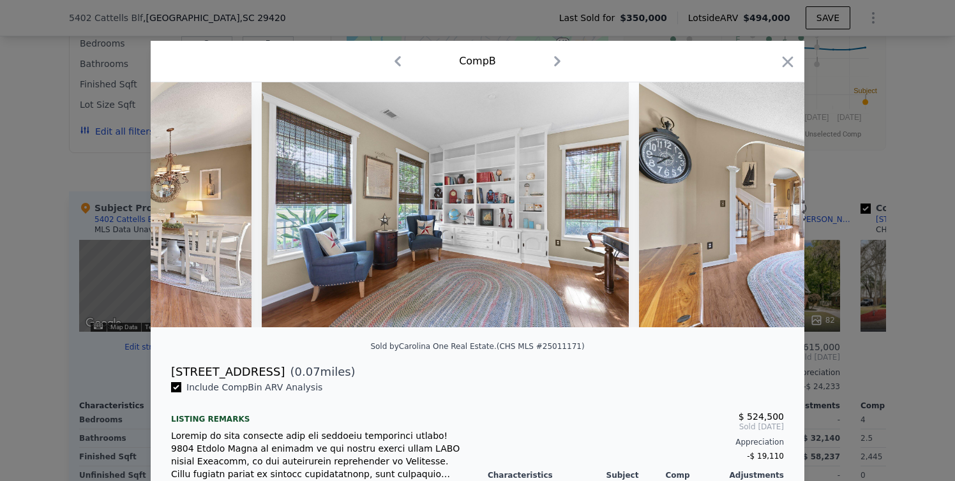
scroll to position [0, 1838]
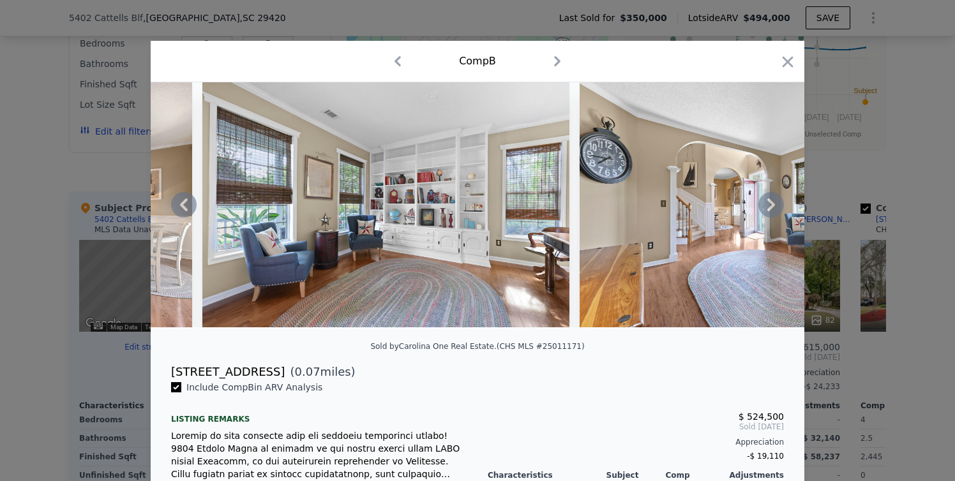
click at [766, 204] on icon at bounding box center [771, 205] width 26 height 26
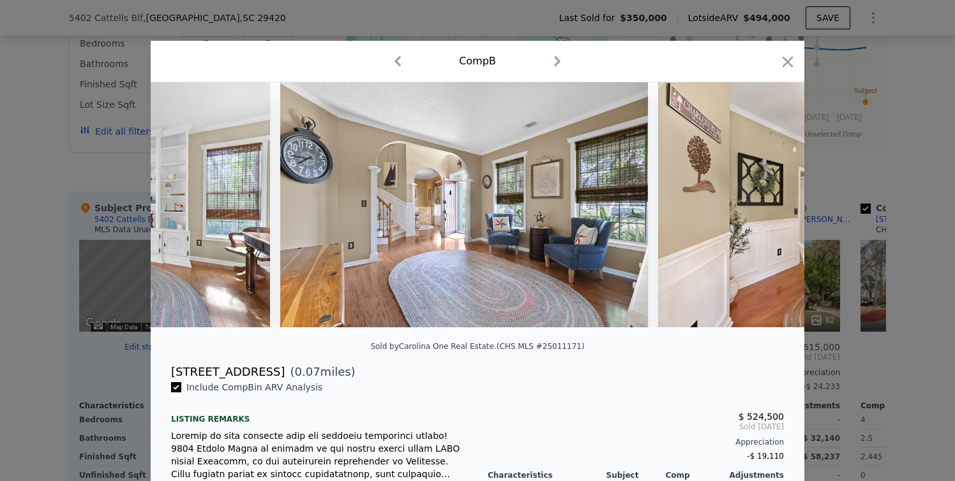
scroll to position [0, 2145]
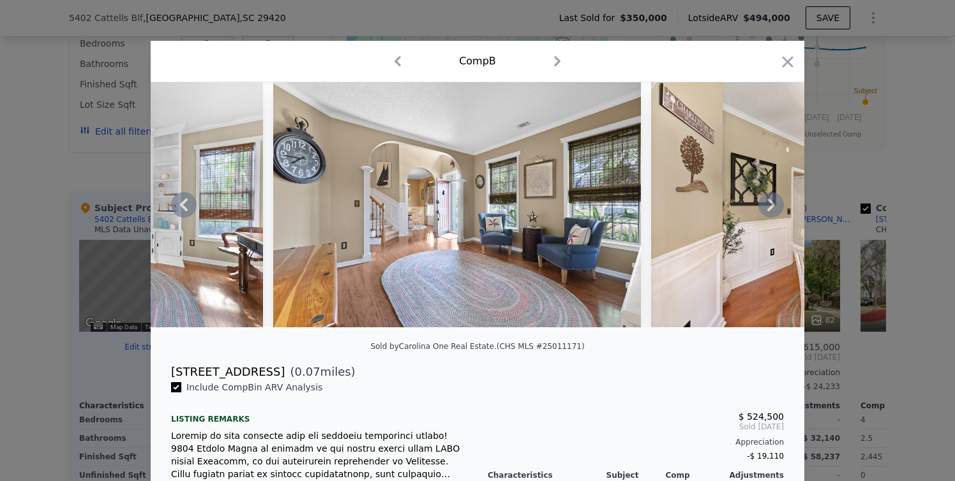
click at [766, 204] on icon at bounding box center [771, 205] width 26 height 26
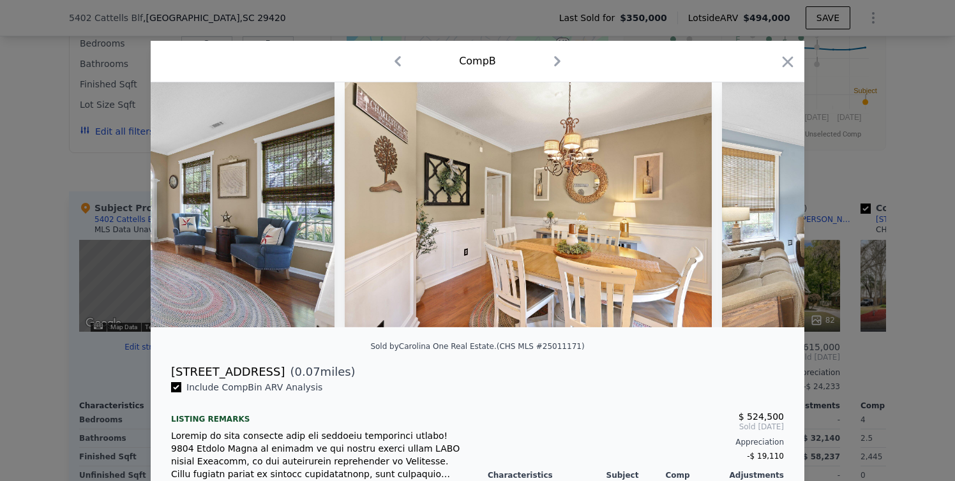
click at [766, 204] on div at bounding box center [478, 204] width 654 height 245
click at [766, 204] on icon at bounding box center [771, 205] width 26 height 26
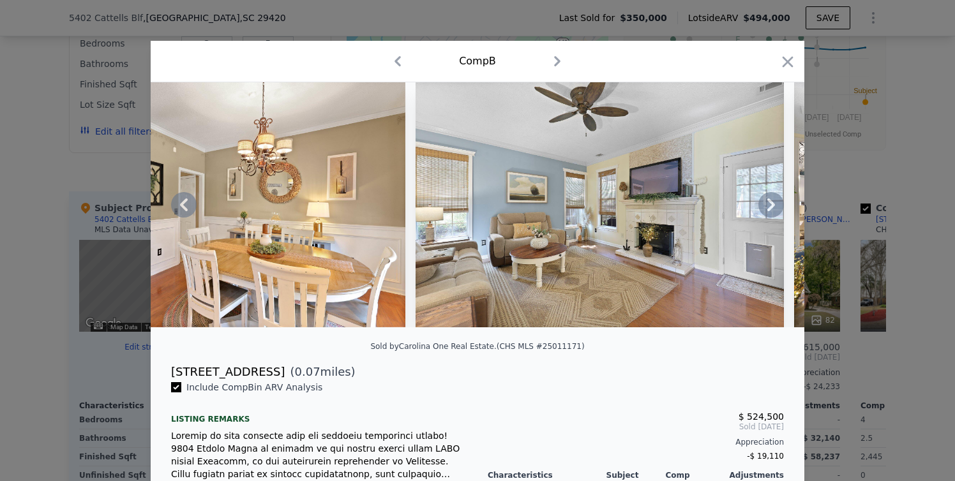
click at [766, 204] on icon at bounding box center [771, 205] width 26 height 26
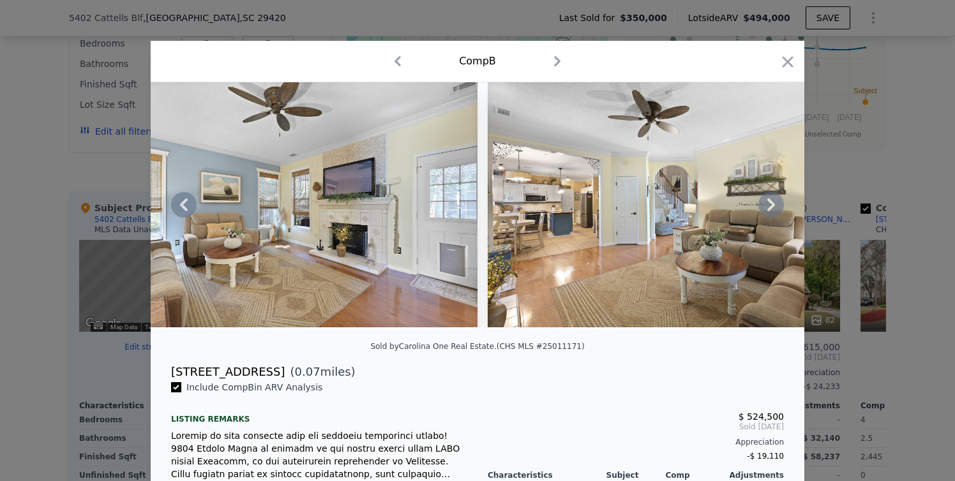
click at [766, 204] on icon at bounding box center [771, 205] width 26 height 26
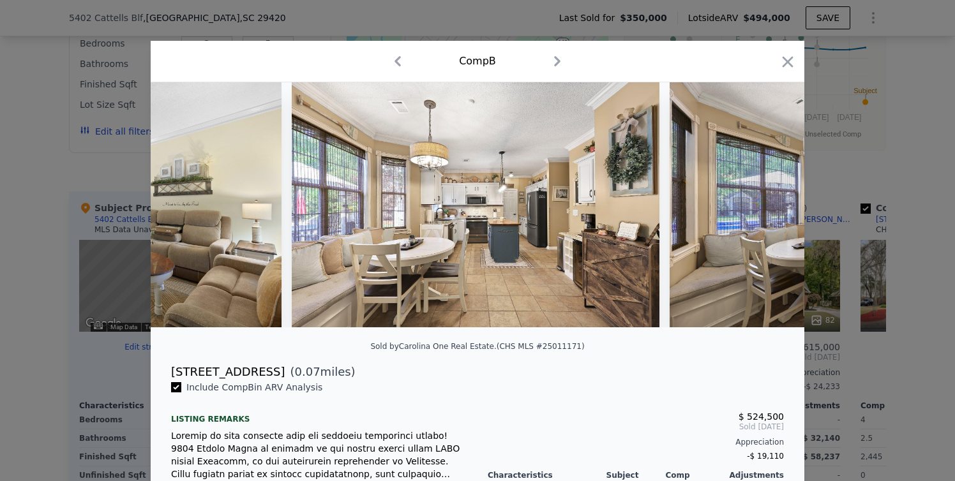
scroll to position [0, 3677]
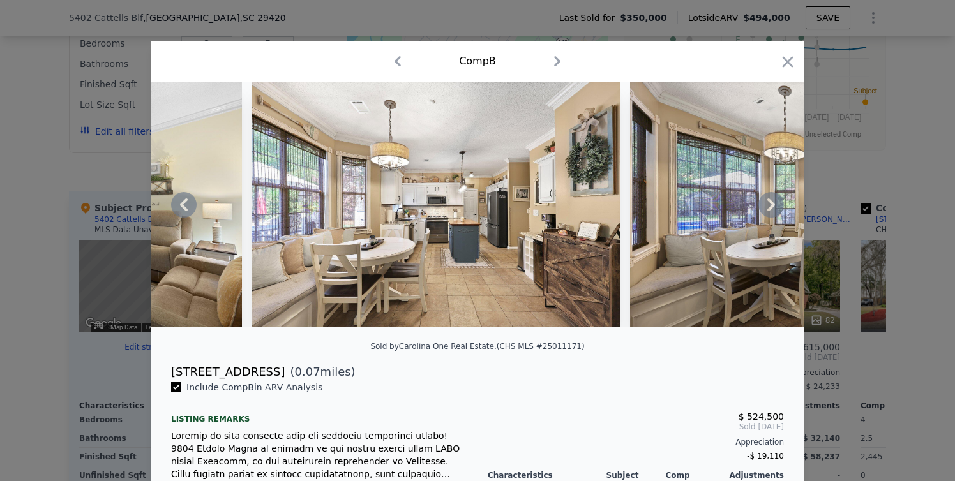
click at [766, 204] on icon at bounding box center [771, 205] width 26 height 26
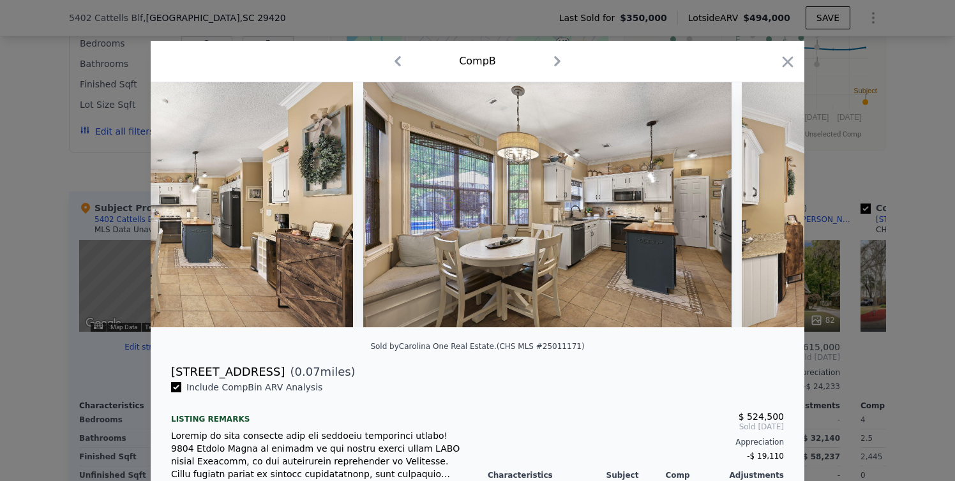
scroll to position [0, 3983]
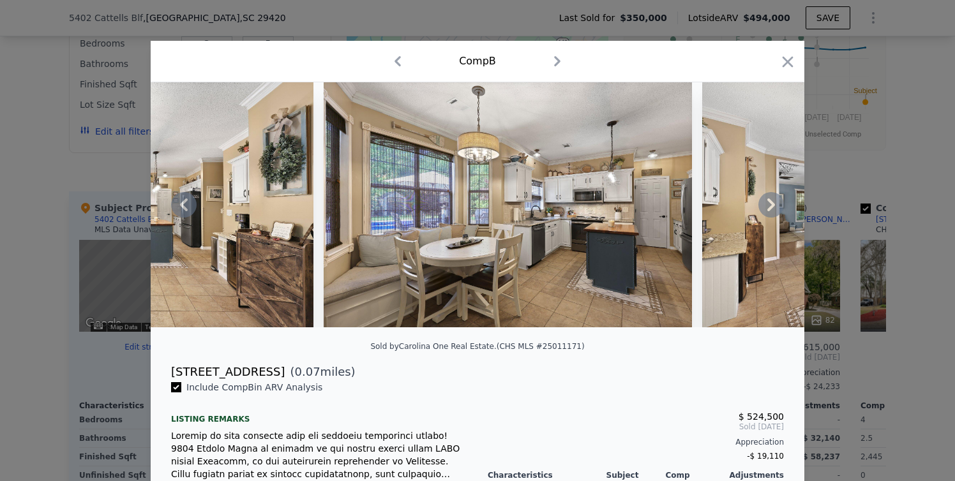
click at [766, 204] on icon at bounding box center [771, 205] width 26 height 26
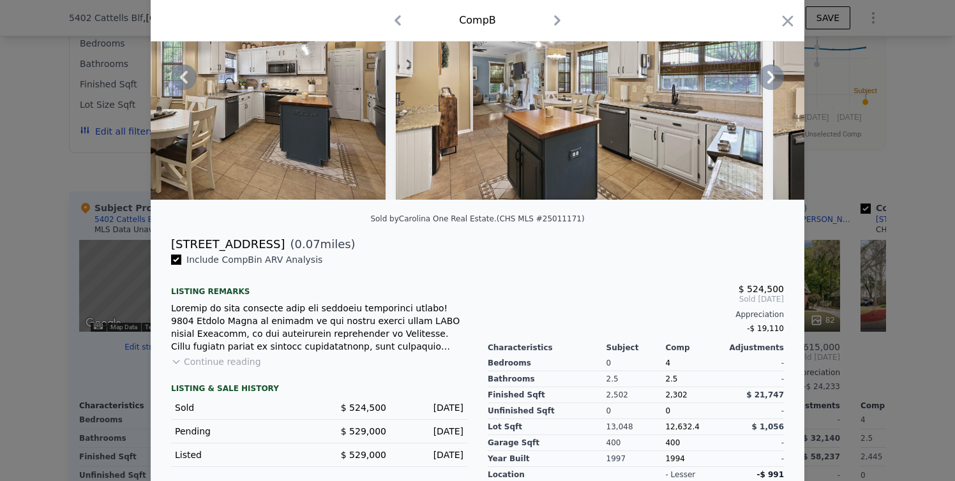
scroll to position [199, 0]
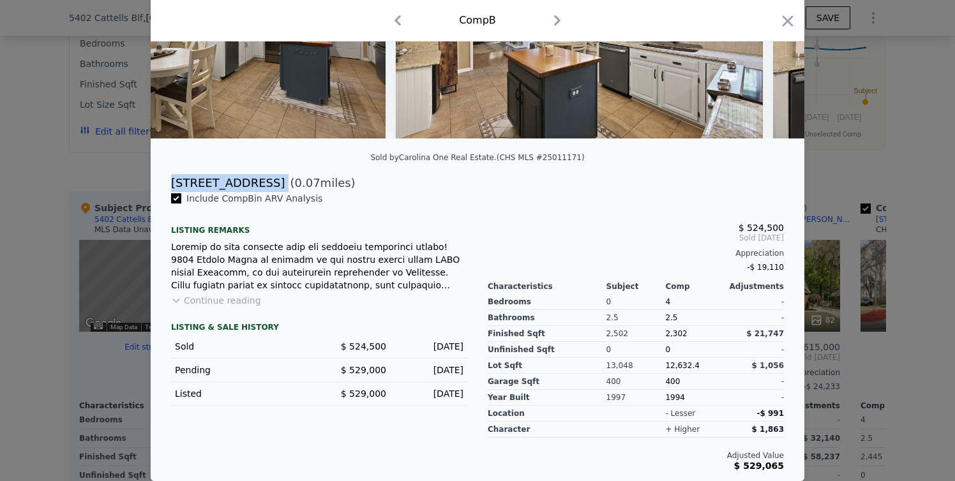
drag, startPoint x: 166, startPoint y: 181, endPoint x: 247, endPoint y: 188, distance: 81.4
click at [247, 188] on div "[STREET_ADDRESS] ( 0.07 miles)" at bounding box center [477, 183] width 633 height 18
copy div "[STREET_ADDRESS]"
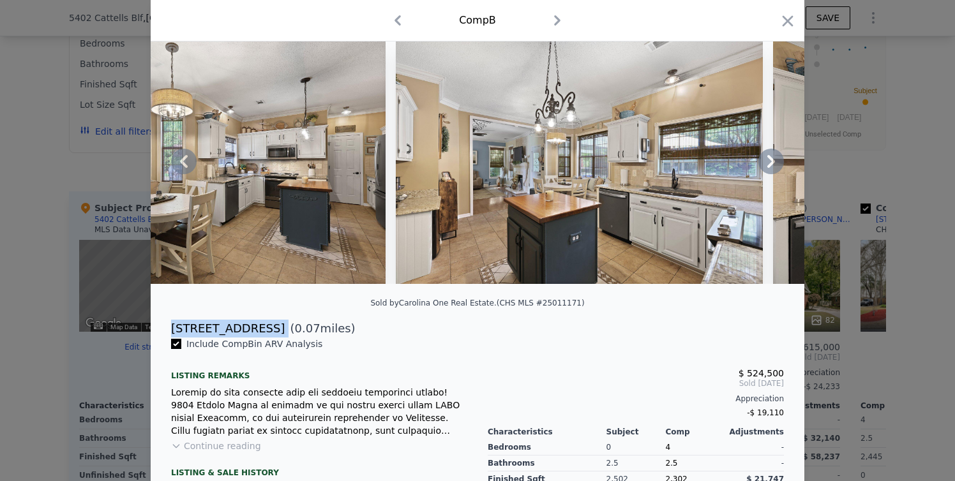
scroll to position [0, 0]
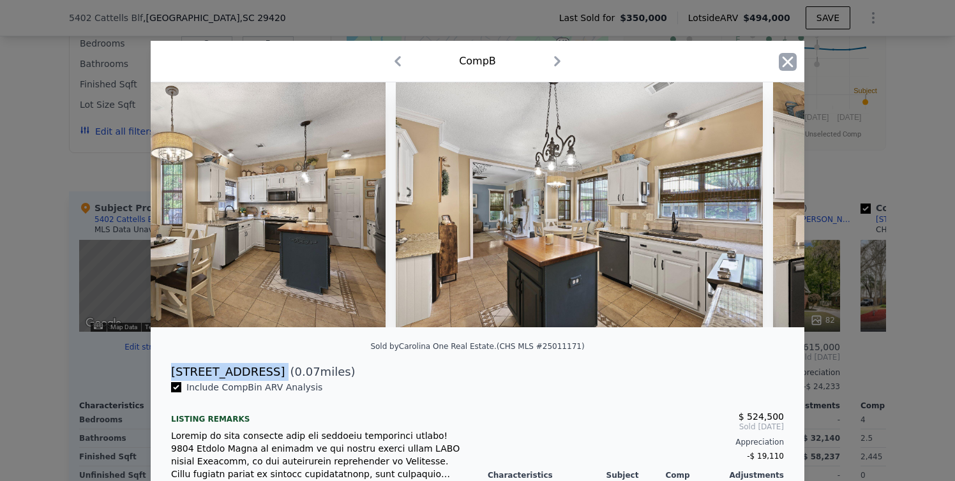
click at [783, 63] on icon "button" at bounding box center [788, 61] width 11 height 11
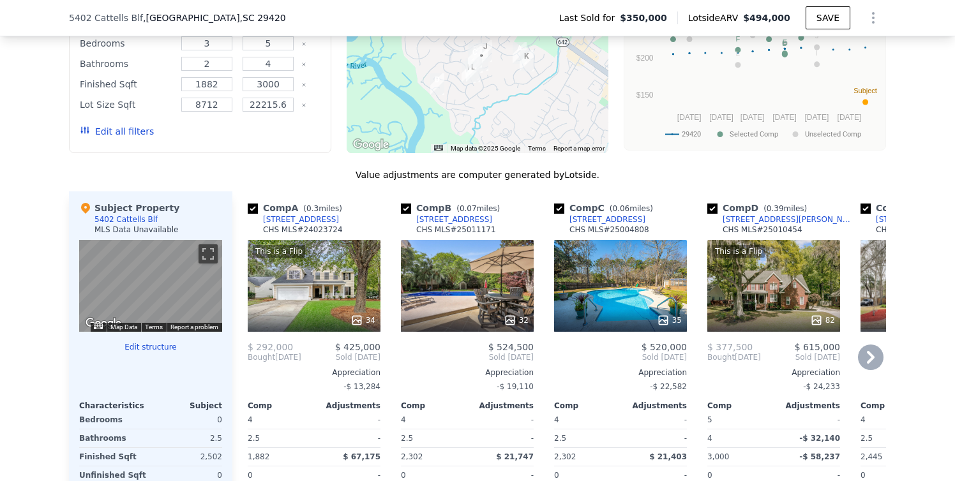
click at [619, 301] on div "35" at bounding box center [620, 286] width 133 height 92
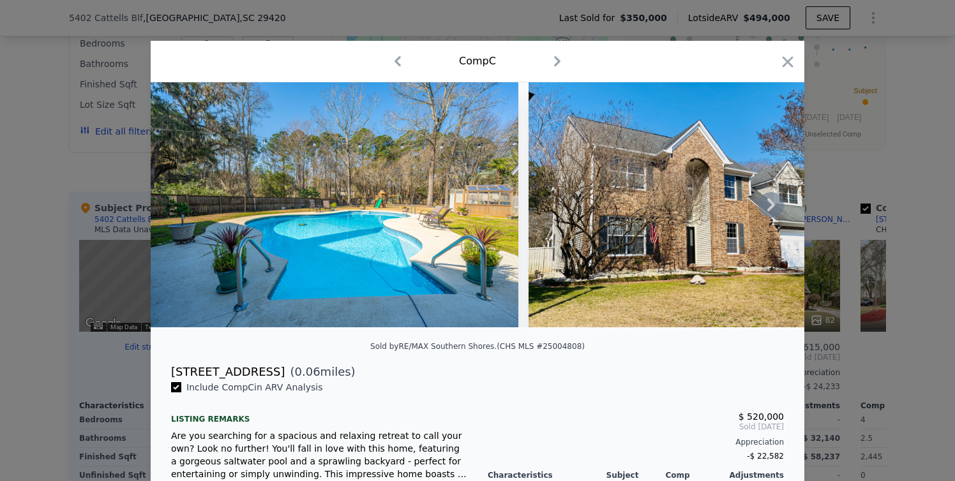
click at [769, 205] on icon at bounding box center [771, 205] width 26 height 26
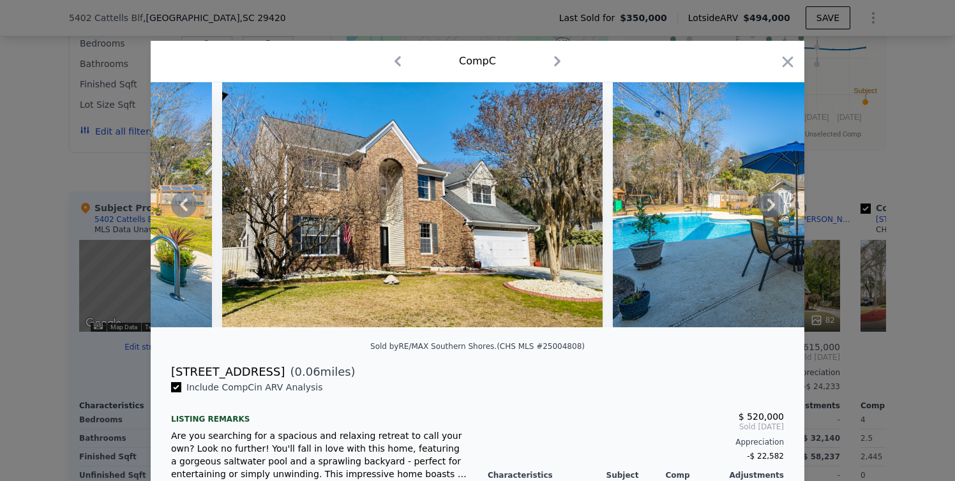
click at [769, 201] on icon at bounding box center [771, 205] width 26 height 26
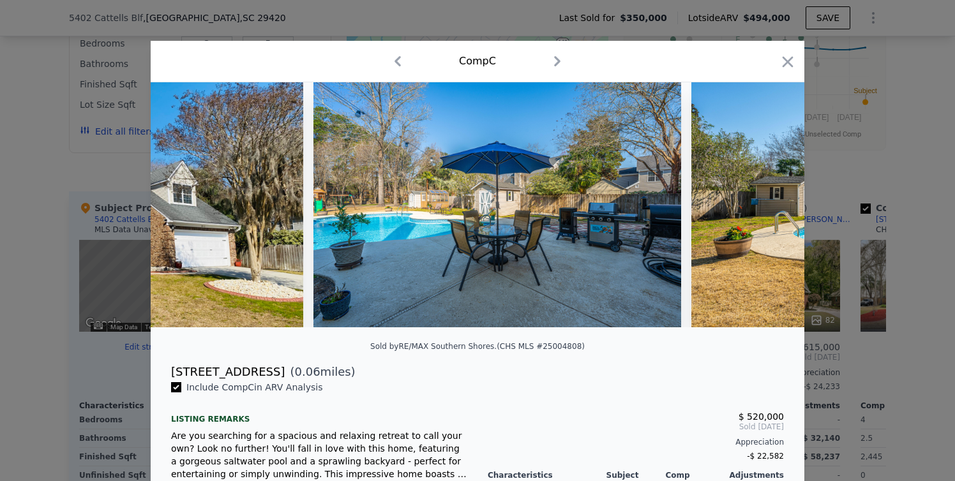
scroll to position [0, 613]
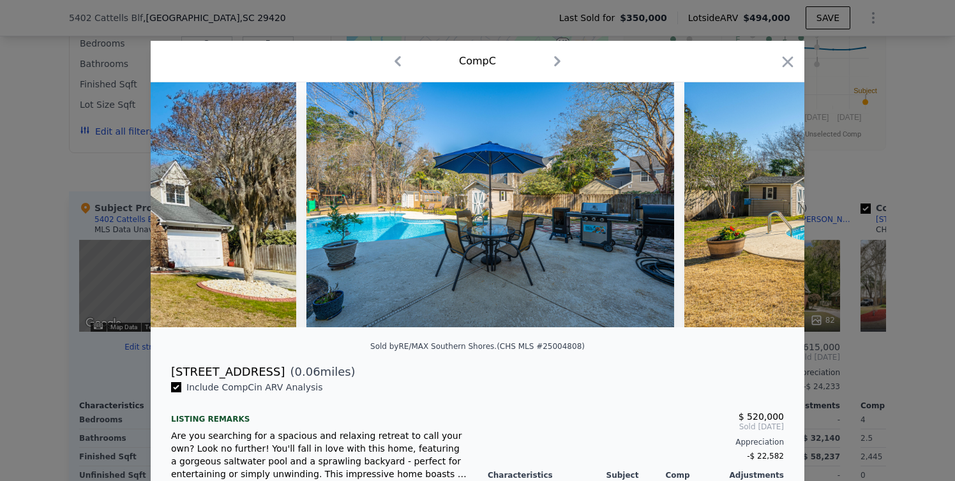
click at [769, 201] on img at bounding box center [868, 204] width 368 height 245
click at [769, 201] on icon at bounding box center [771, 205] width 26 height 26
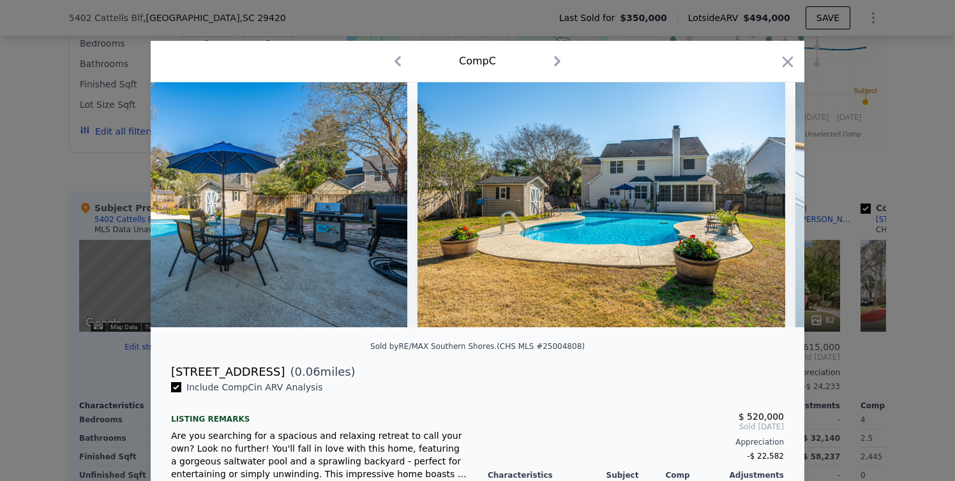
scroll to position [0, 919]
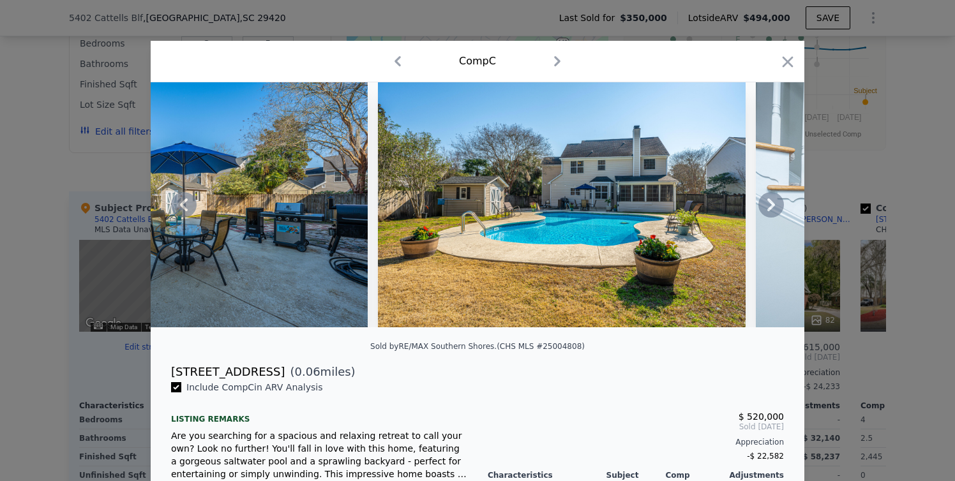
click at [768, 211] on icon at bounding box center [771, 205] width 8 height 13
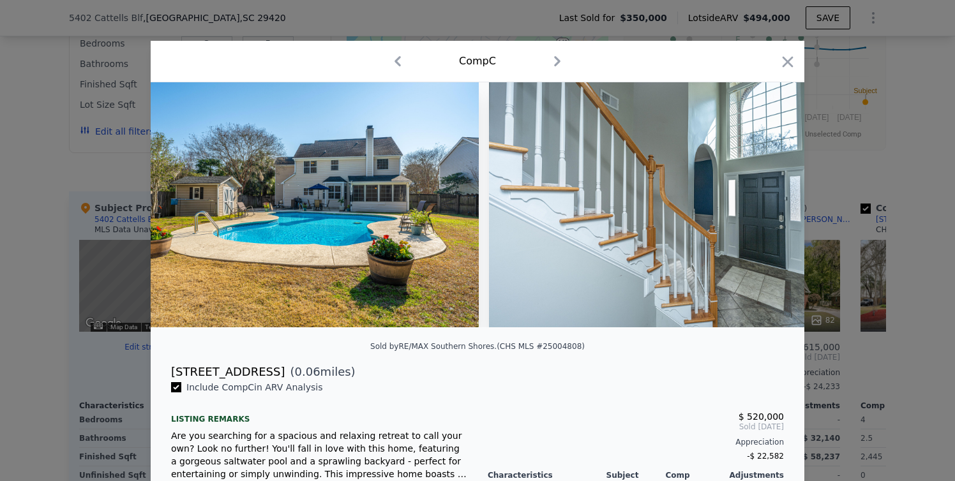
scroll to position [0, 1226]
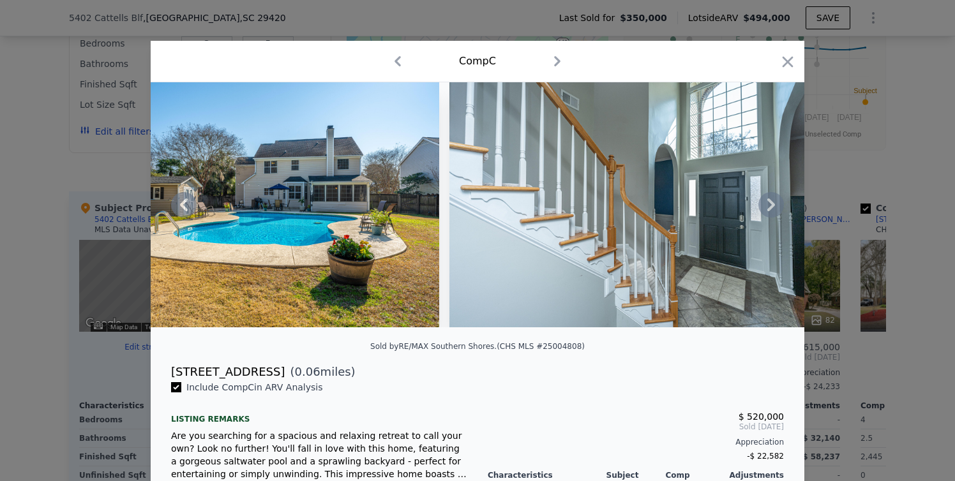
click at [768, 211] on icon at bounding box center [771, 205] width 8 height 13
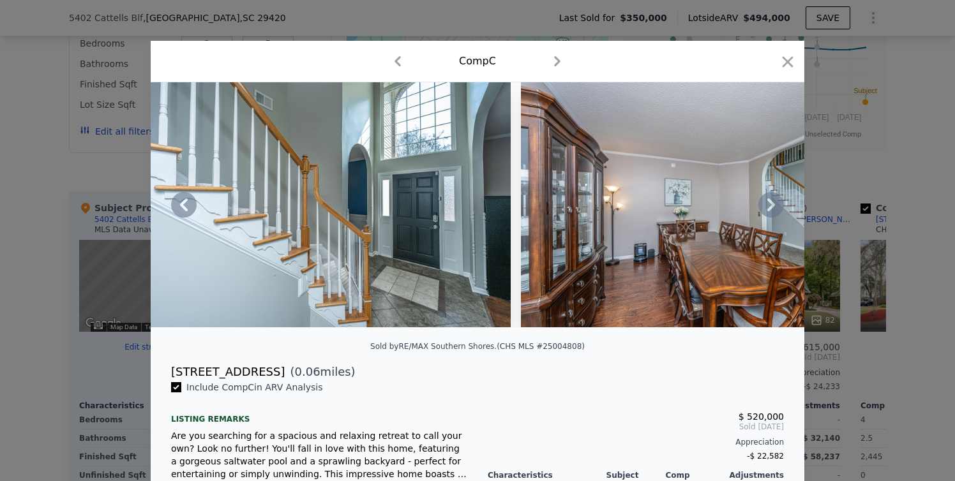
click at [768, 211] on icon at bounding box center [771, 205] width 8 height 13
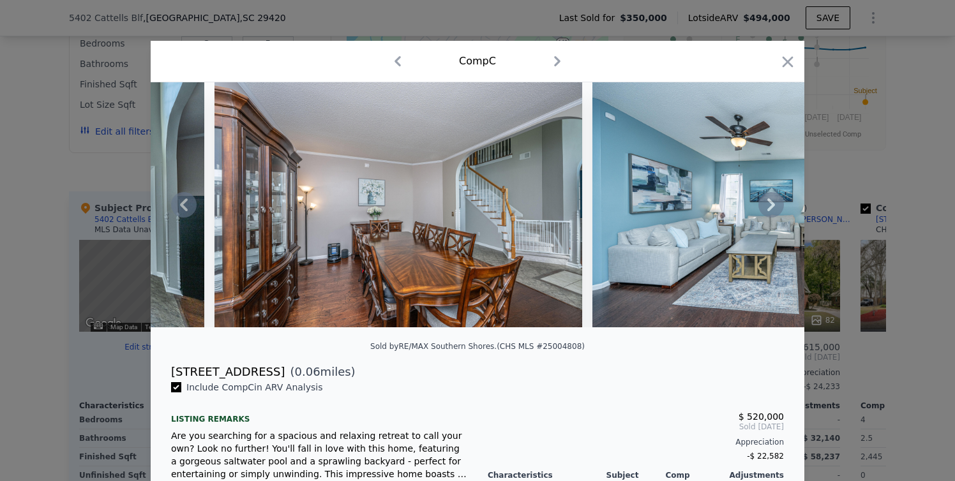
click at [768, 211] on icon at bounding box center [771, 205] width 8 height 13
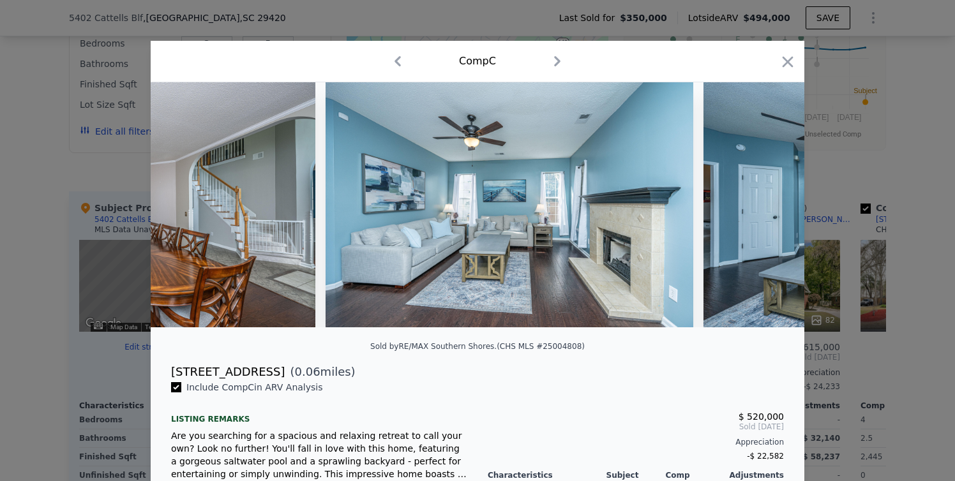
scroll to position [0, 2145]
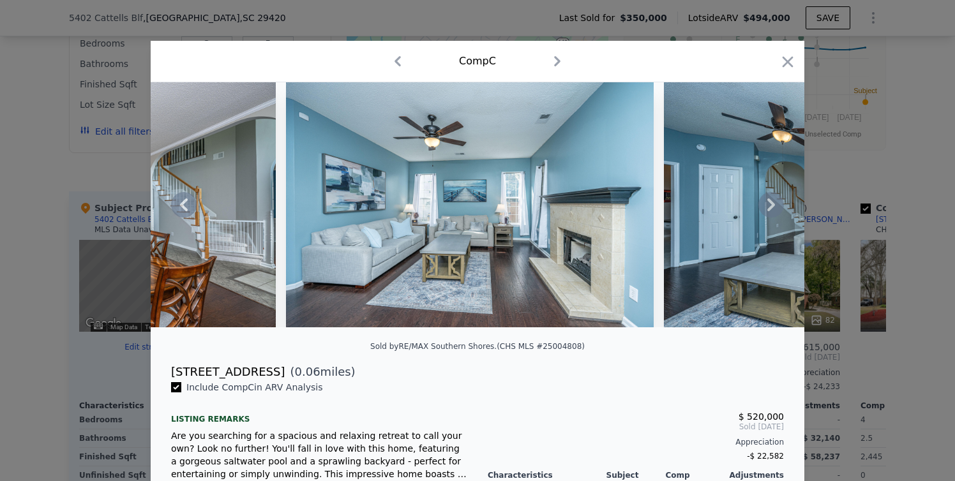
click at [768, 211] on div at bounding box center [478, 204] width 654 height 245
click at [768, 211] on icon at bounding box center [771, 205] width 8 height 13
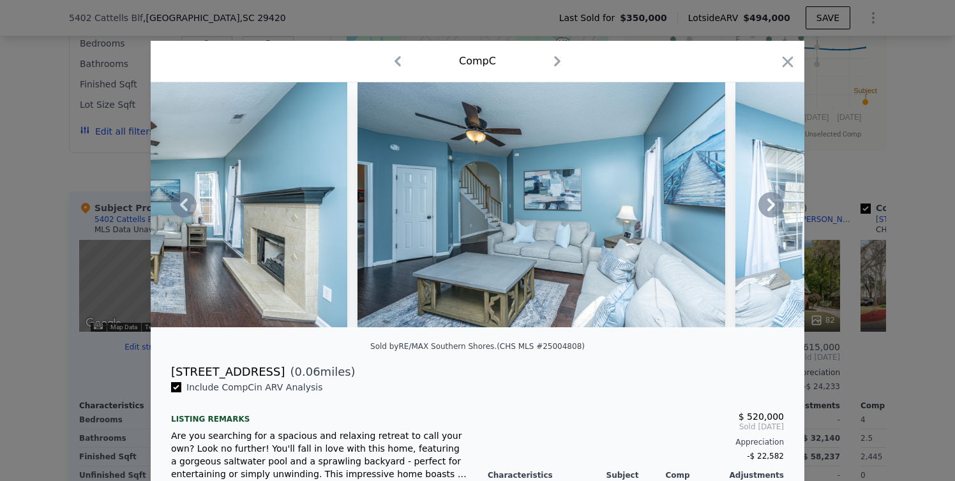
click at [768, 211] on icon at bounding box center [771, 205] width 8 height 13
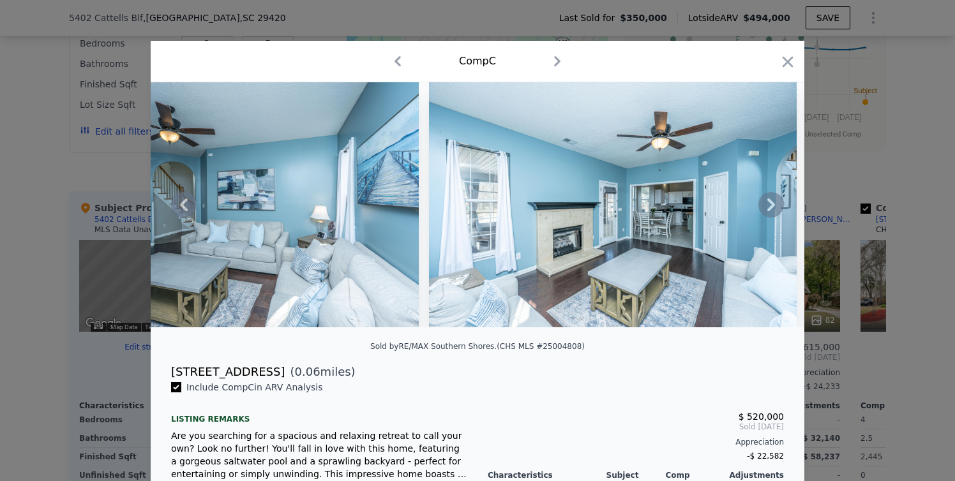
click at [768, 211] on icon at bounding box center [771, 205] width 8 height 13
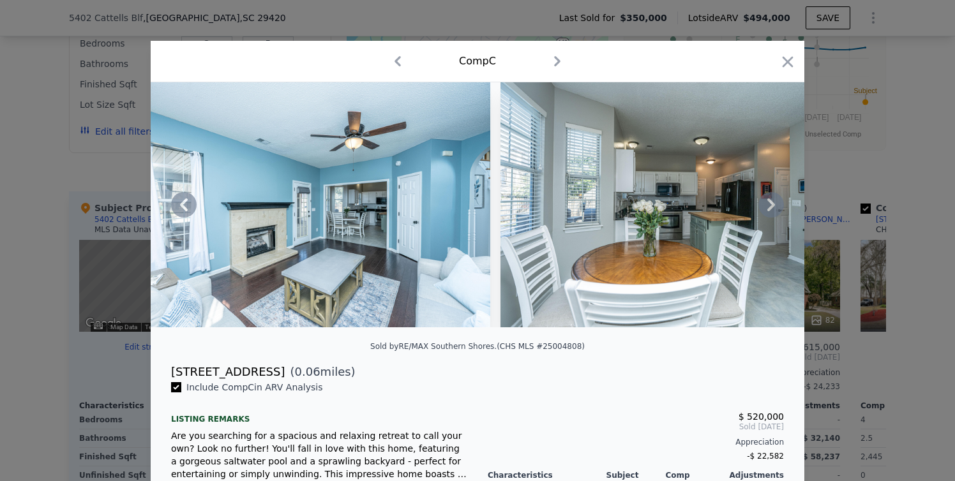
click at [768, 211] on icon at bounding box center [771, 205] width 8 height 13
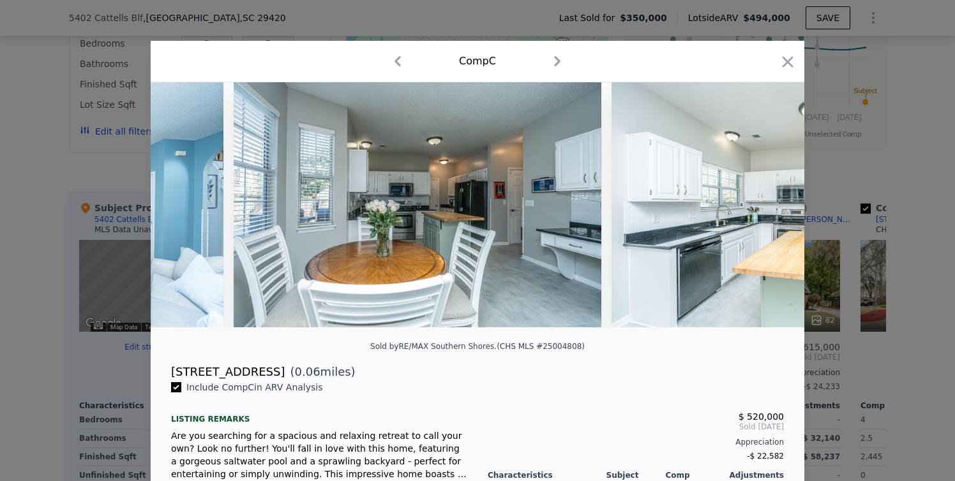
scroll to position [0, 3370]
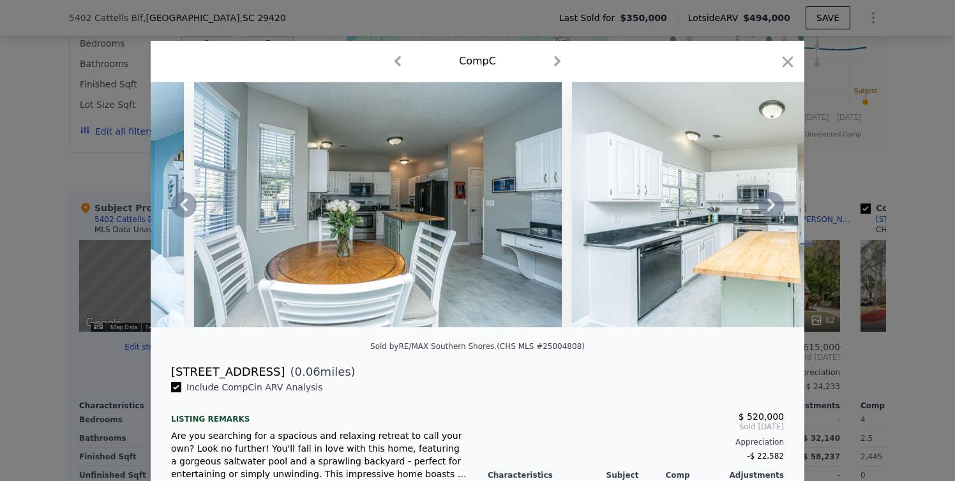
click at [768, 211] on icon at bounding box center [771, 205] width 8 height 13
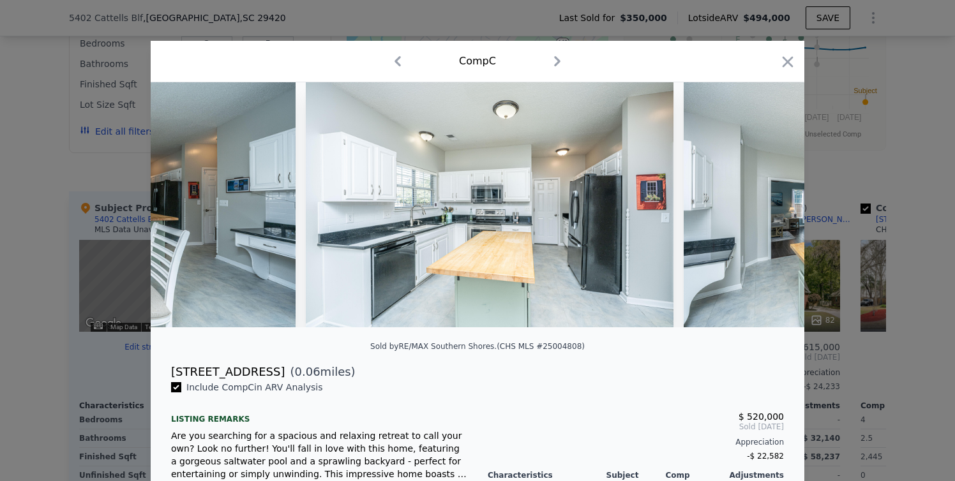
scroll to position [0, 3677]
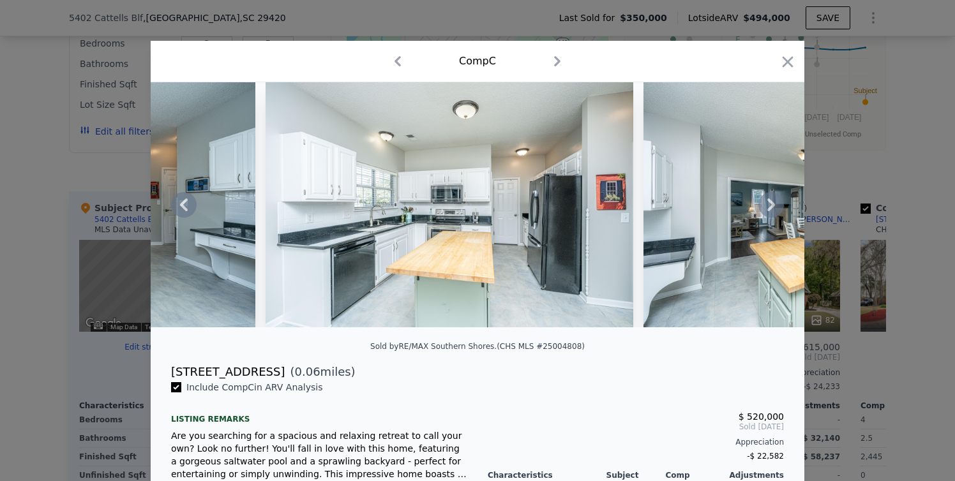
click at [768, 211] on icon at bounding box center [771, 205] width 8 height 13
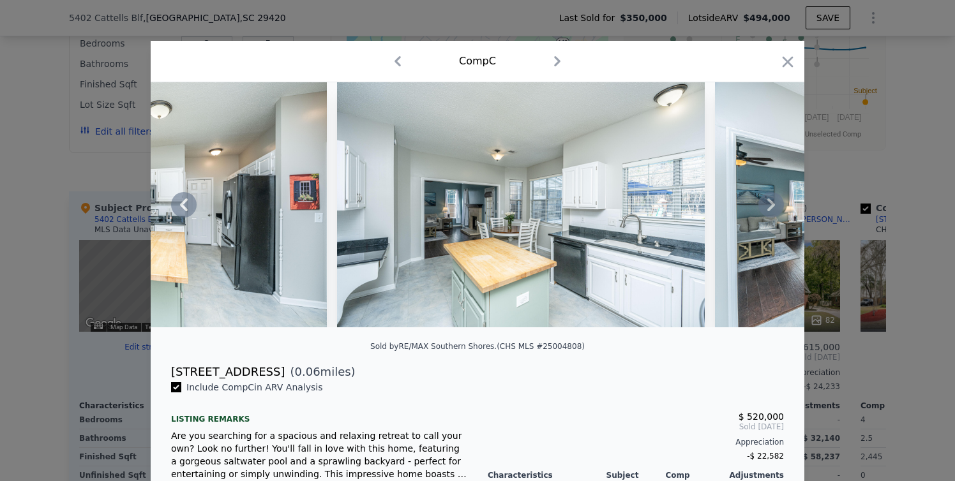
click at [768, 211] on icon at bounding box center [771, 205] width 8 height 13
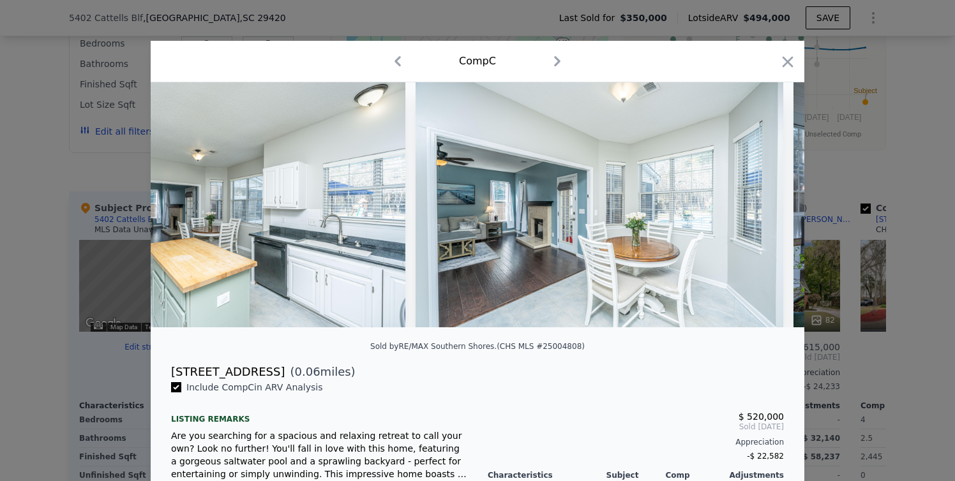
scroll to position [0, 4289]
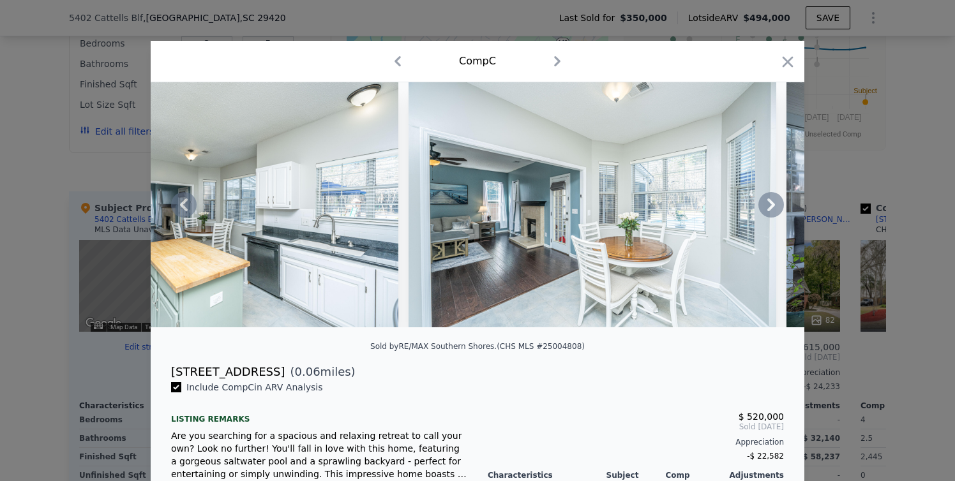
click at [768, 211] on icon at bounding box center [771, 205] width 8 height 13
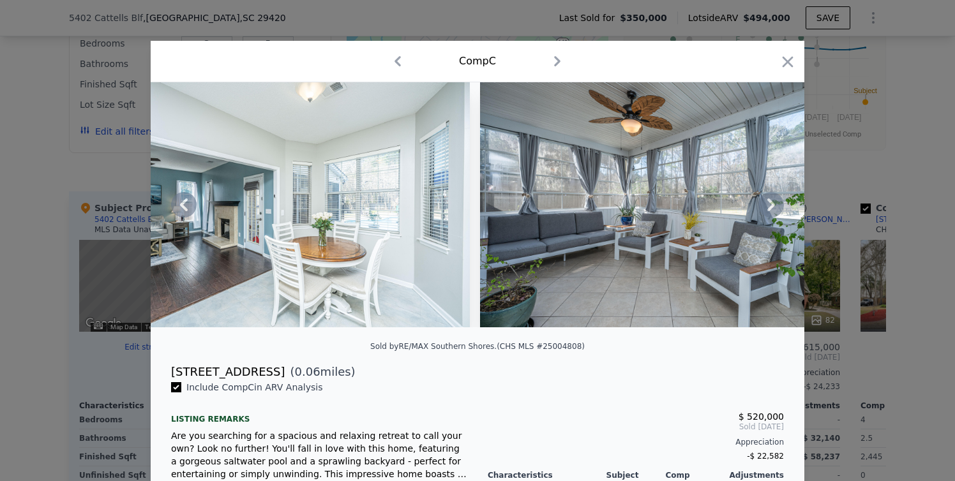
click at [768, 211] on icon at bounding box center [771, 205] width 8 height 13
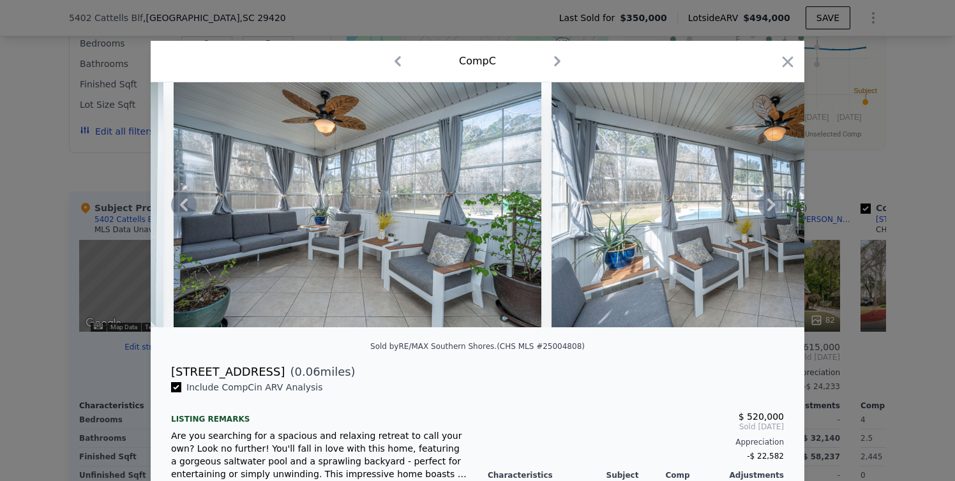
click at [768, 211] on icon at bounding box center [771, 205] width 8 height 13
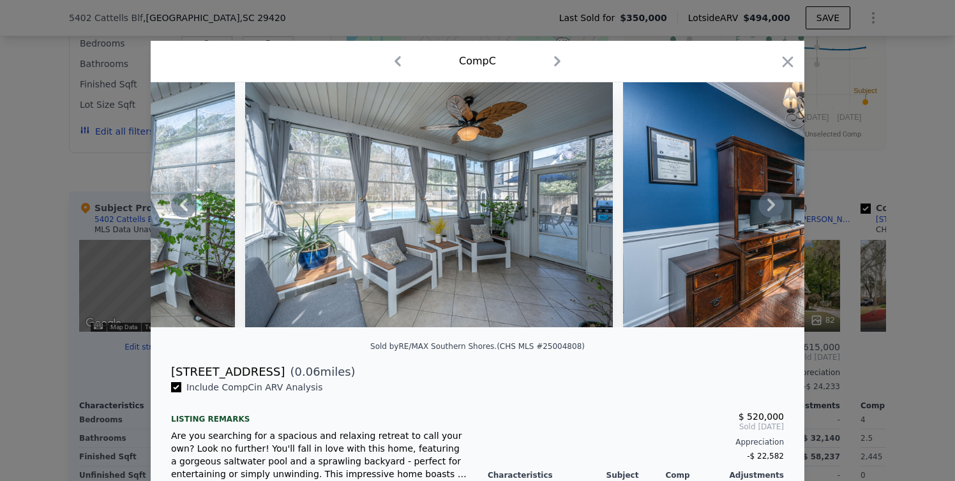
click at [768, 211] on icon at bounding box center [771, 205] width 8 height 13
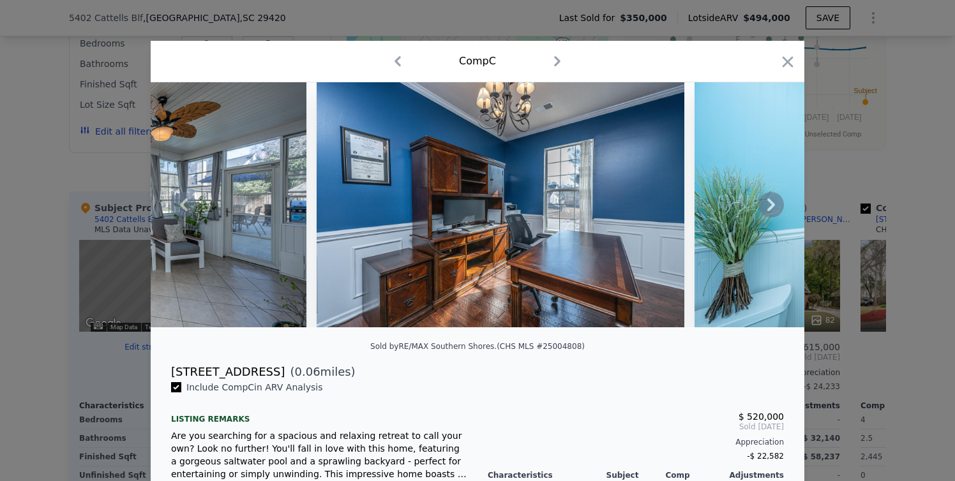
click at [768, 211] on icon at bounding box center [771, 205] width 8 height 13
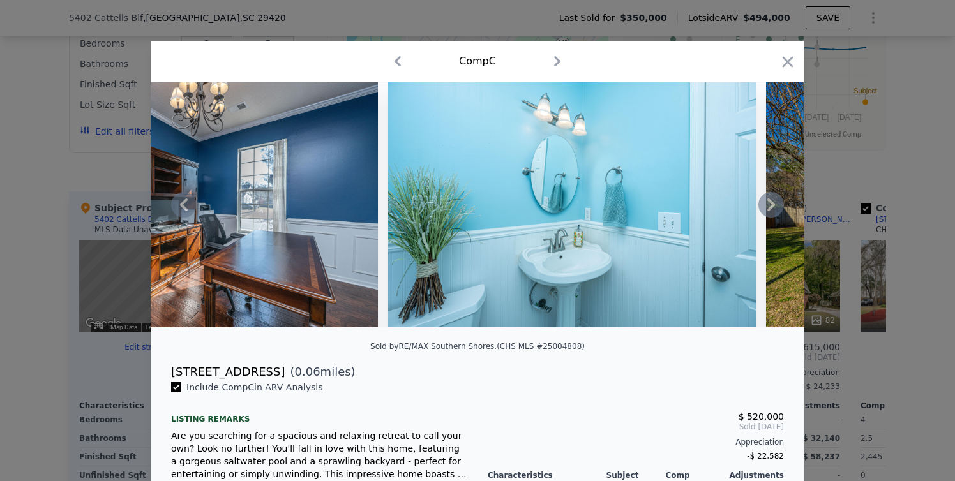
click at [768, 211] on icon at bounding box center [771, 205] width 8 height 13
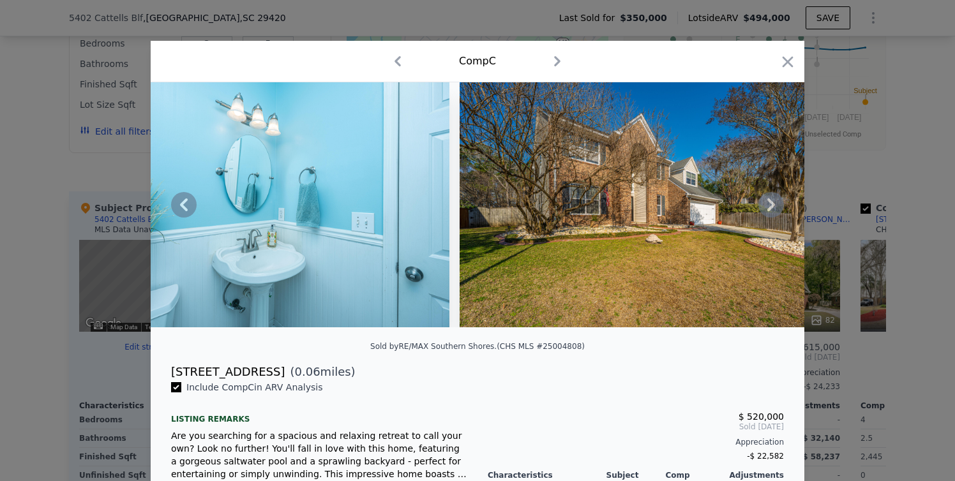
click at [768, 211] on icon at bounding box center [771, 205] width 8 height 13
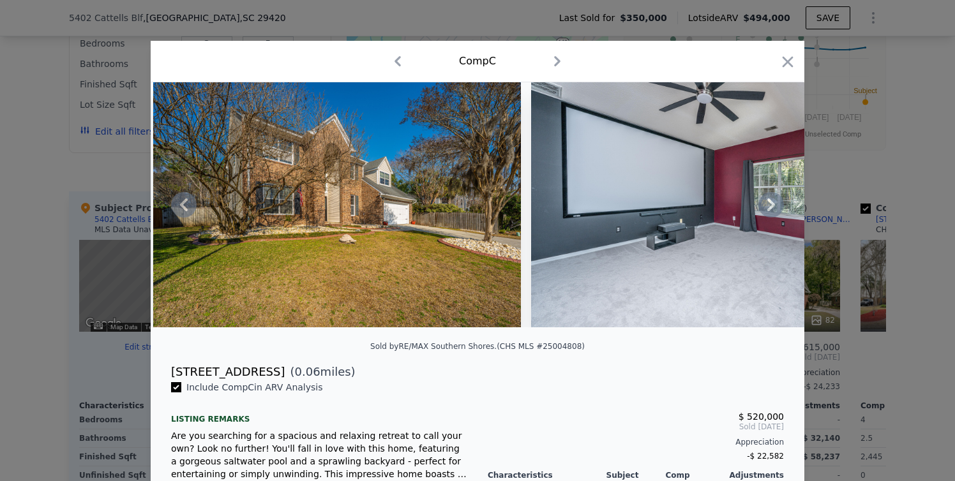
click at [768, 211] on icon at bounding box center [771, 205] width 8 height 13
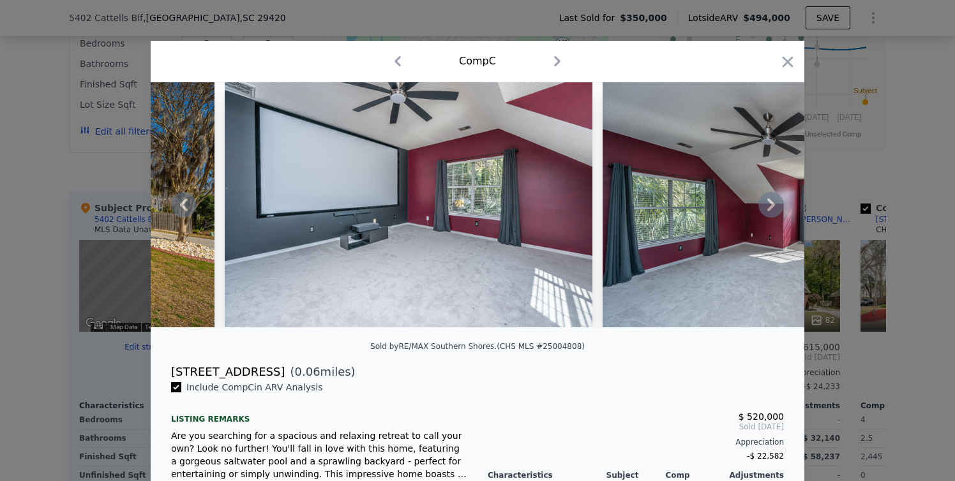
click at [768, 211] on icon at bounding box center [771, 205] width 8 height 13
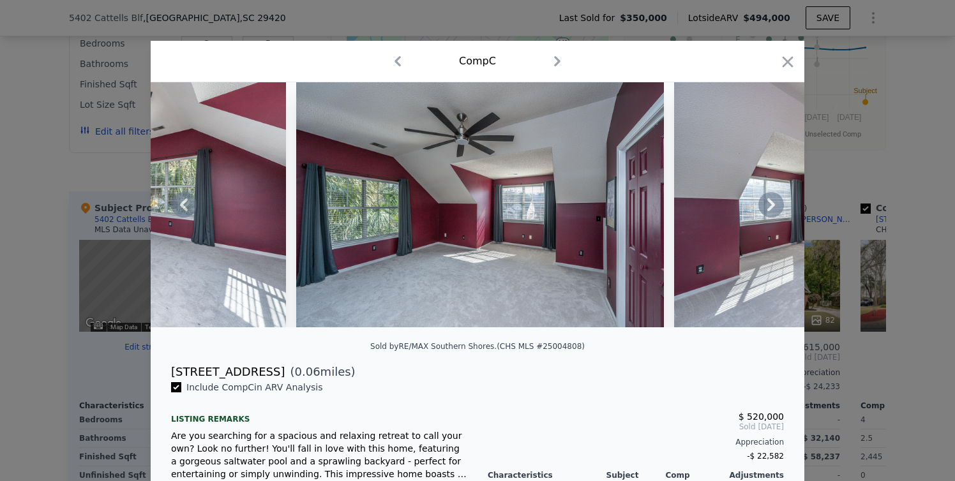
click at [768, 211] on icon at bounding box center [771, 205] width 8 height 13
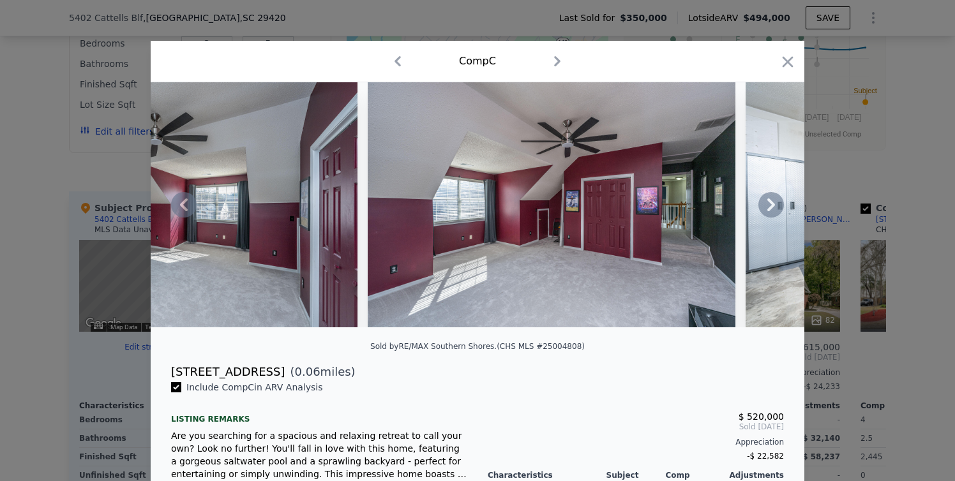
click at [768, 211] on icon at bounding box center [771, 205] width 8 height 13
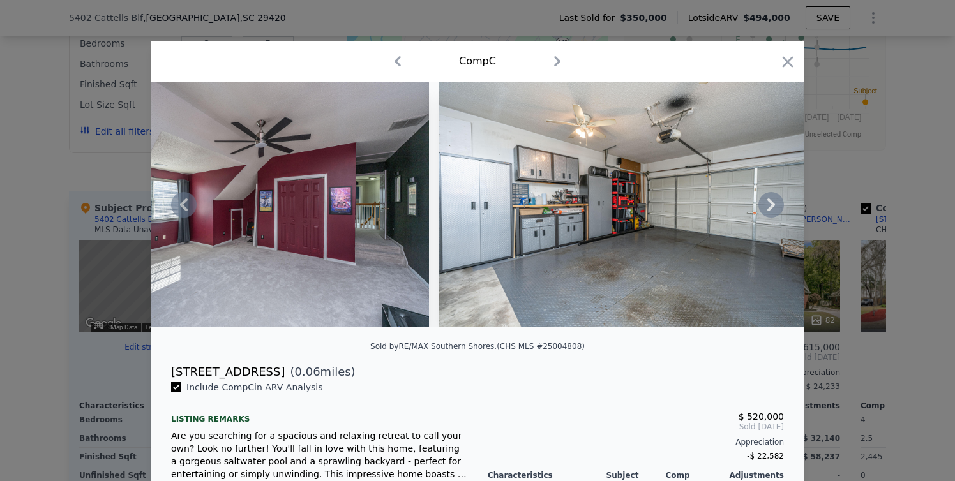
click at [768, 211] on icon at bounding box center [771, 205] width 8 height 13
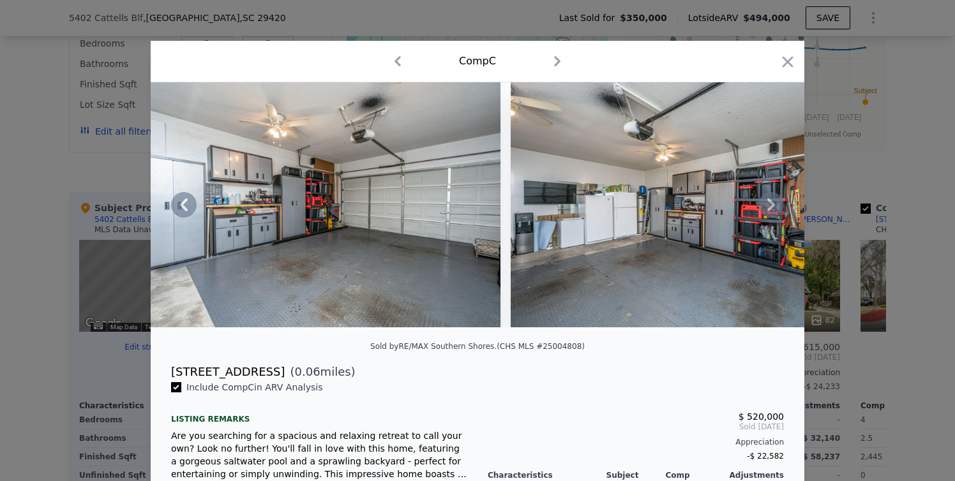
click at [768, 211] on icon at bounding box center [771, 205] width 8 height 13
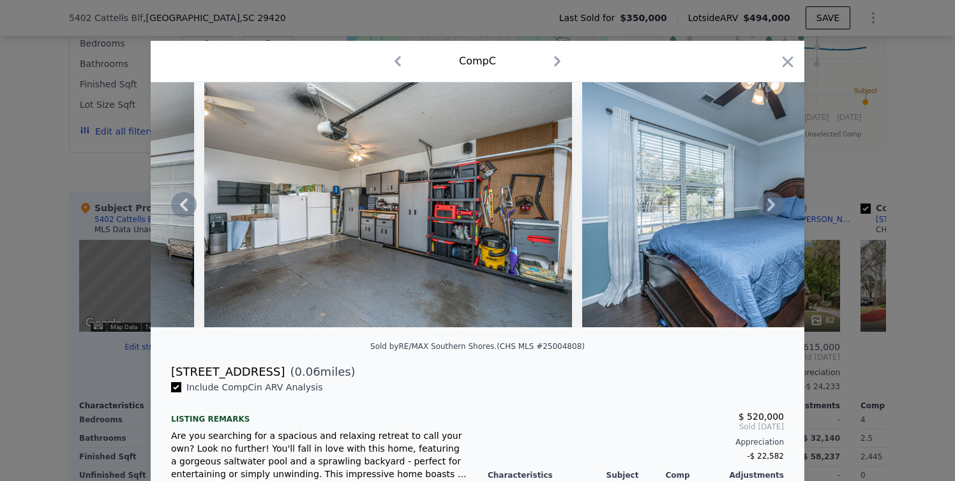
click at [768, 211] on icon at bounding box center [771, 205] width 8 height 13
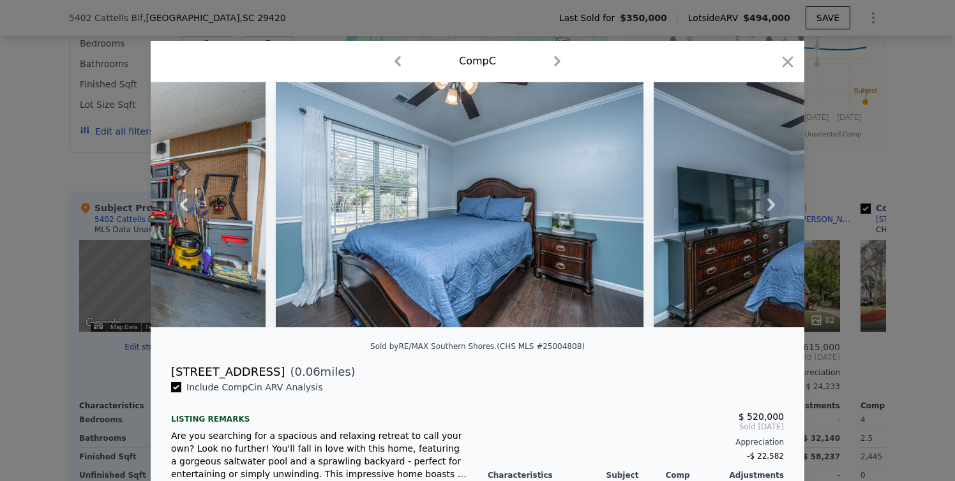
click at [768, 211] on icon at bounding box center [771, 205] width 8 height 13
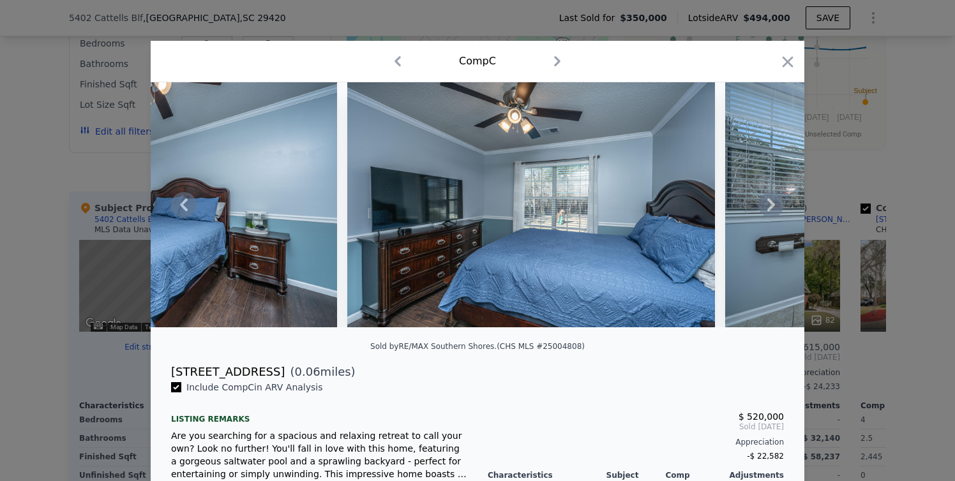
click at [768, 211] on icon at bounding box center [771, 205] width 8 height 13
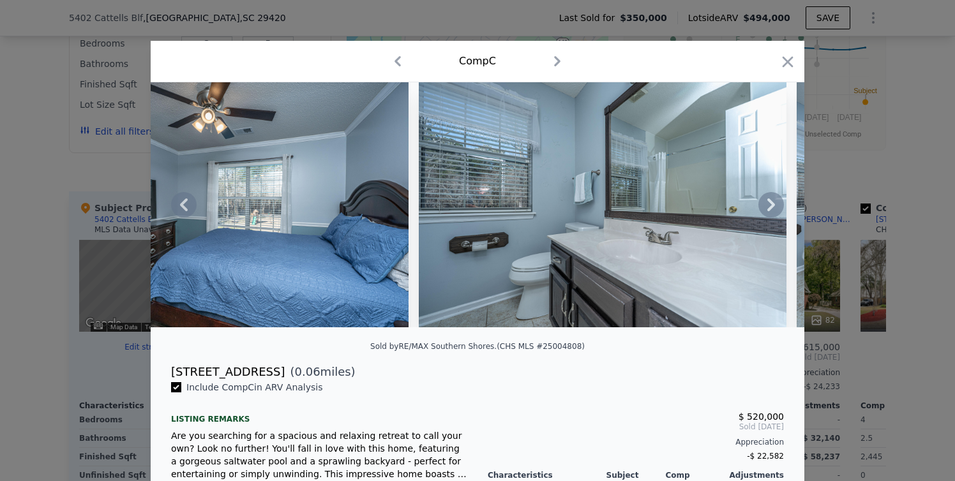
click at [768, 211] on icon at bounding box center [771, 205] width 8 height 13
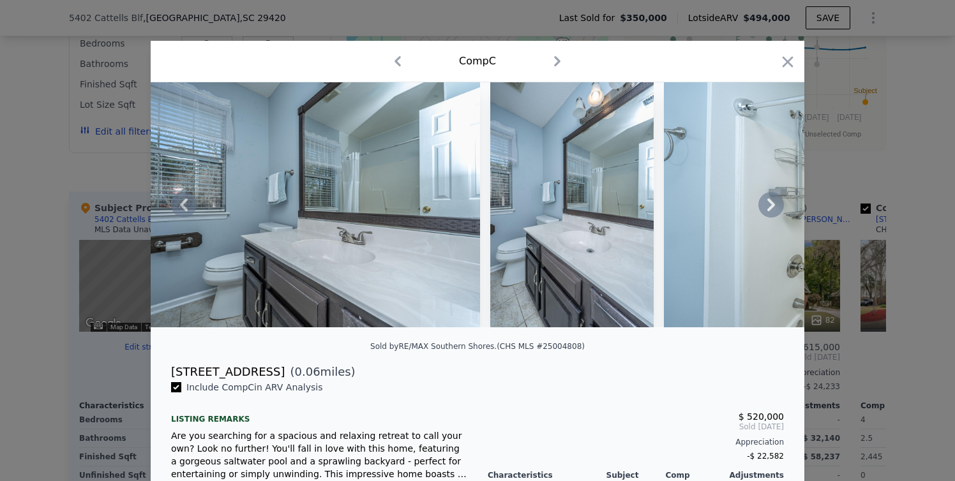
click at [768, 211] on icon at bounding box center [771, 205] width 8 height 13
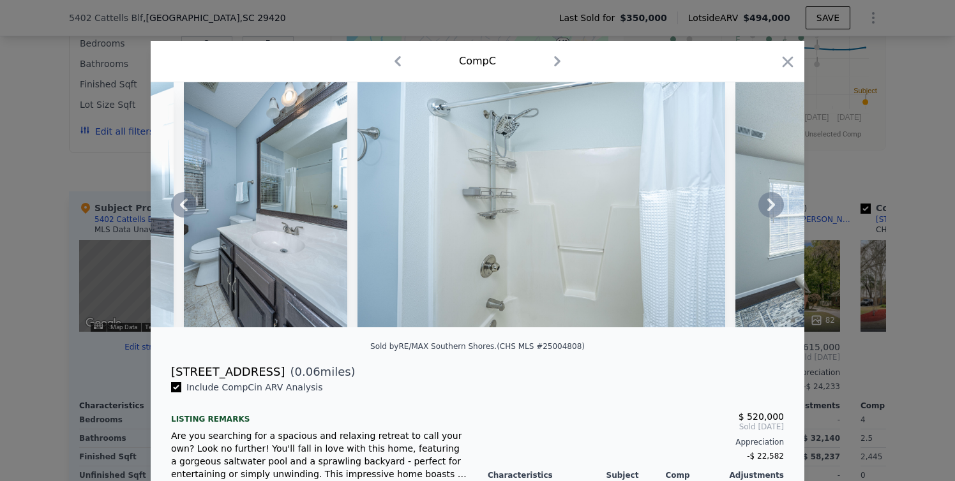
click at [768, 211] on icon at bounding box center [771, 205] width 8 height 13
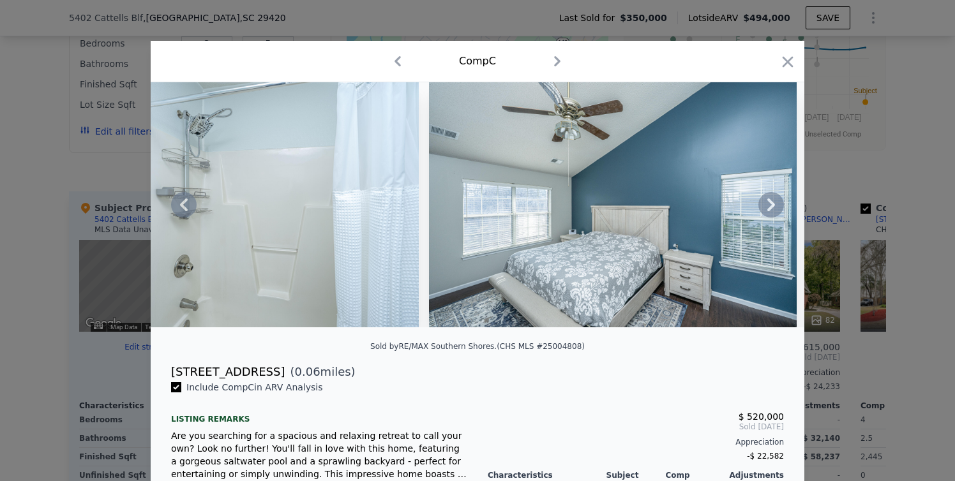
click at [768, 211] on icon at bounding box center [771, 205] width 8 height 13
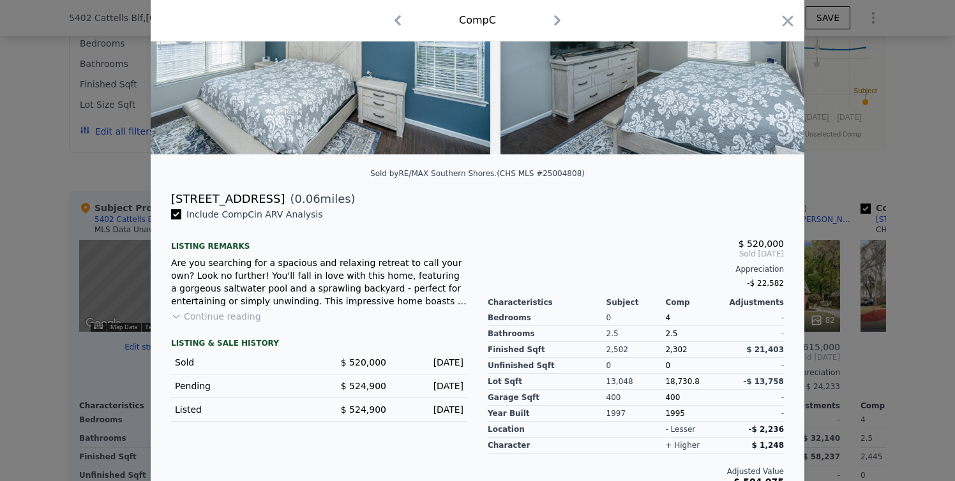
scroll to position [174, 0]
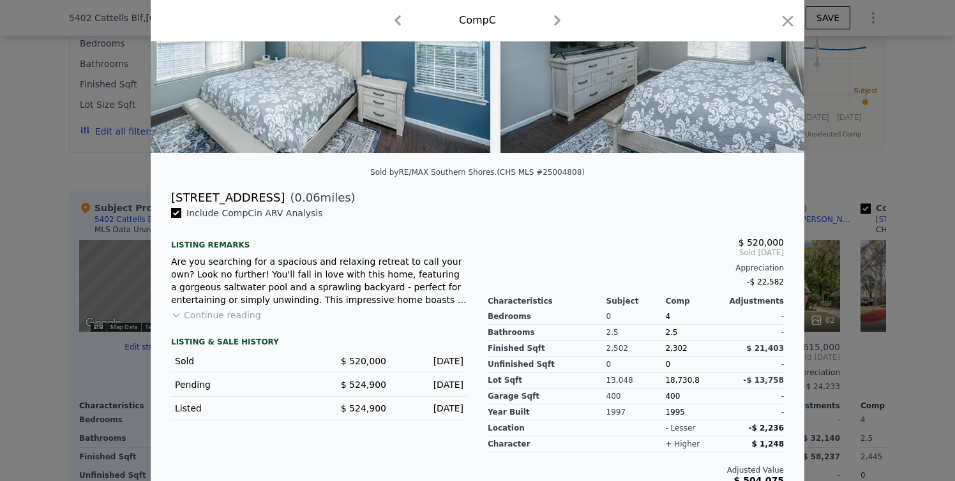
drag, startPoint x: 167, startPoint y: 206, endPoint x: 271, endPoint y: 211, distance: 103.5
click at [271, 207] on div "[STREET_ADDRESS]" at bounding box center [228, 198] width 114 height 18
copy div "[STREET_ADDRESS]"
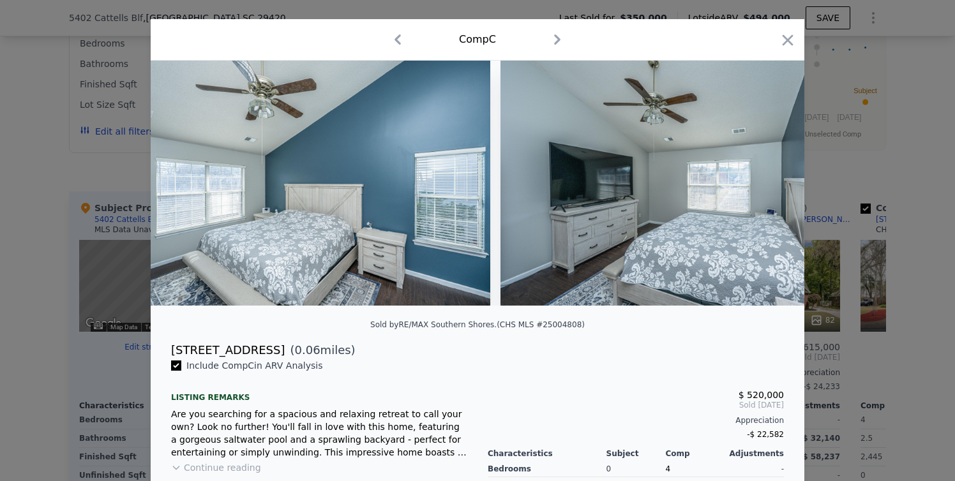
scroll to position [0, 0]
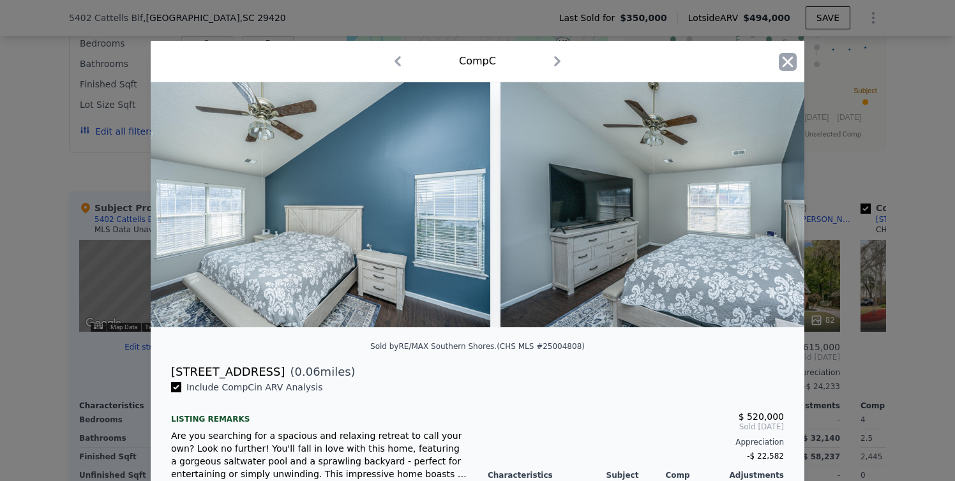
click at [788, 59] on icon "button" at bounding box center [788, 62] width 18 height 18
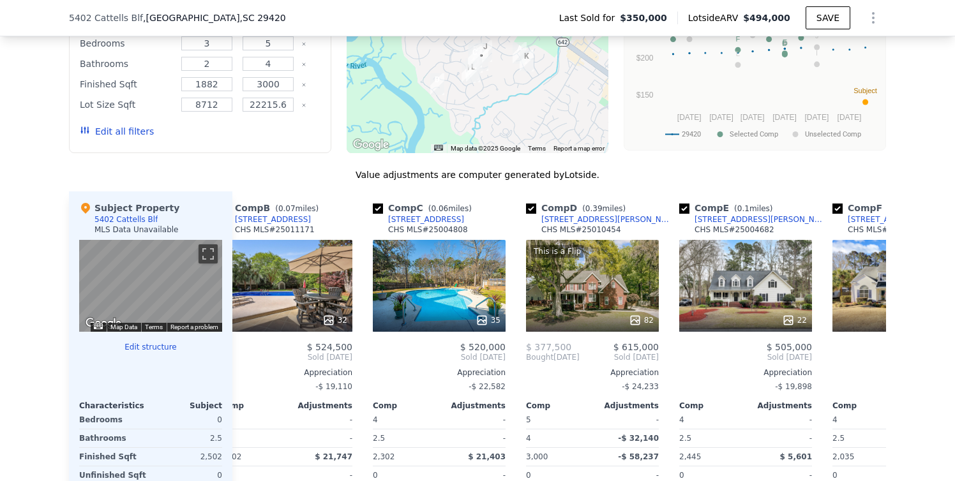
scroll to position [0, 183]
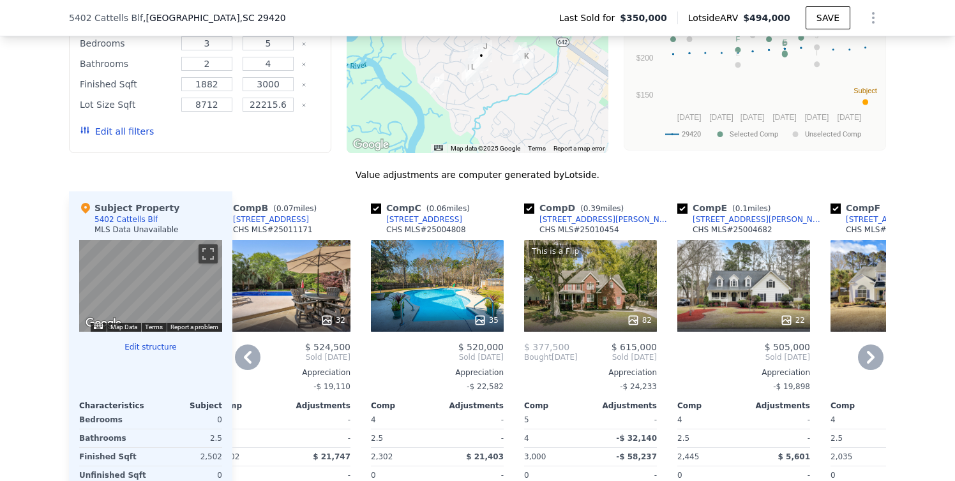
click at [584, 293] on div "This is a Flip 82" at bounding box center [590, 286] width 133 height 92
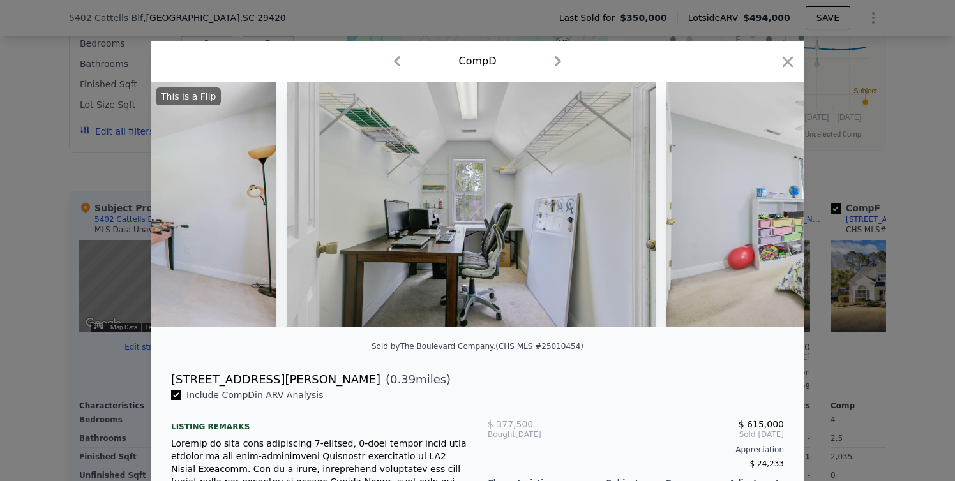
scroll to position [0, 13055]
